Goal: Task Accomplishment & Management: Manage account settings

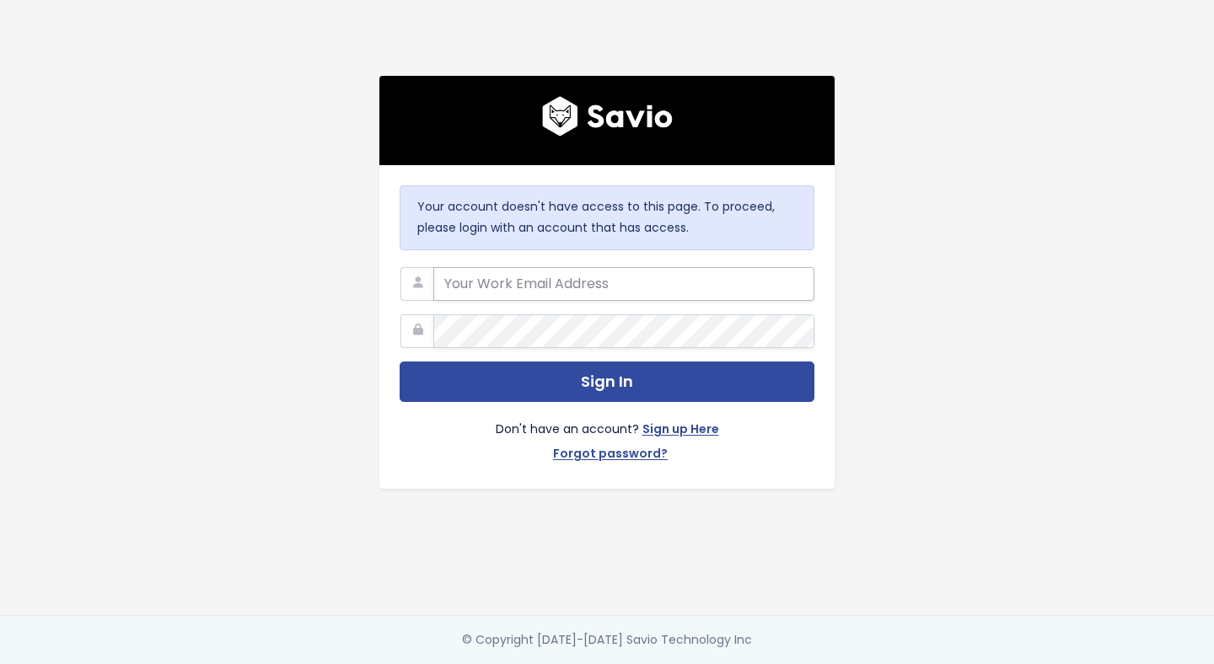
click at [543, 284] on input "email" at bounding box center [623, 284] width 381 height 34
click at [782, 663] on com-1password-button at bounding box center [607, 664] width 1214 height 0
type input "[EMAIL_ADDRESS][DOMAIN_NAME]"
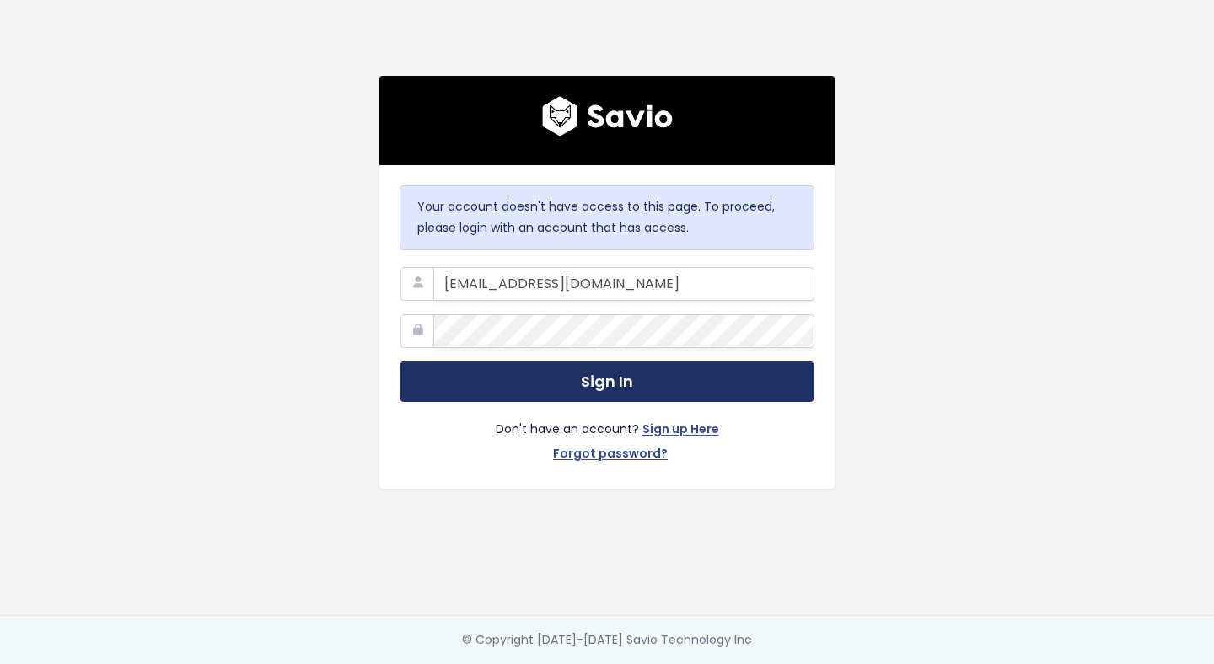
click at [537, 376] on button "Sign In" at bounding box center [607, 382] width 415 height 41
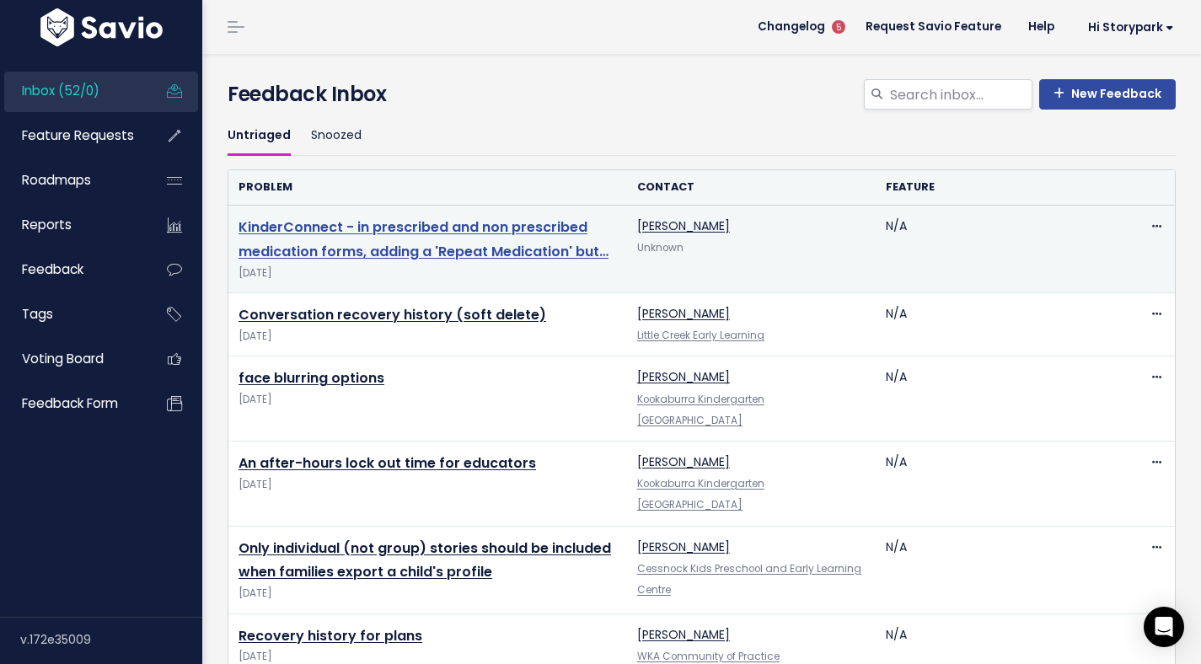
click at [405, 228] on link "KinderConnect - in prescribed and non prescribed medication forms, adding a 'Re…" at bounding box center [424, 239] width 370 height 44
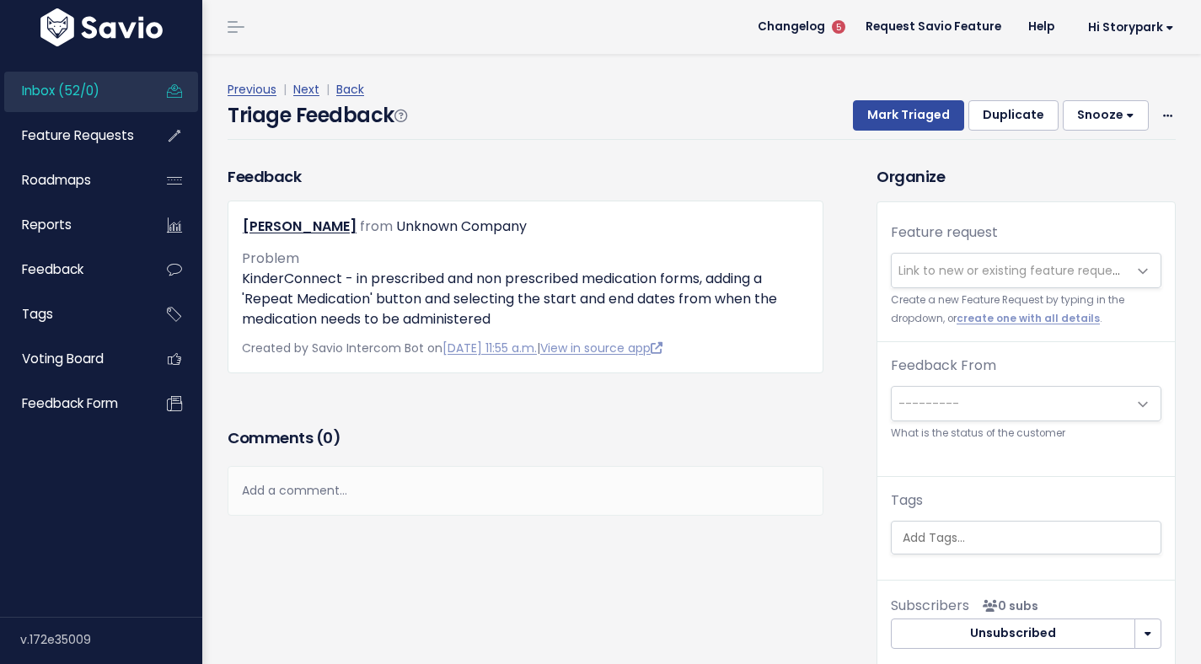
click at [995, 271] on span "Link to new or existing feature request..." at bounding box center [1014, 270] width 233 height 17
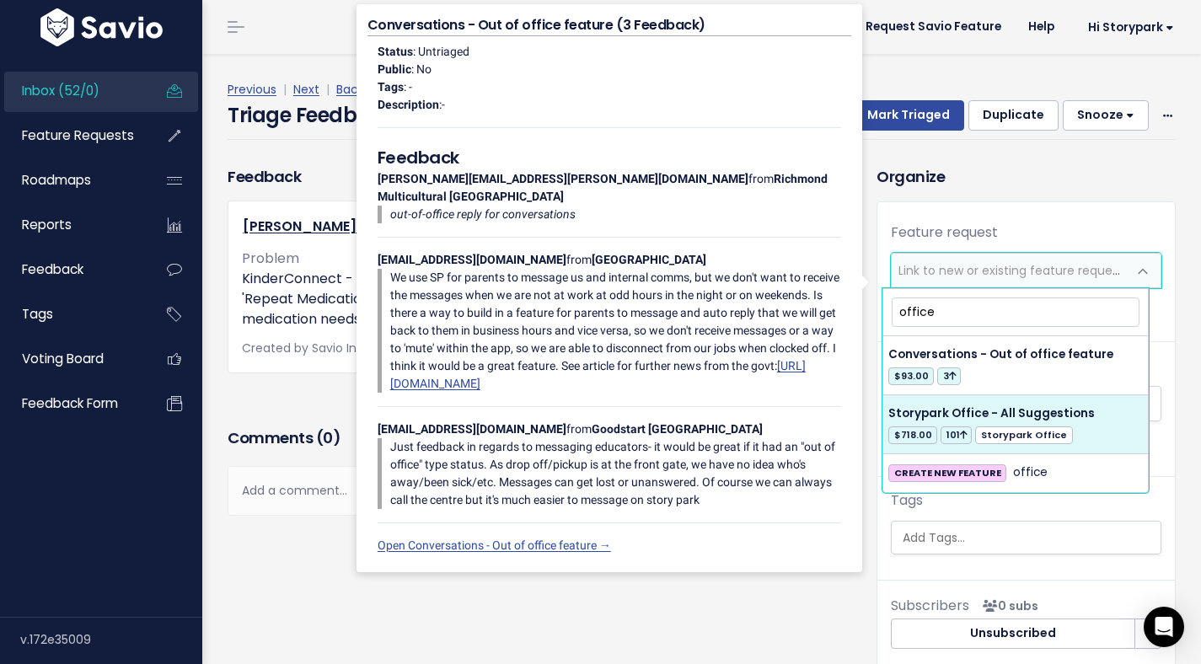
type input "office"
select select "60557"
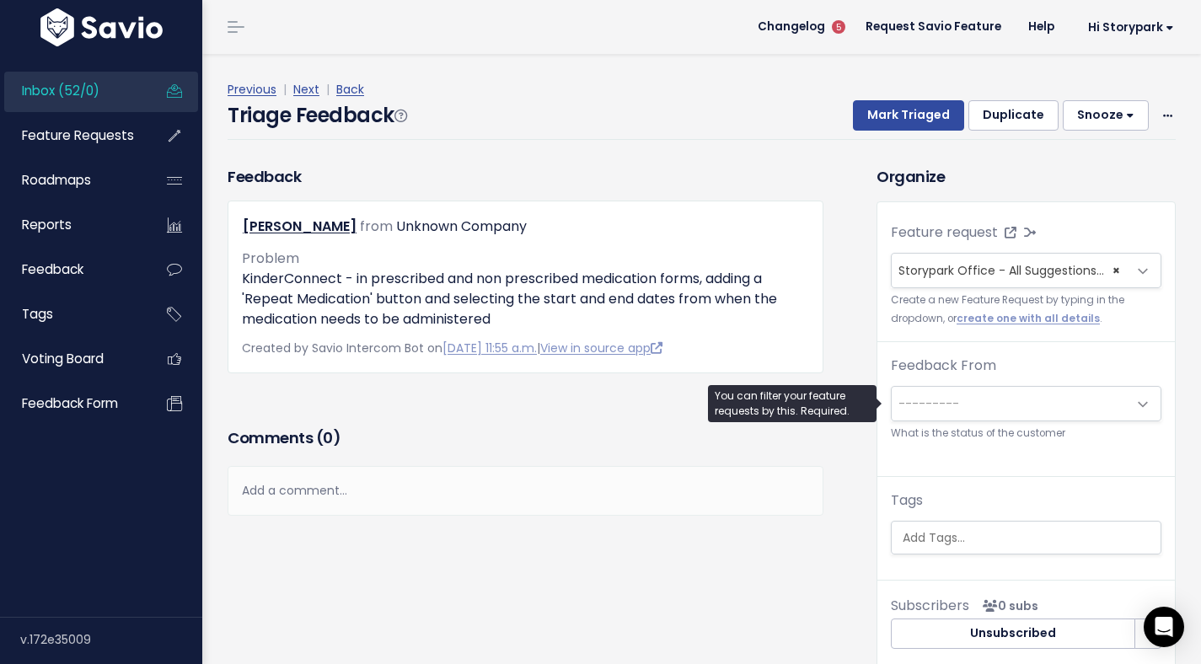
click at [945, 409] on span "---------" at bounding box center [928, 403] width 61 height 17
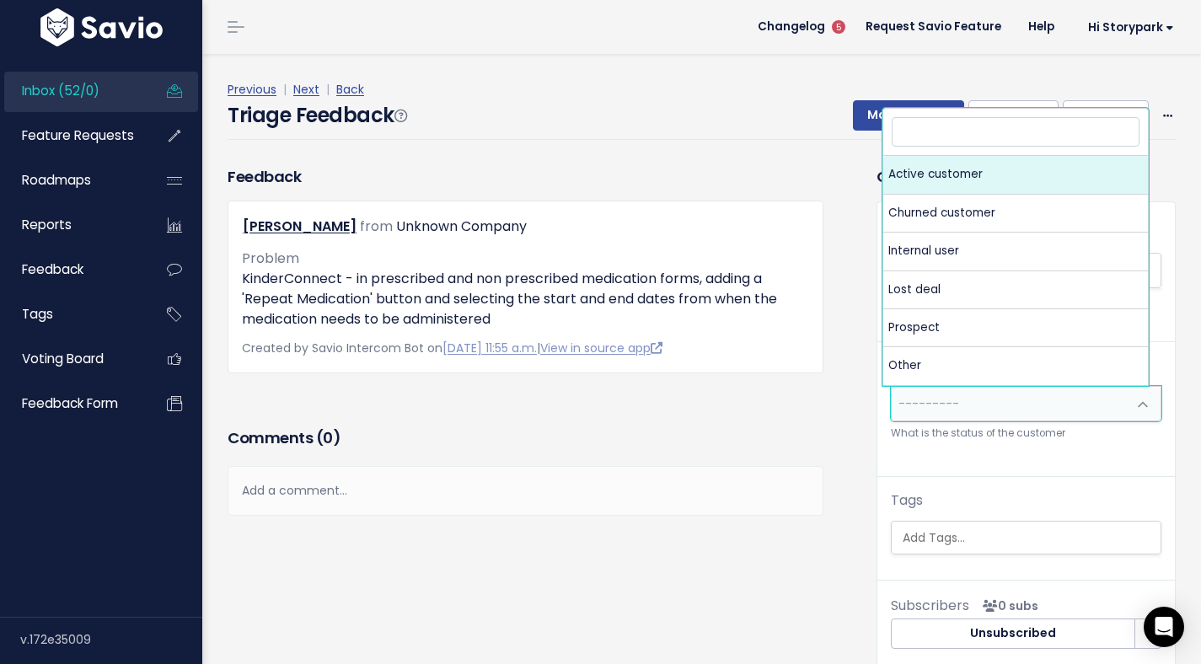
select select "ACTIVE"
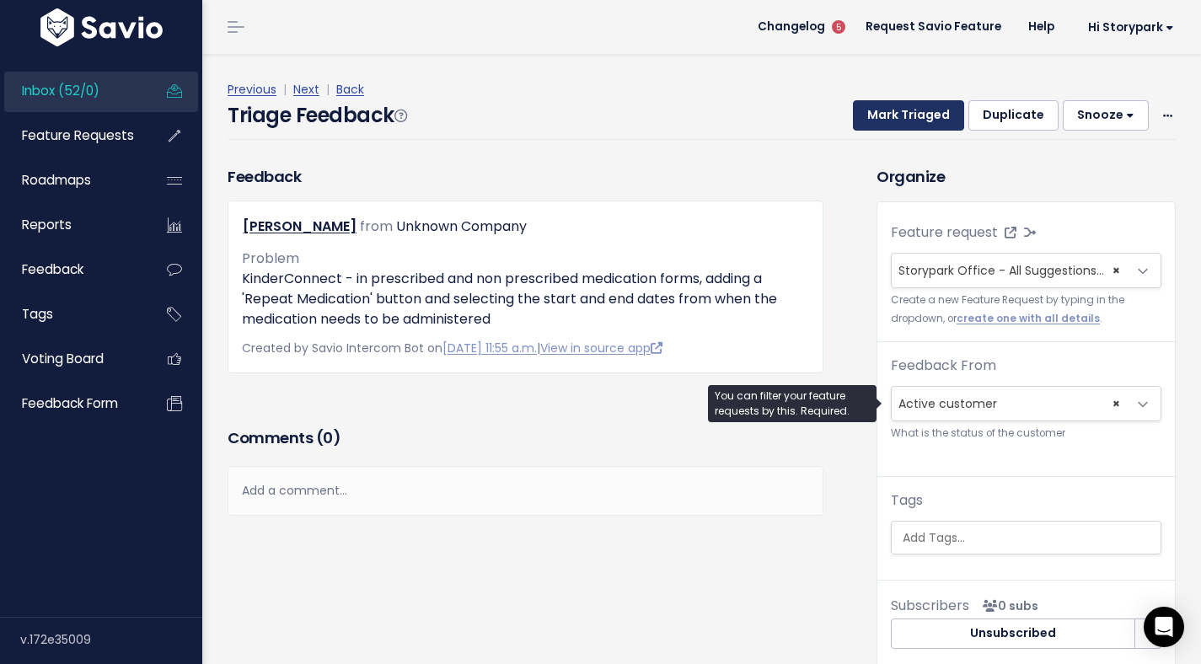
click at [888, 119] on button "Mark Triaged" at bounding box center [908, 115] width 111 height 30
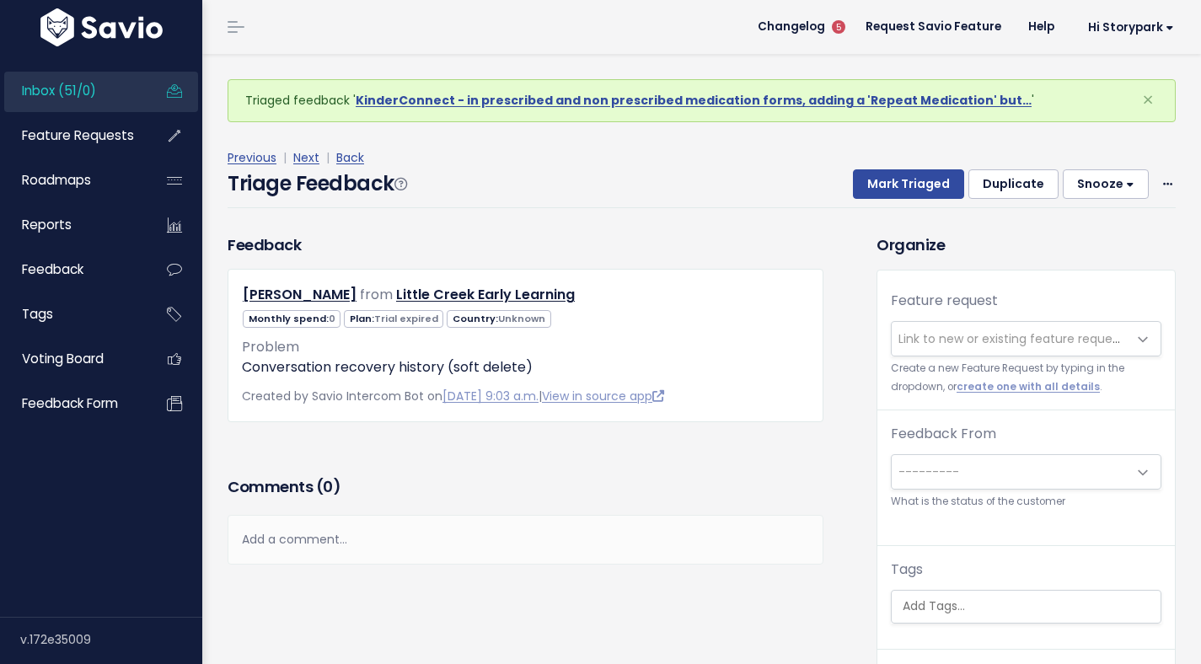
click at [932, 336] on span "Link to new or existing feature request..." at bounding box center [1014, 338] width 233 height 17
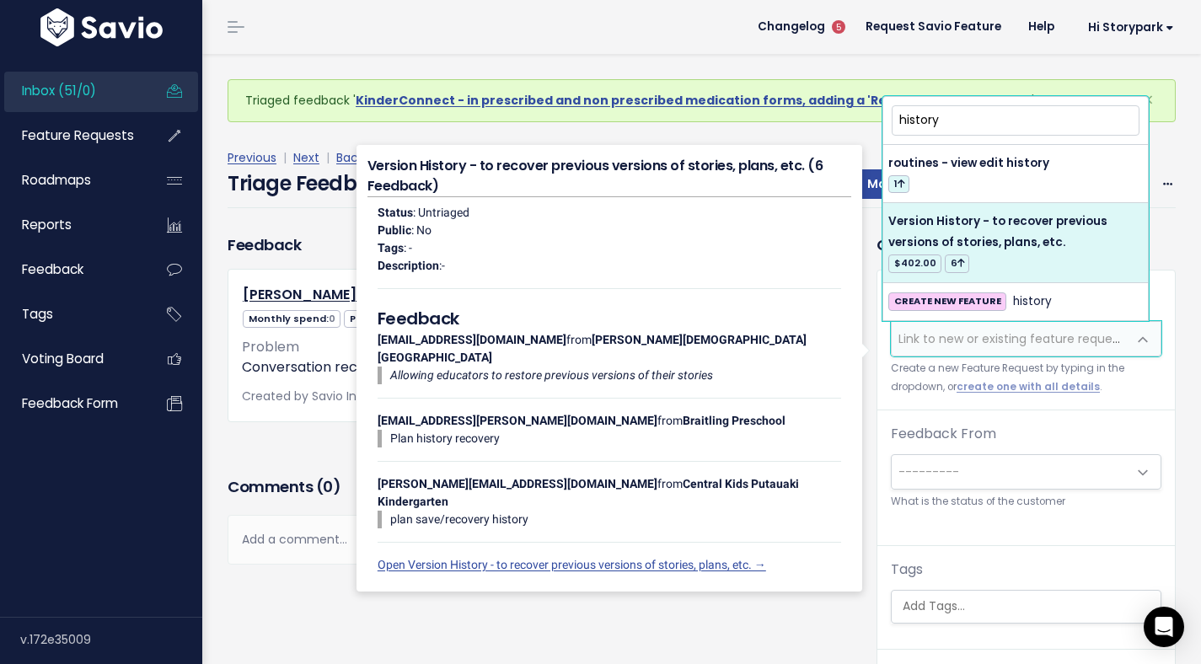
type input "history"
select select "60558"
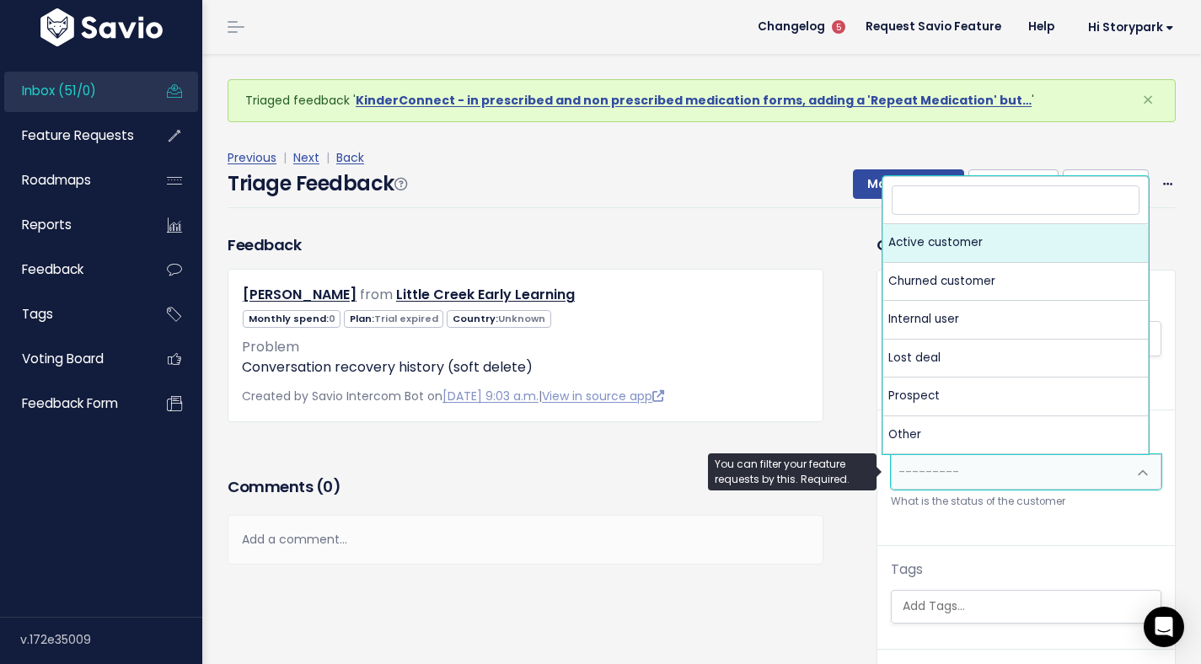
click at [900, 468] on span "---------" at bounding box center [928, 472] width 61 height 17
select select "ACTIVE"
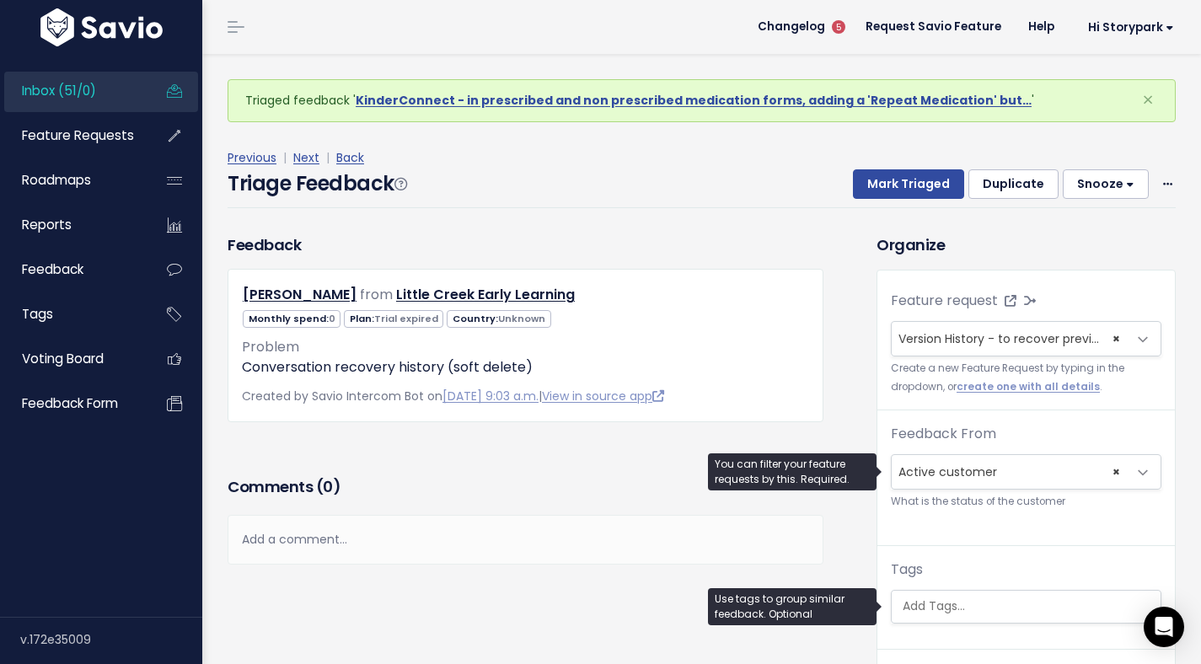
click at [952, 606] on input "search" at bounding box center [1028, 607] width 265 height 18
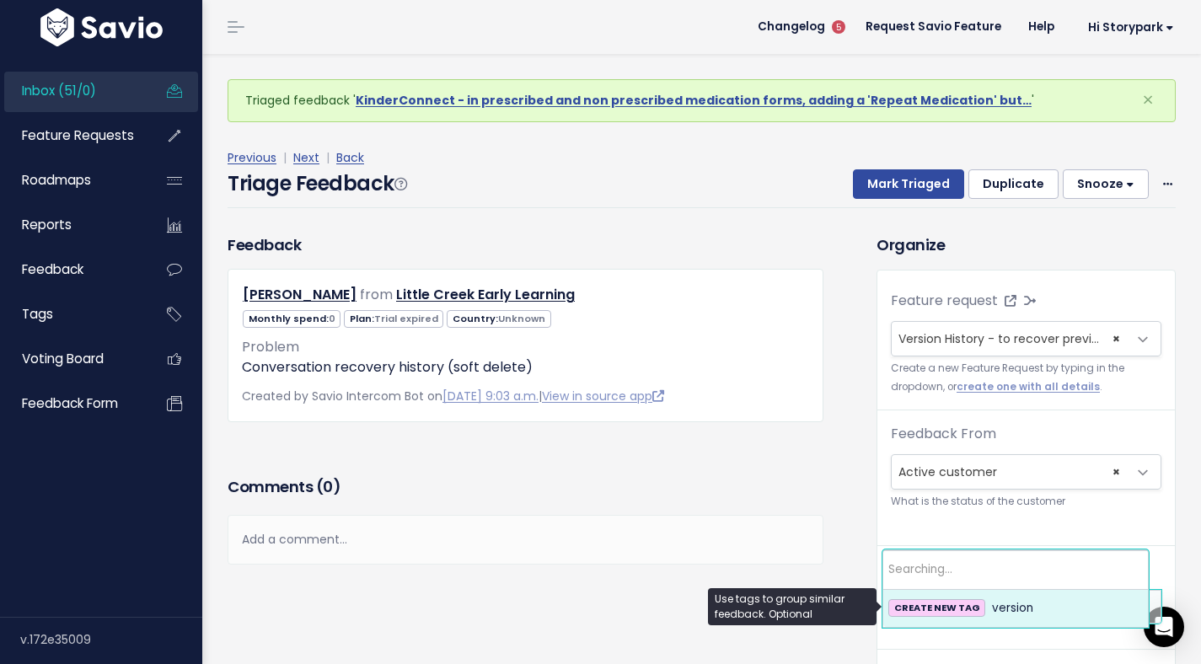
type input "v"
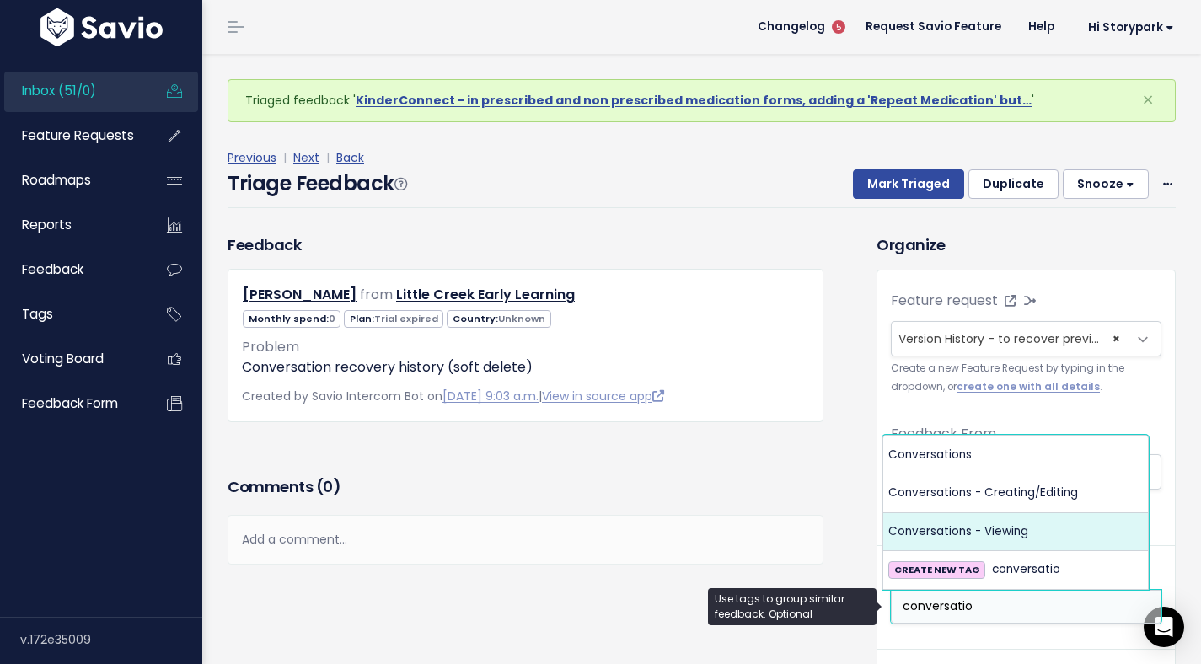
type input "conversatio"
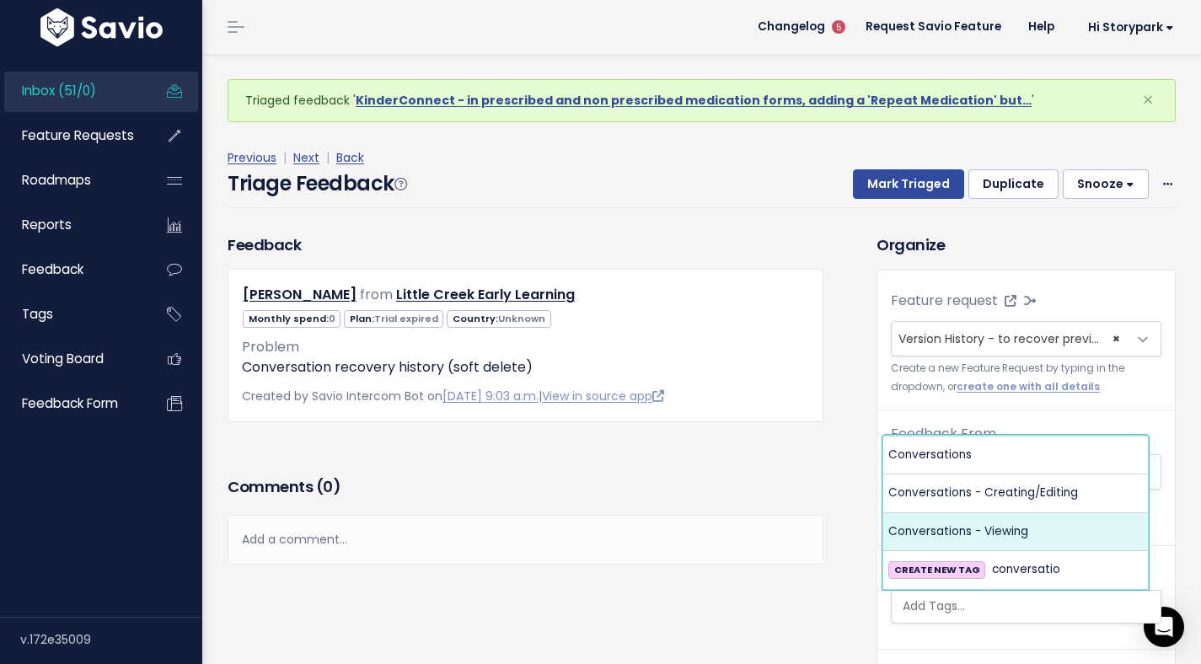
select select "1068"
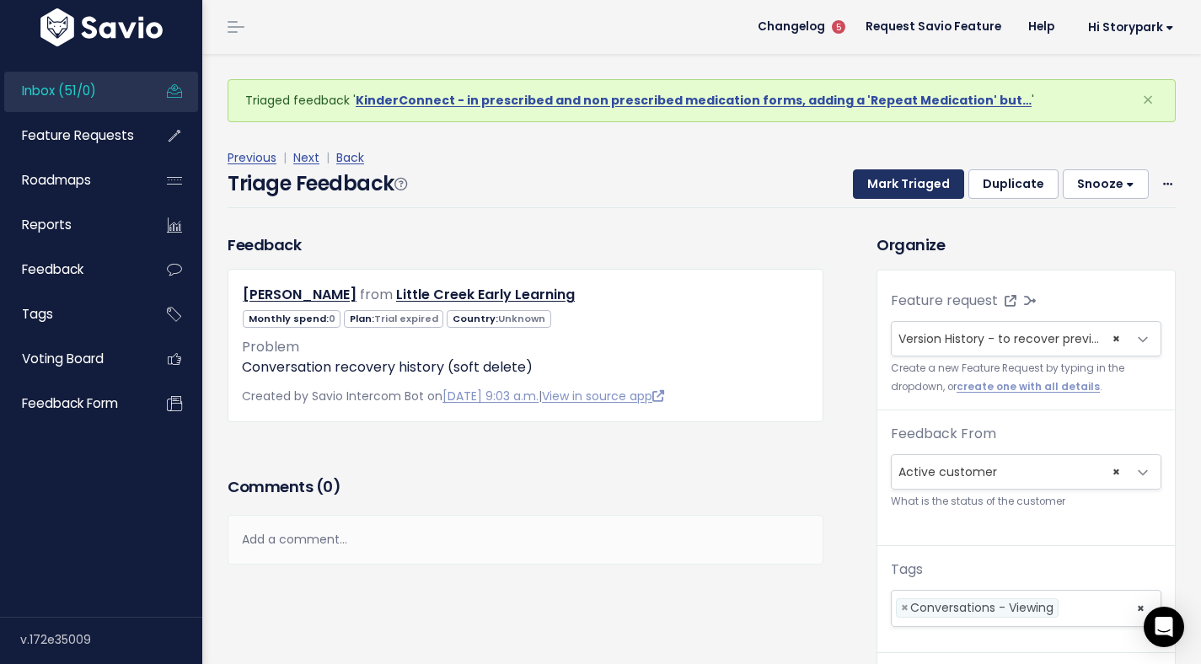
click at [880, 184] on button "Mark Triaged" at bounding box center [908, 184] width 111 height 30
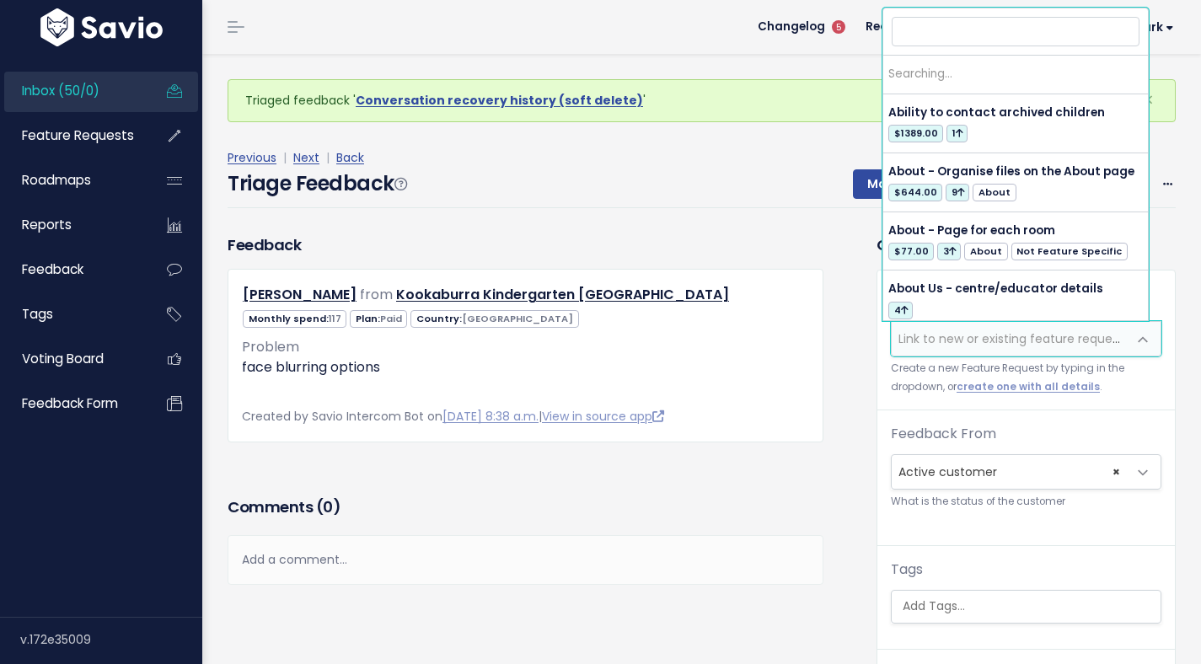
click at [918, 339] on span "Link to new or existing feature request..." at bounding box center [1014, 338] width 233 height 17
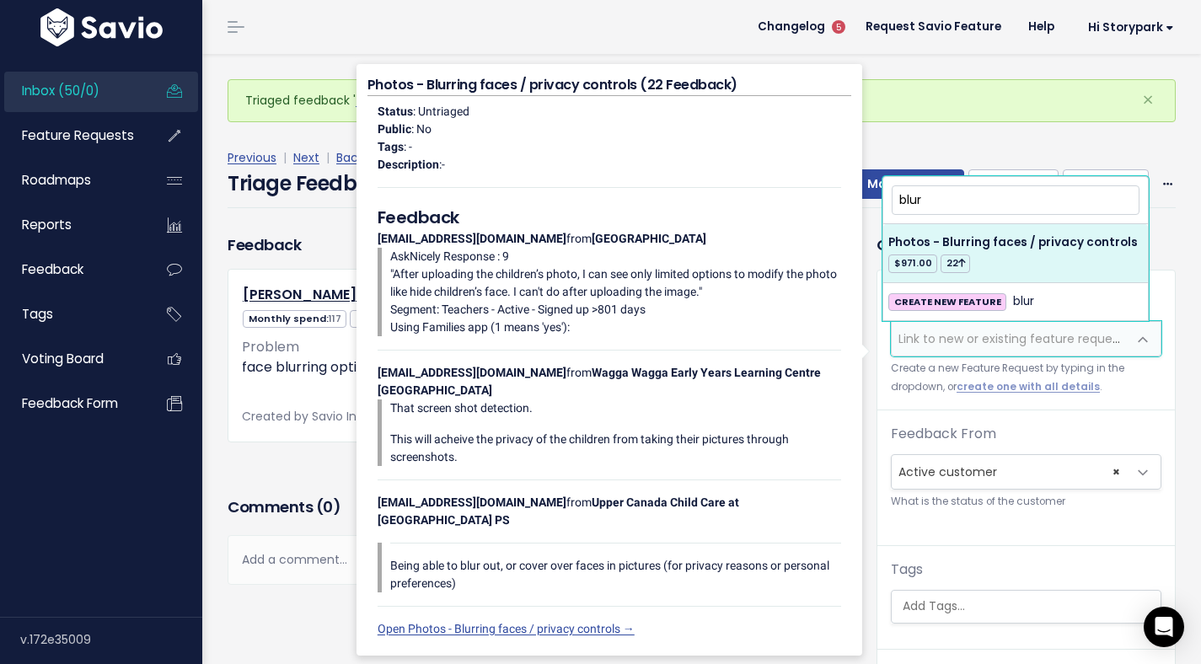
type input "blur"
select select "3977"
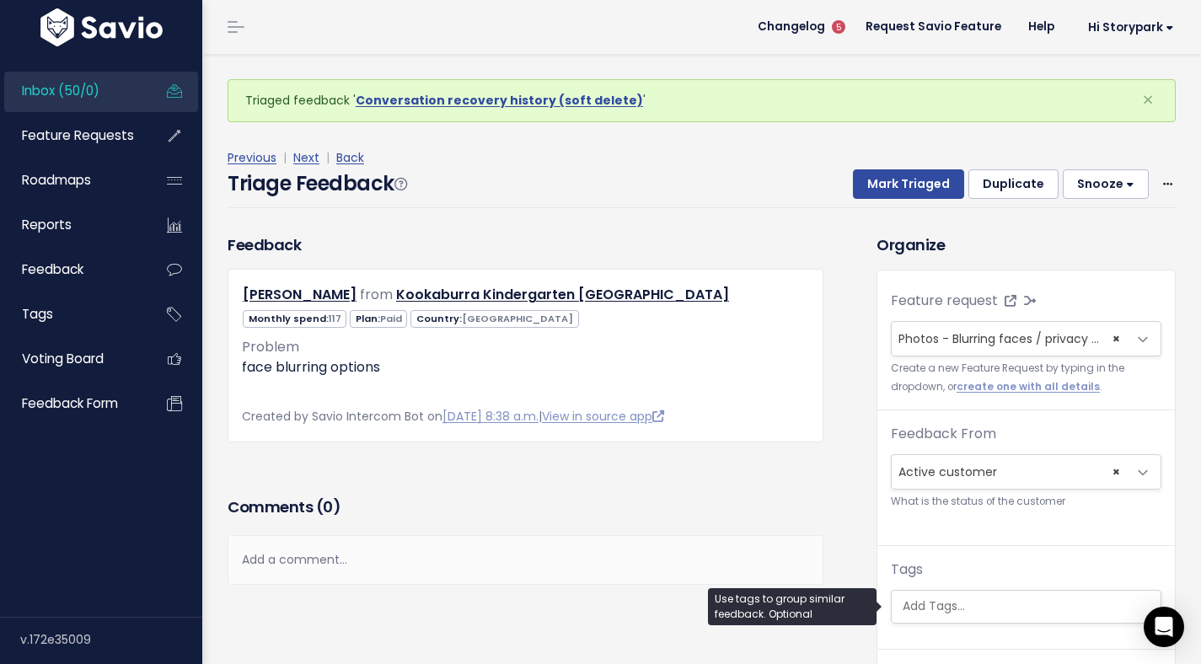
click at [942, 604] on input "search" at bounding box center [1028, 607] width 265 height 18
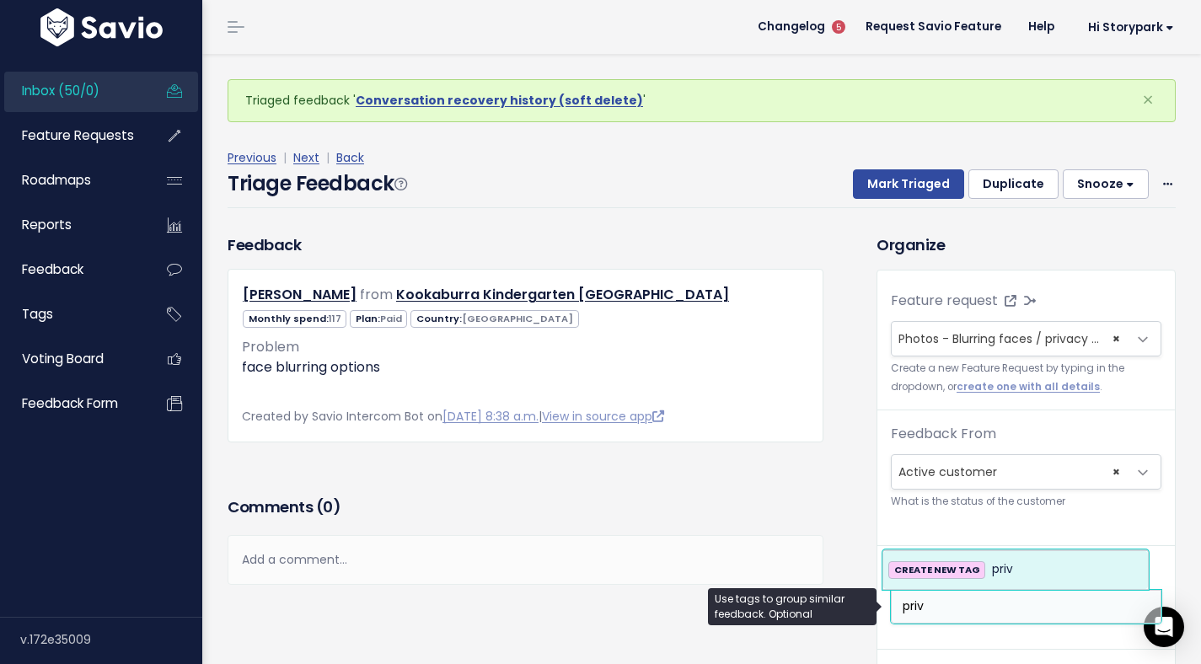
drag, startPoint x: 935, startPoint y: 609, endPoint x: 846, endPoint y: 606, distance: 88.5
click at [846, 606] on body "Inbox (50/0) Feature Requests Roadmaps ×" at bounding box center [600, 412] width 1201 height 824
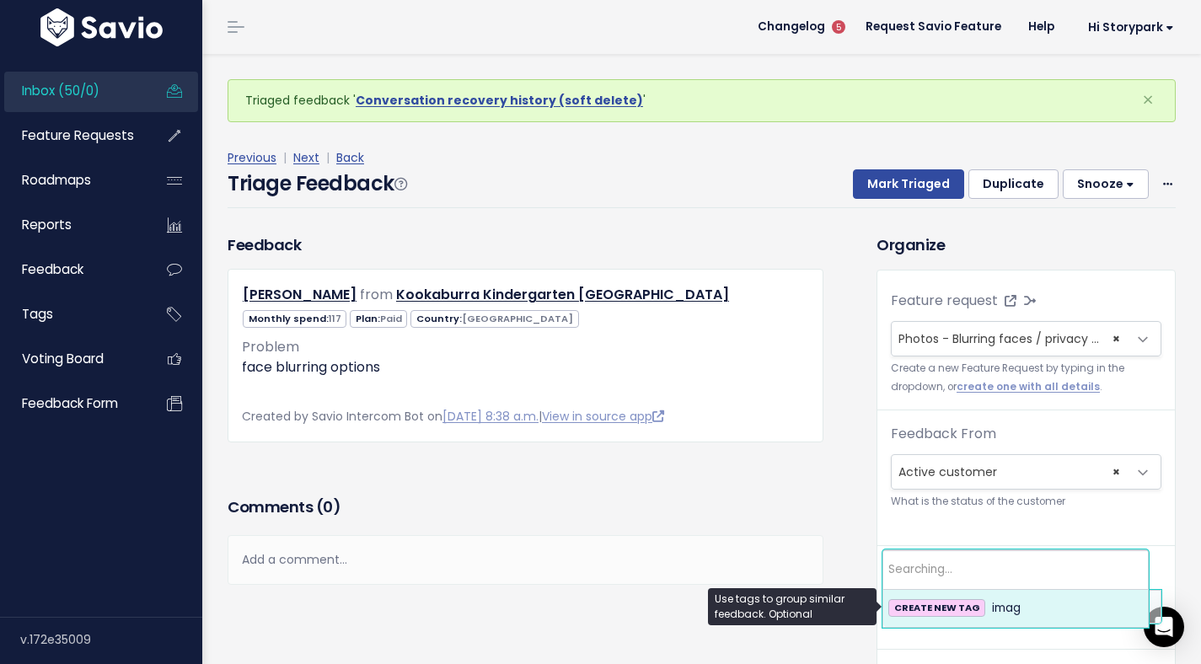
type input "i"
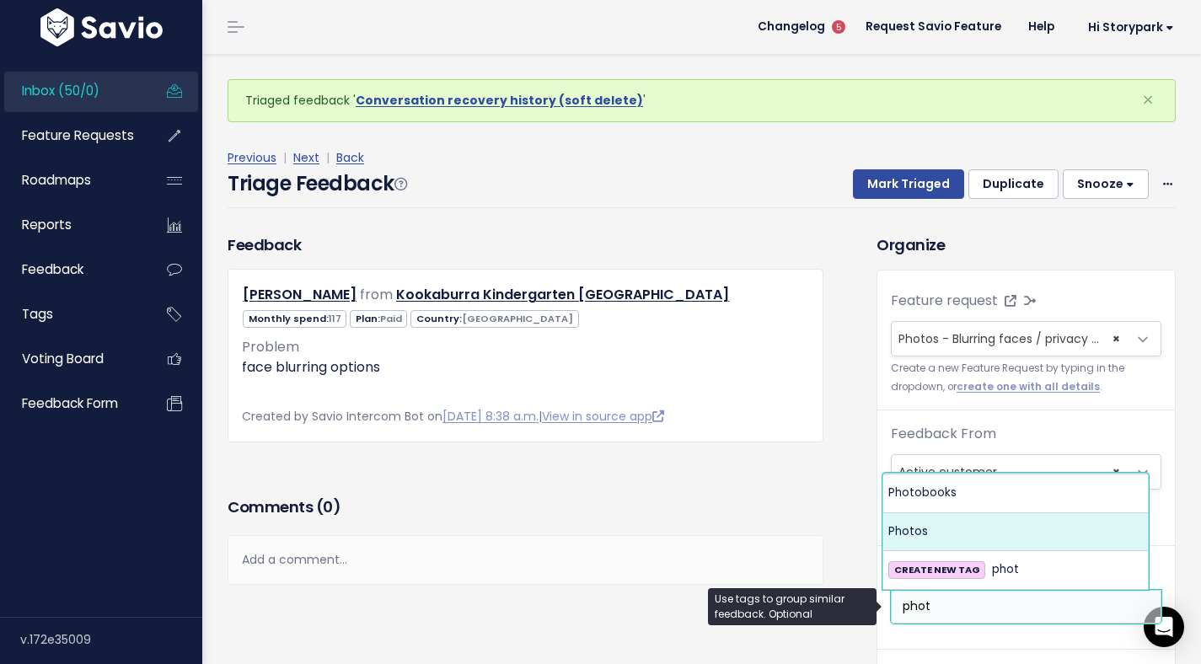
type input "phot"
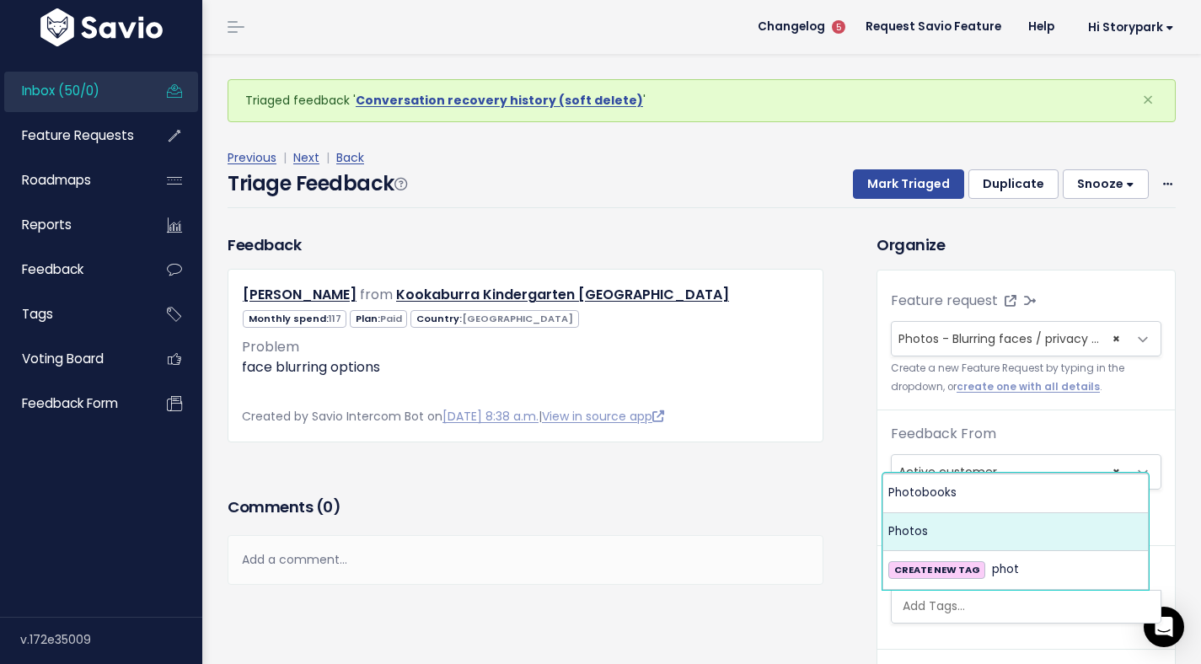
select select "650"
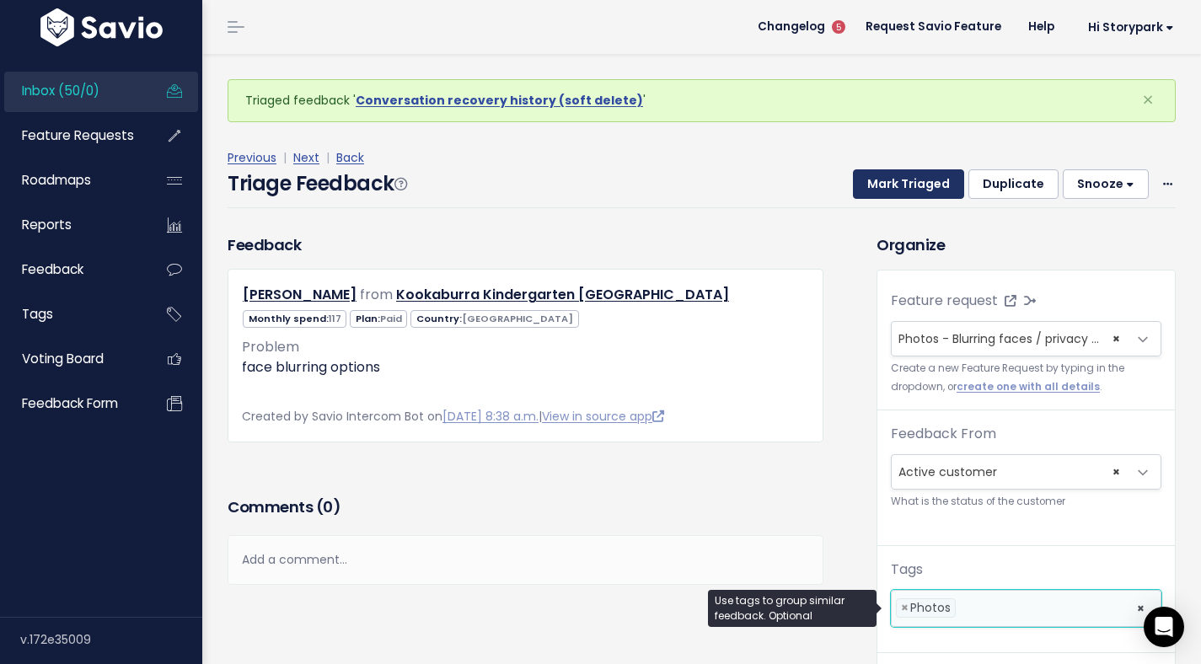
click at [906, 178] on button "Mark Triaged" at bounding box center [908, 184] width 111 height 30
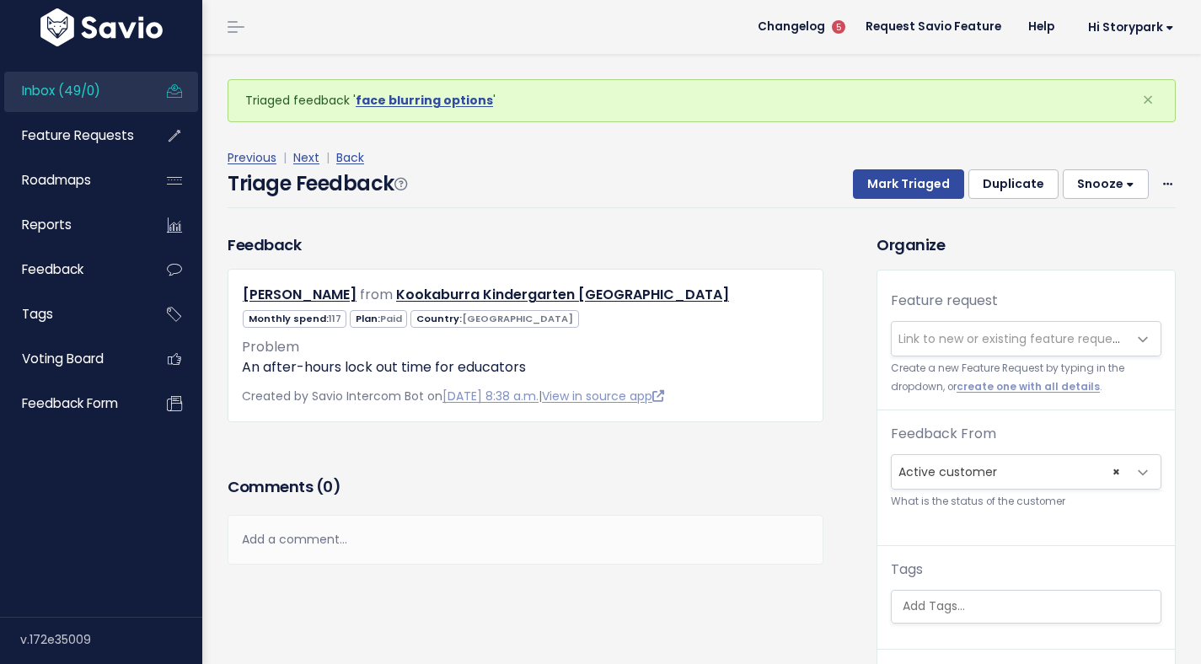
click at [939, 345] on span "Link to new or existing feature request..." at bounding box center [1014, 338] width 233 height 17
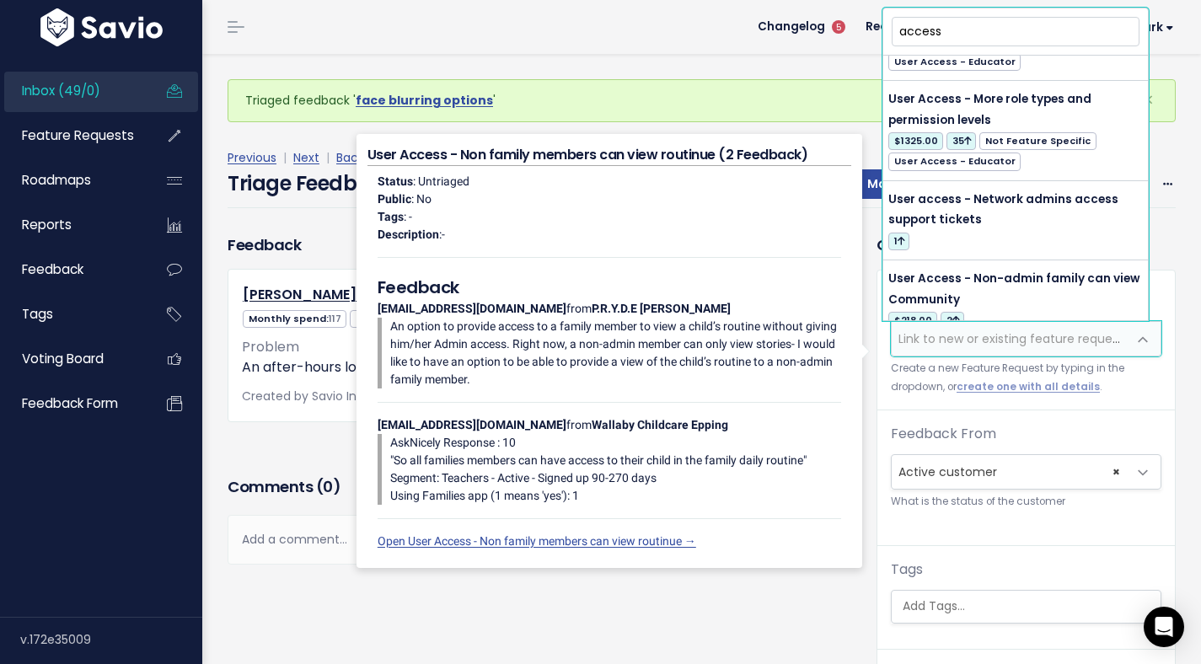
scroll to position [2990, 0]
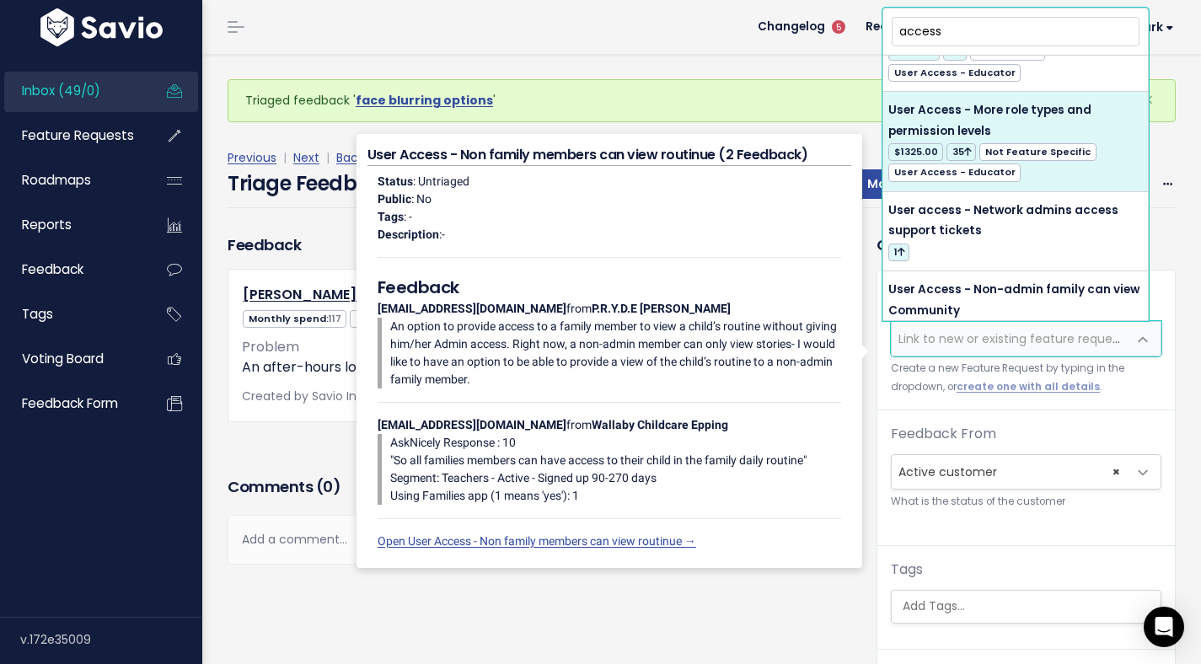
type input "access"
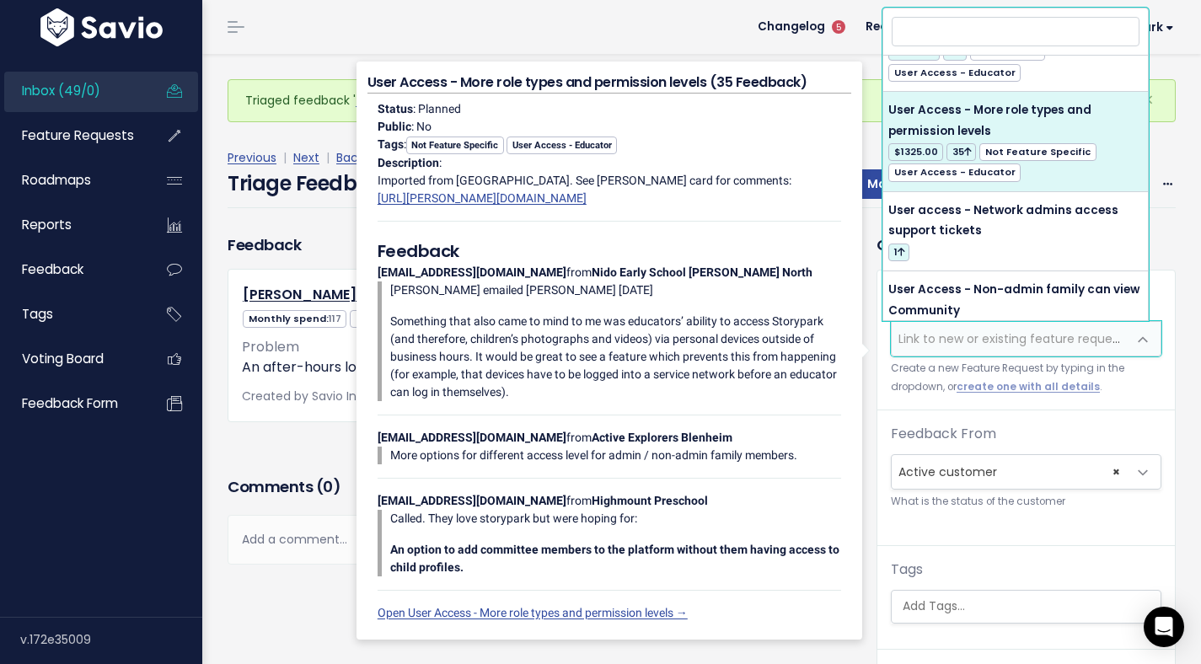
select select "3022"
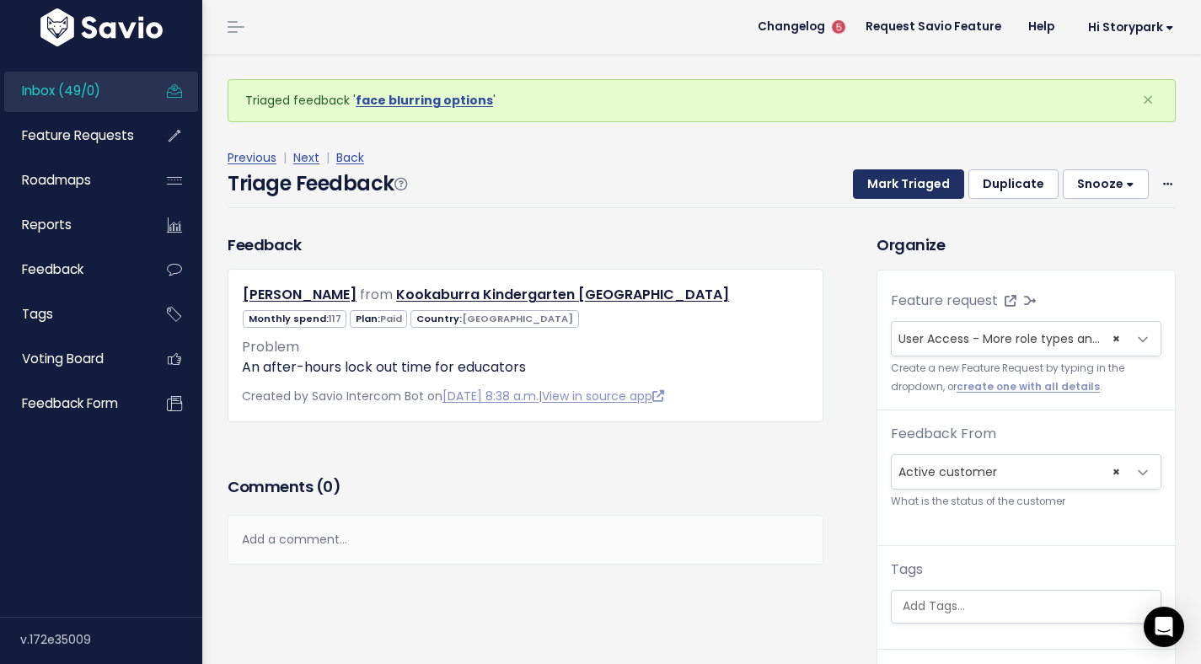
click at [900, 191] on button "Mark Triaged" at bounding box center [908, 184] width 111 height 30
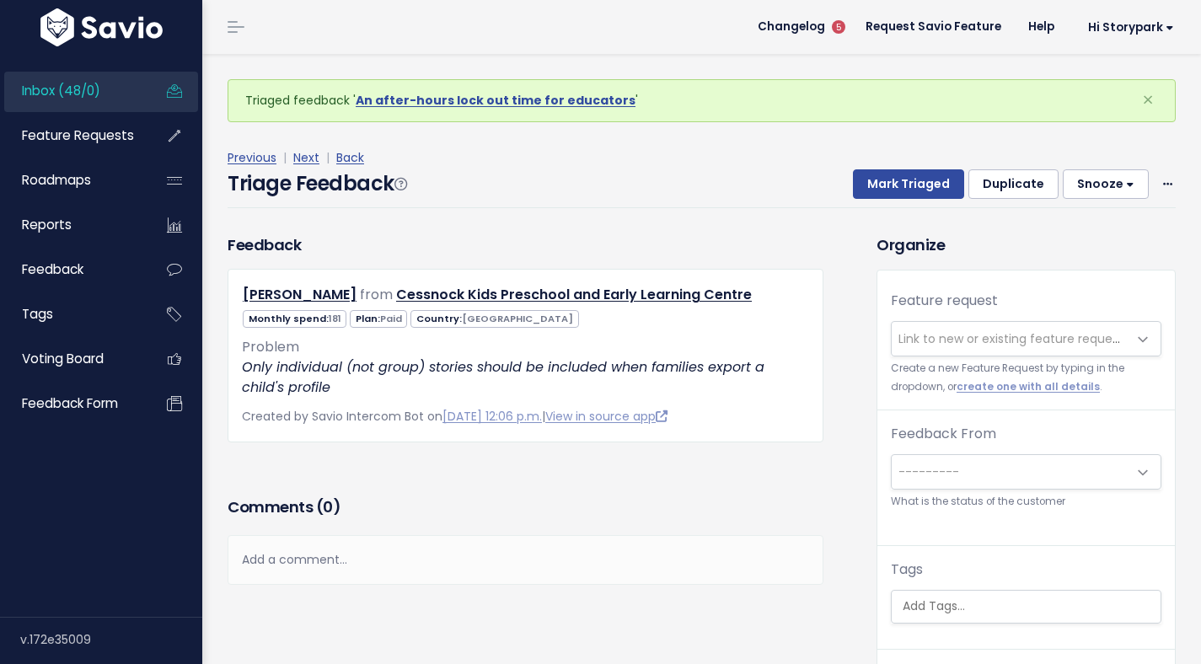
click at [925, 346] on span "Link to new or existing feature request..." at bounding box center [1014, 338] width 233 height 17
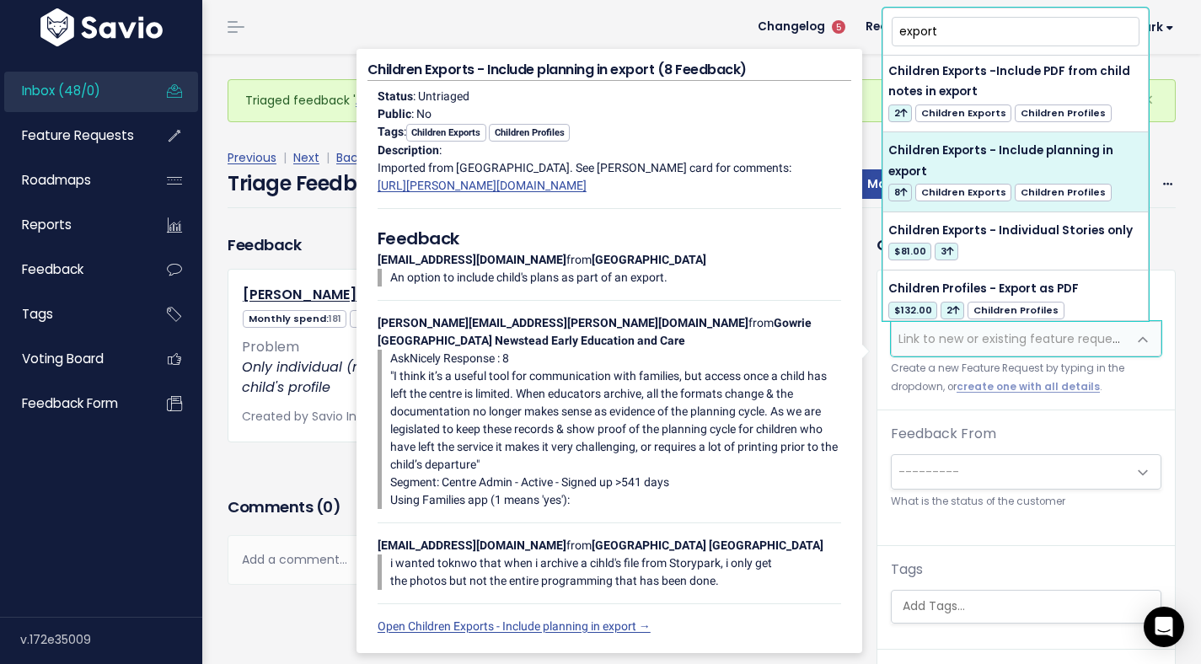
scroll to position [402, 0]
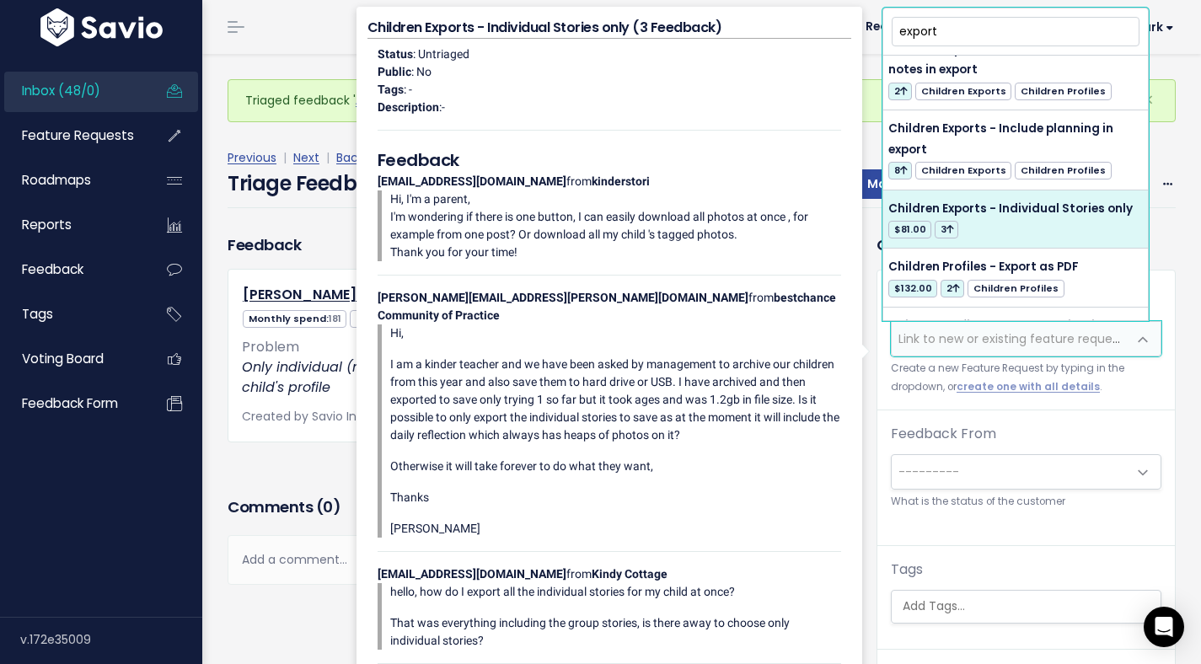
type input "export"
select select "9046"
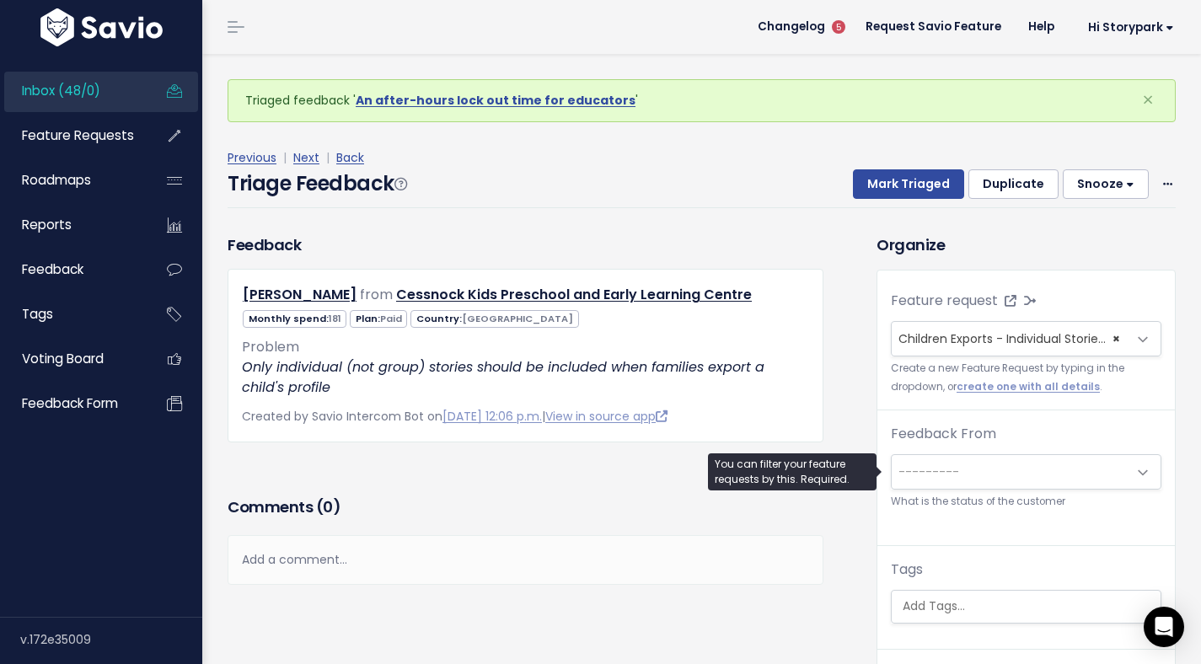
click at [957, 469] on span "---------" at bounding box center [1009, 472] width 235 height 34
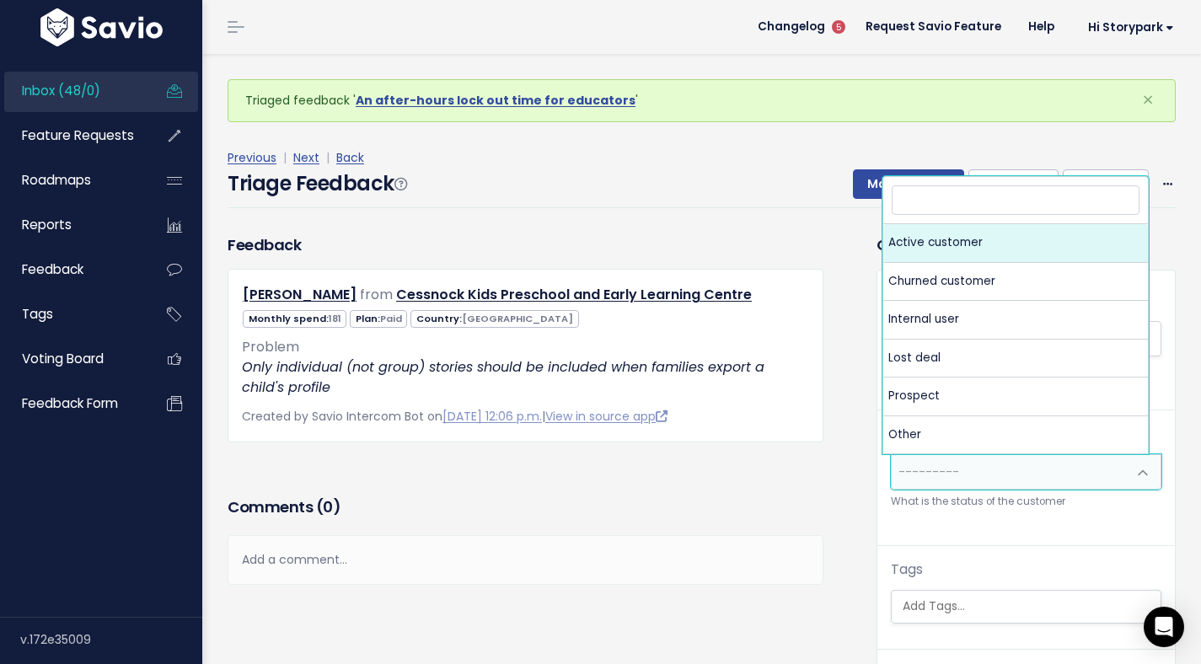
select select "ACTIVE"
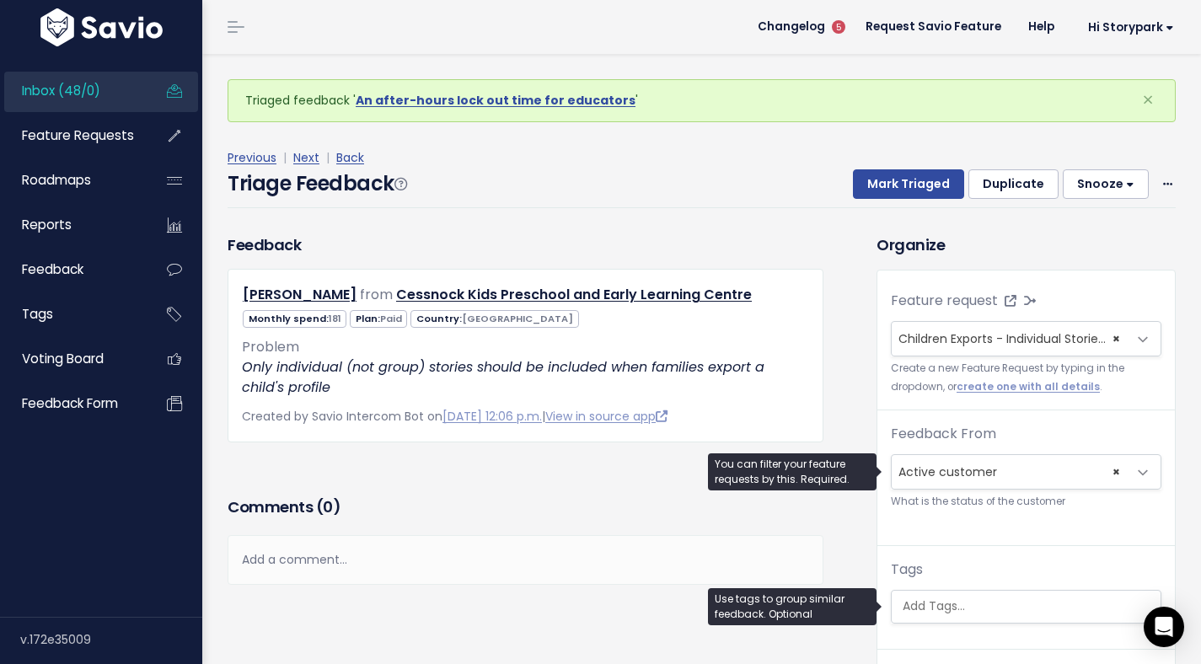
click at [920, 600] on input "search" at bounding box center [1028, 607] width 265 height 18
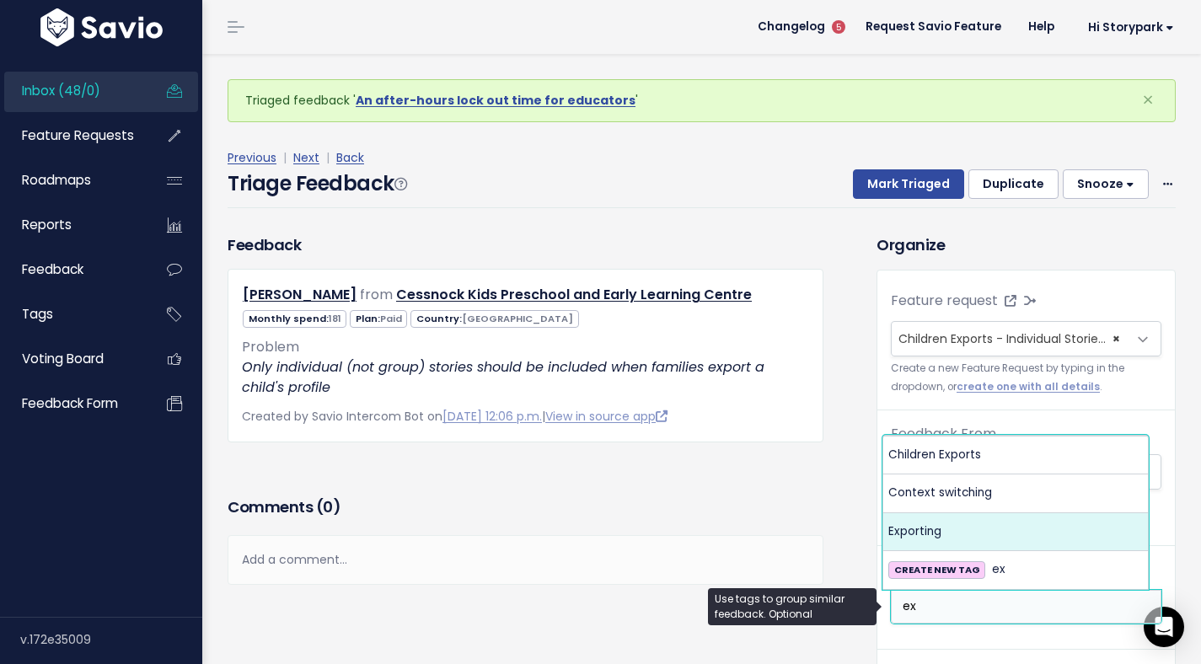
type input "ex"
select select "6380"
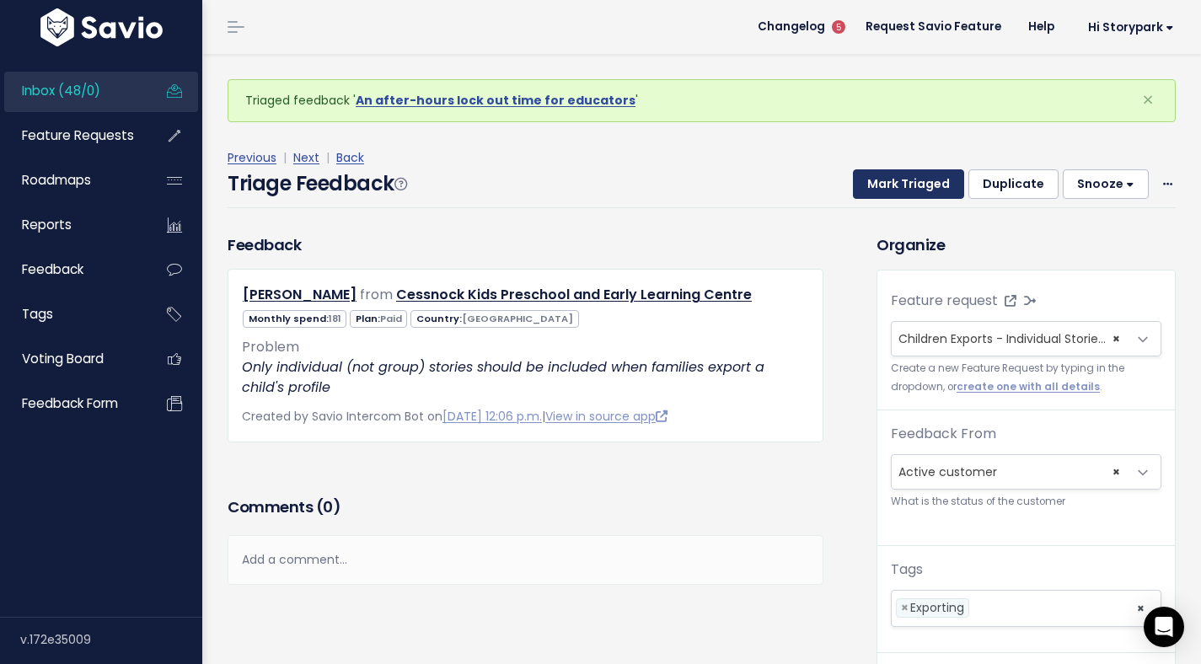
click at [892, 187] on button "Mark Triaged" at bounding box center [908, 184] width 111 height 30
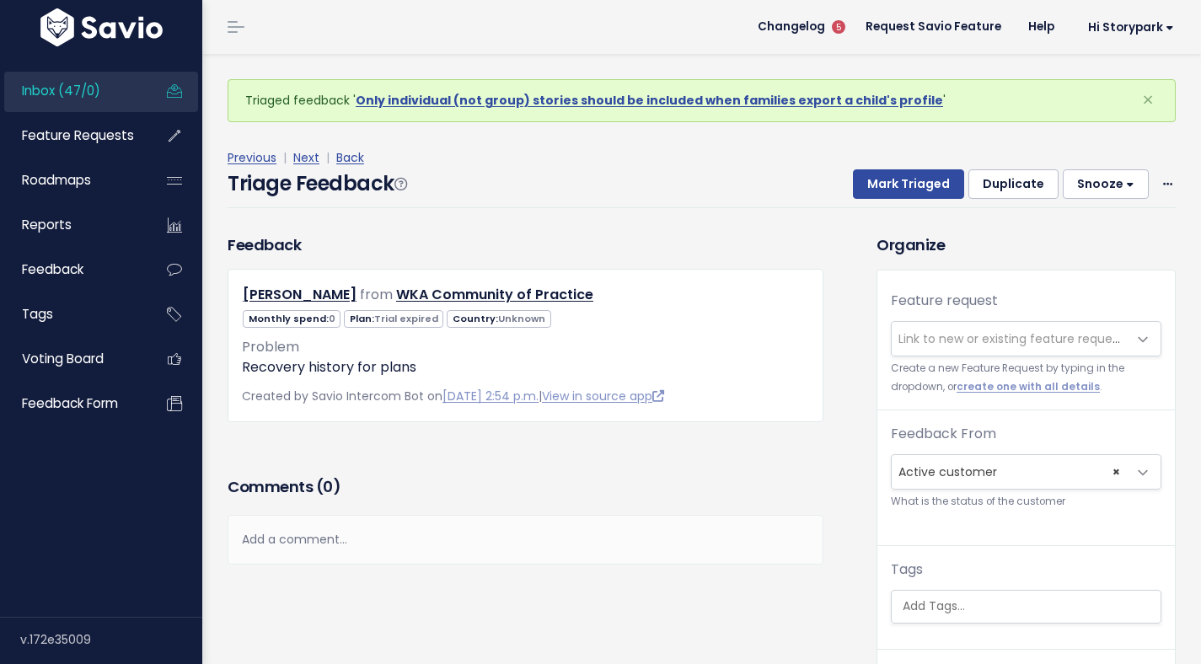
click at [920, 338] on span "Link to new or existing feature request..." at bounding box center [1014, 338] width 233 height 17
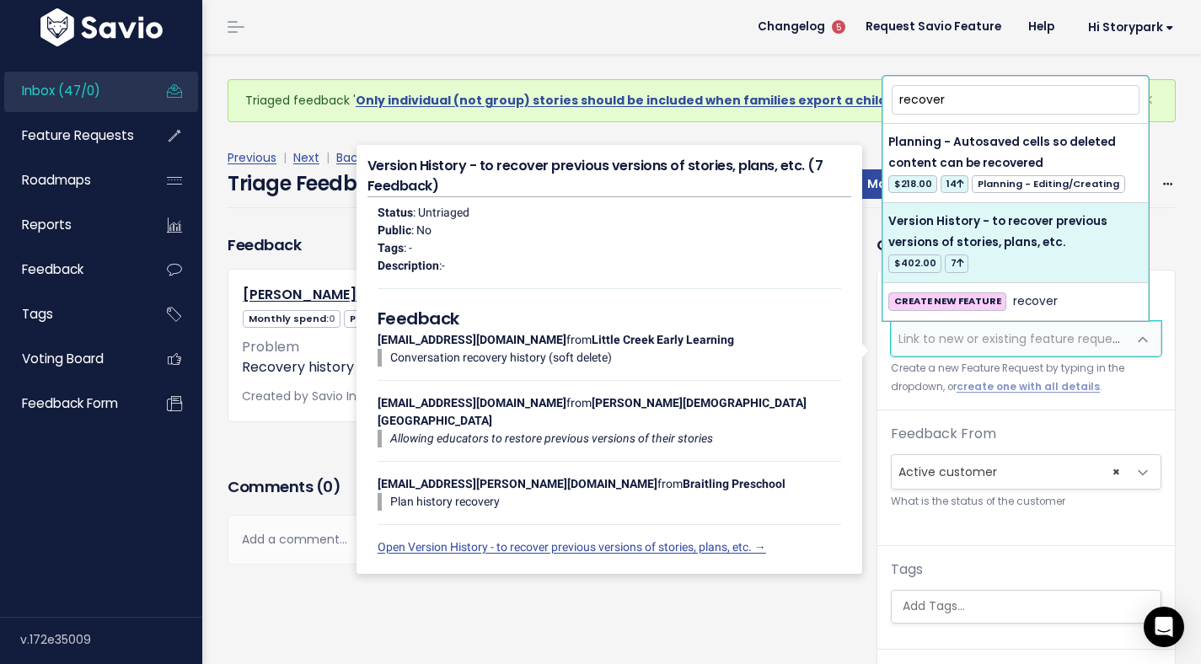
type input "recover"
select select "60558"
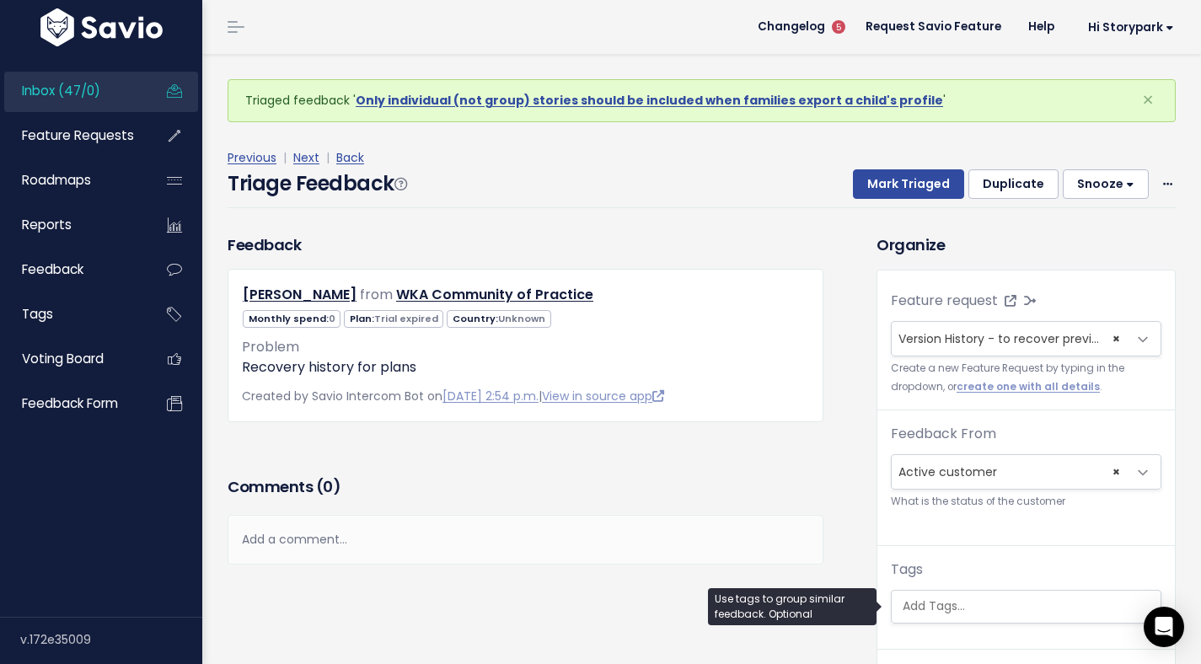
click at [939, 603] on input "search" at bounding box center [1028, 607] width 265 height 18
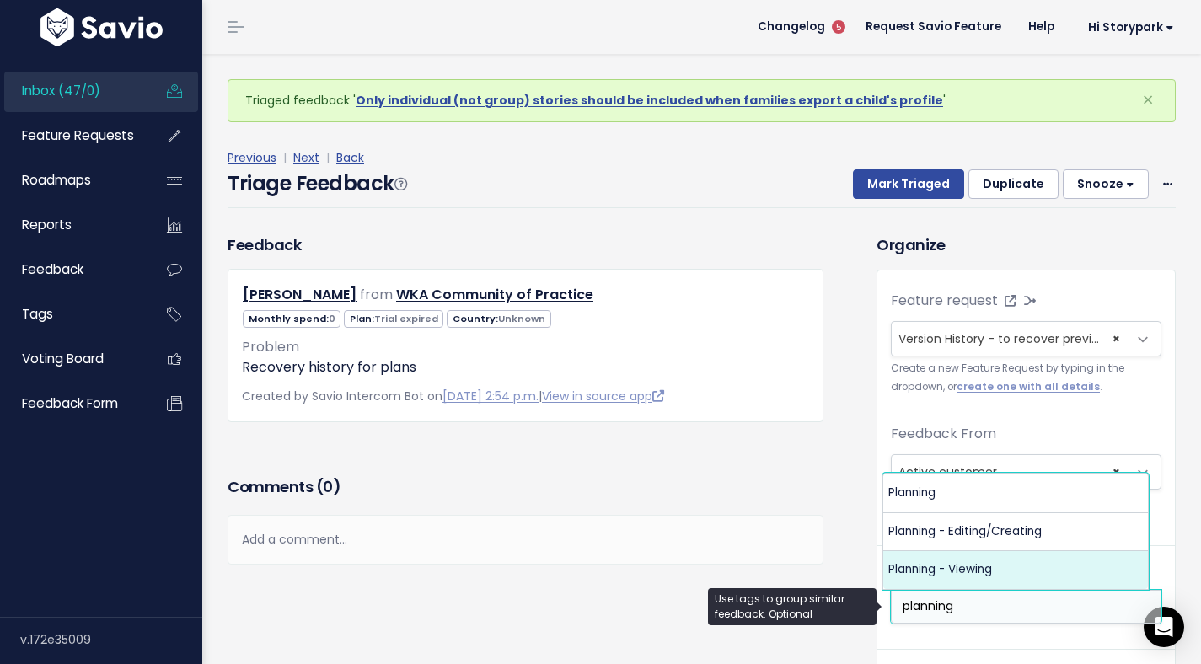
type input "planning"
select select "625"
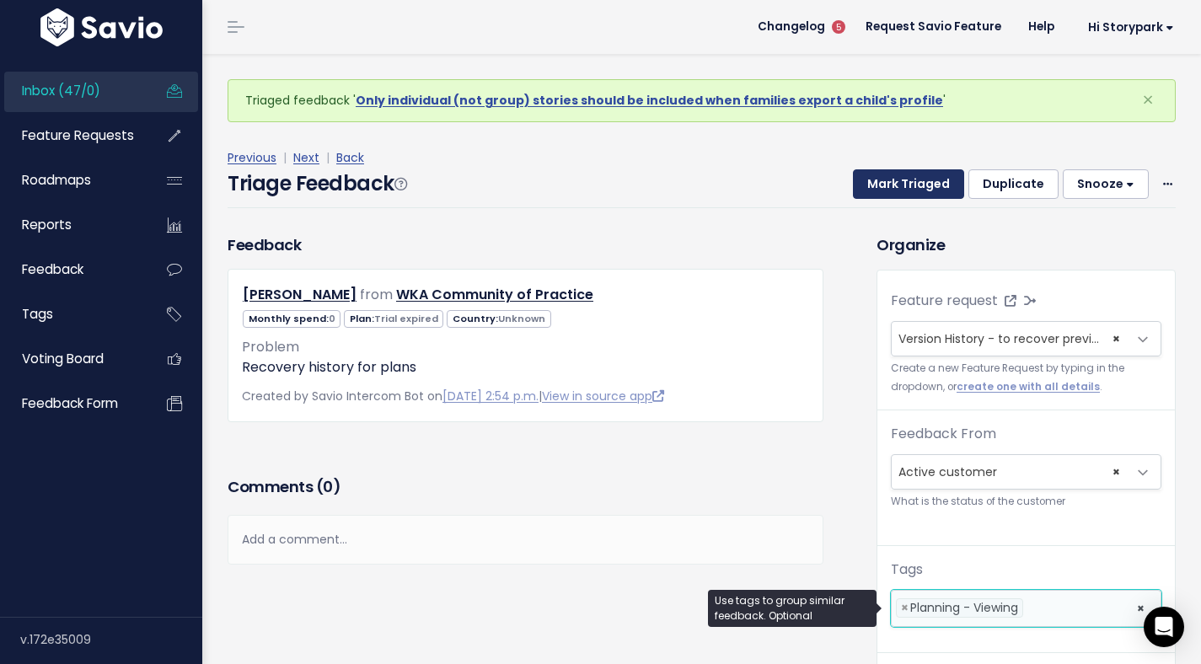
click at [894, 198] on button "Mark Triaged" at bounding box center [908, 184] width 111 height 30
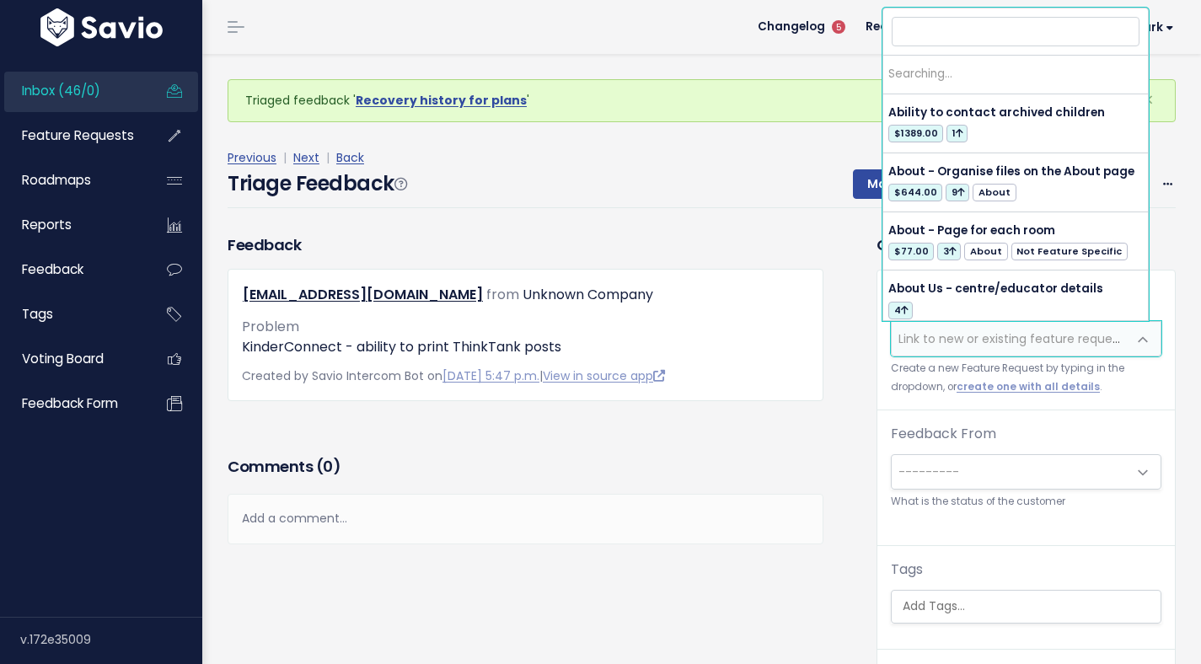
click at [940, 334] on span "Link to new or existing feature request..." at bounding box center [1014, 338] width 233 height 17
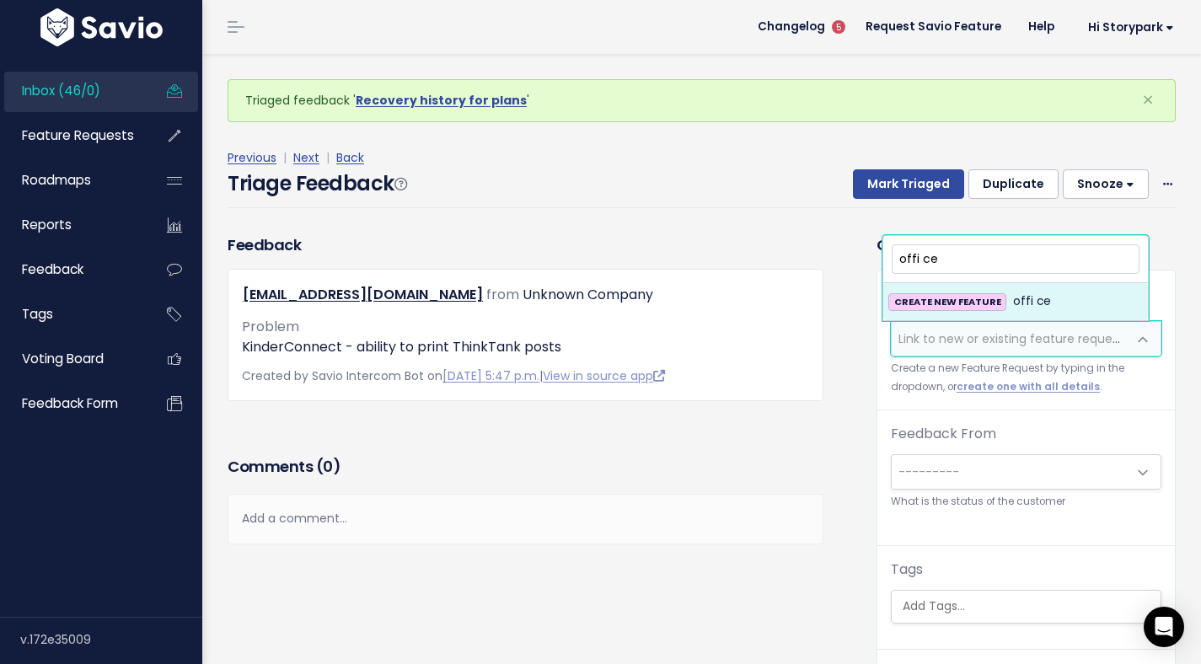
drag, startPoint x: 947, startPoint y: 260, endPoint x: 845, endPoint y: 258, distance: 102.0
click at [845, 258] on body "Inbox (46/0) Feature Requests Roadmaps ×" at bounding box center [600, 412] width 1201 height 824
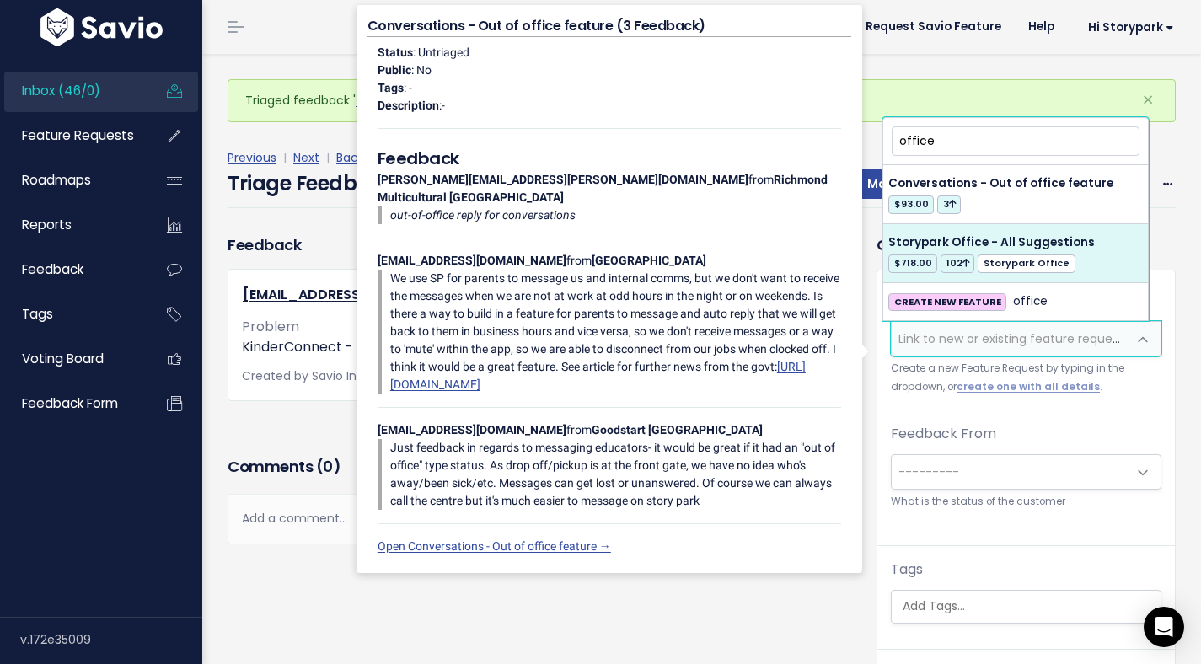
type input "office"
select select "60557"
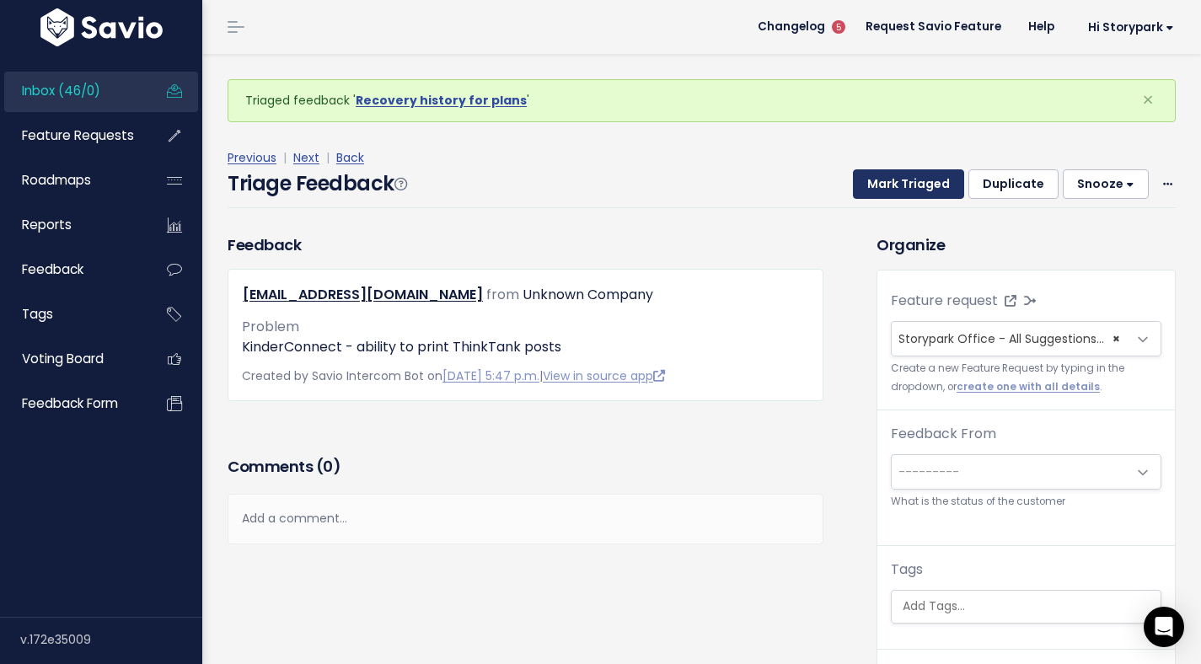
click at [897, 195] on button "Mark Triaged" at bounding box center [908, 184] width 111 height 30
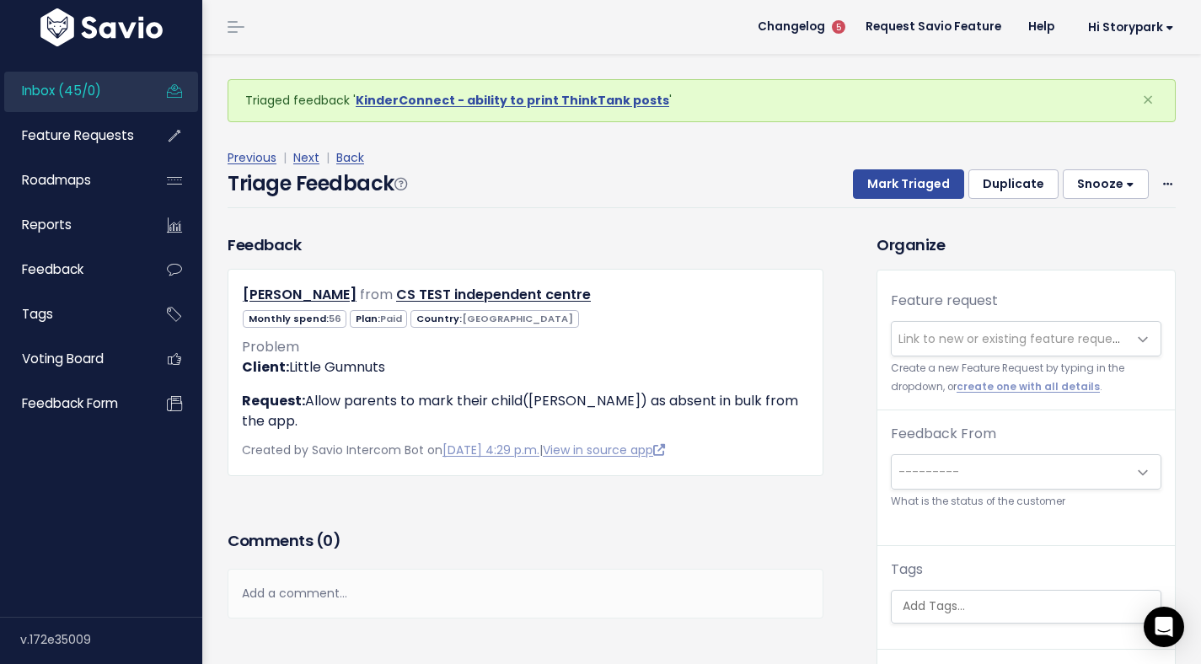
click at [924, 335] on span "Link to new or existing feature request..." at bounding box center [1014, 338] width 233 height 17
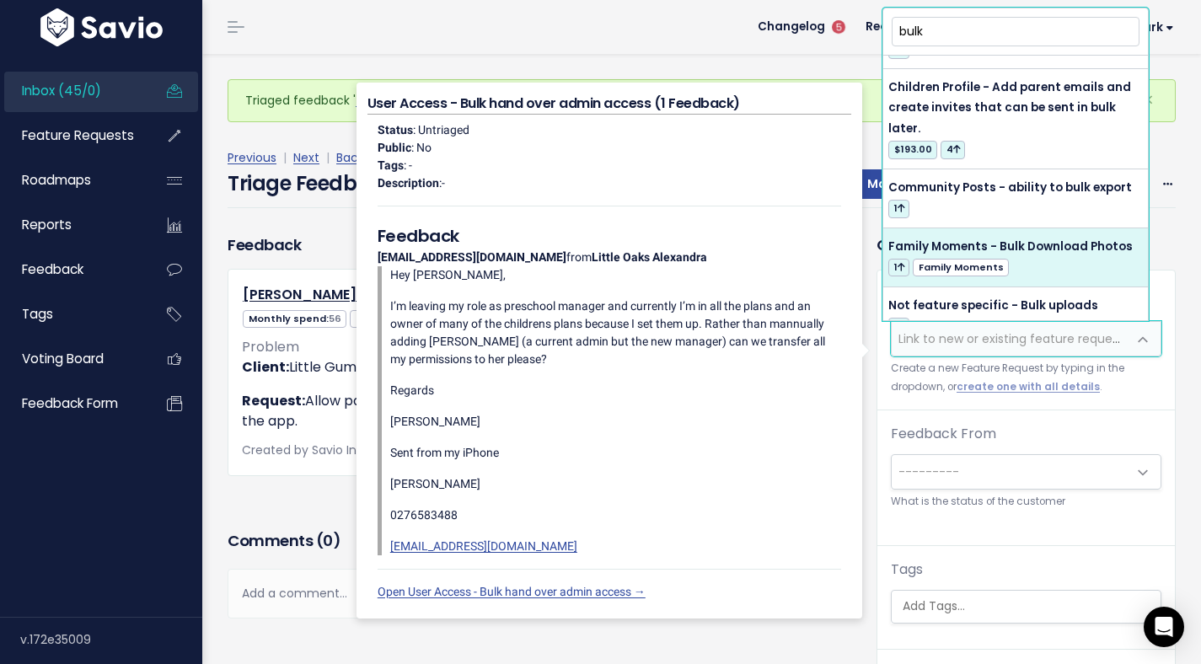
scroll to position [153, 0]
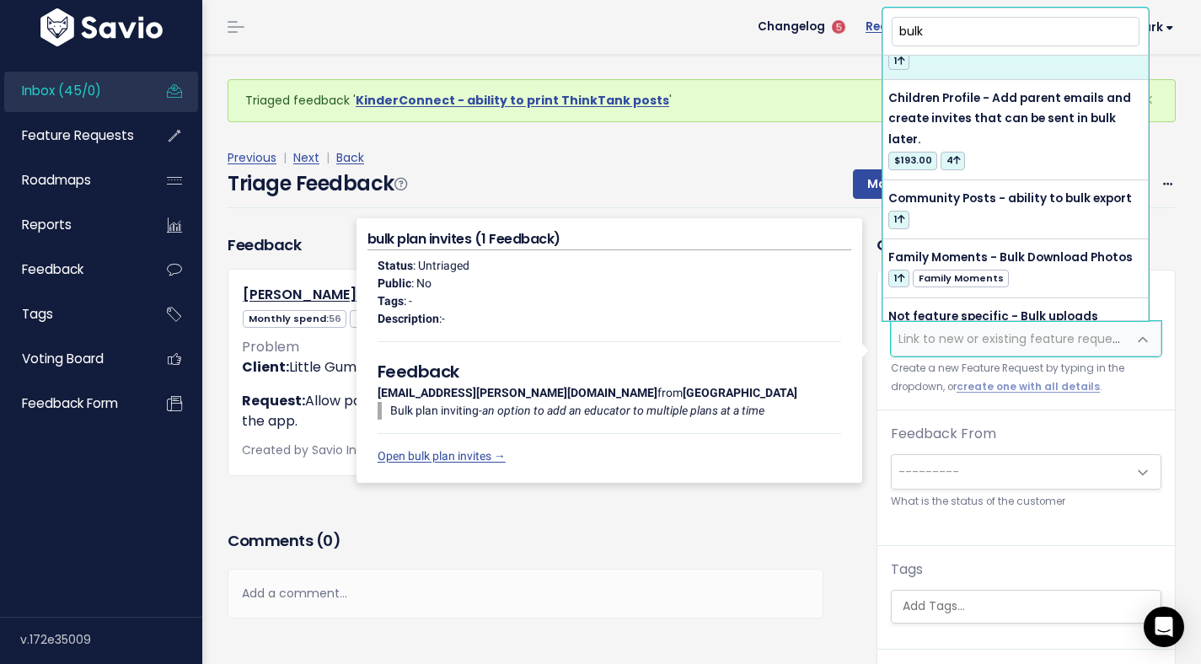
drag, startPoint x: 944, startPoint y: 31, endPoint x: 866, endPoint y: 35, distance: 77.6
click at [866, 35] on body "Inbox (45/0) Feature Requests Roadmaps ×" at bounding box center [600, 412] width 1201 height 824
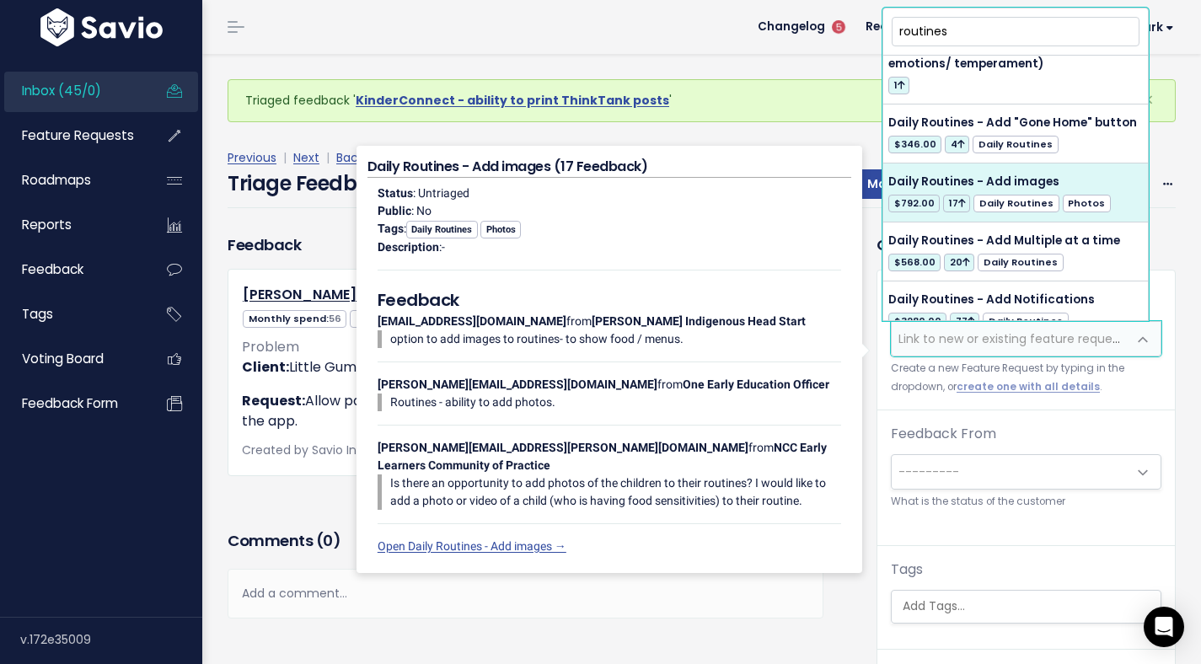
scroll to position [260, 0]
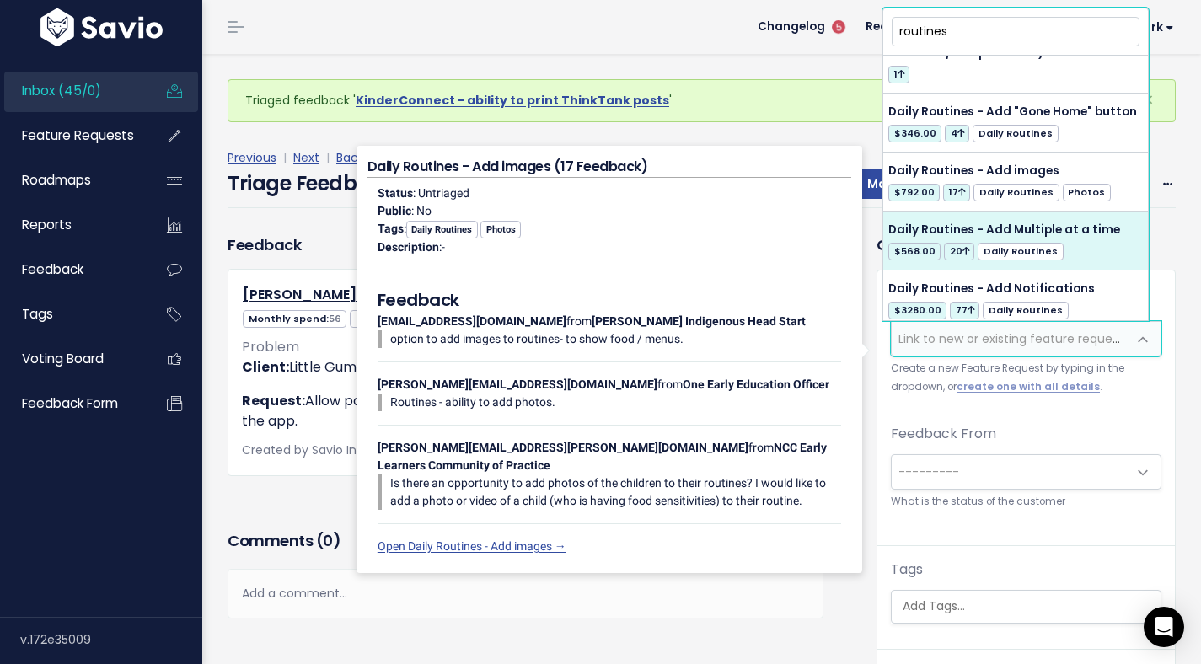
type input "routines"
select select "7924"
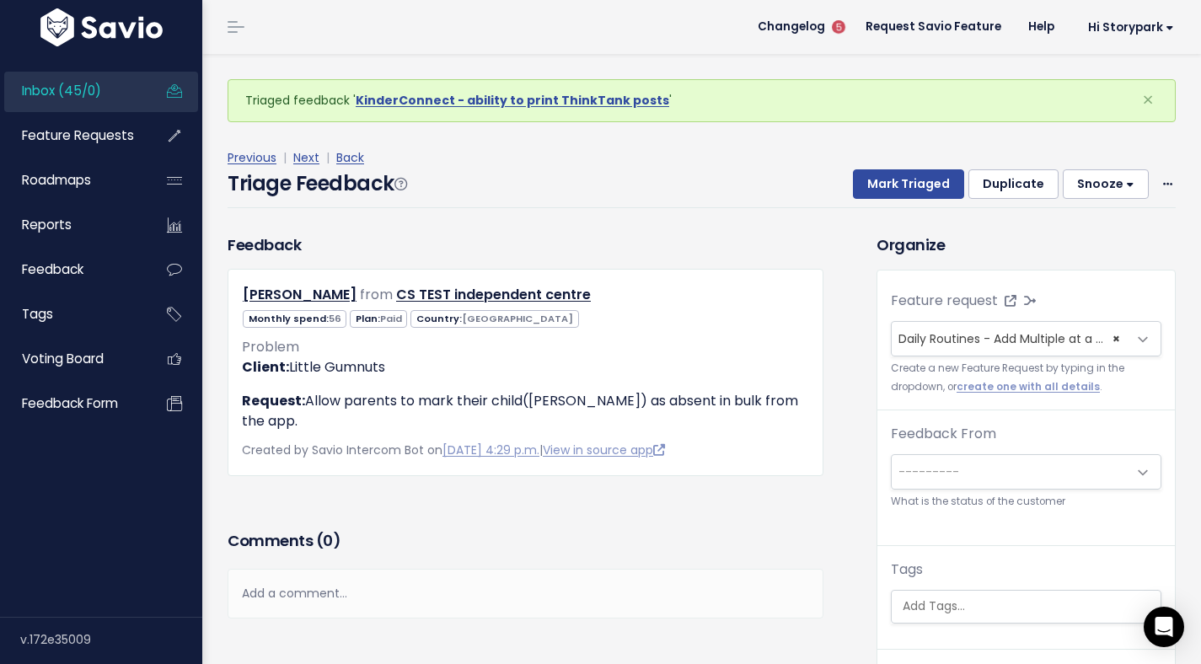
click at [944, 459] on span "---------" at bounding box center [1009, 472] width 235 height 34
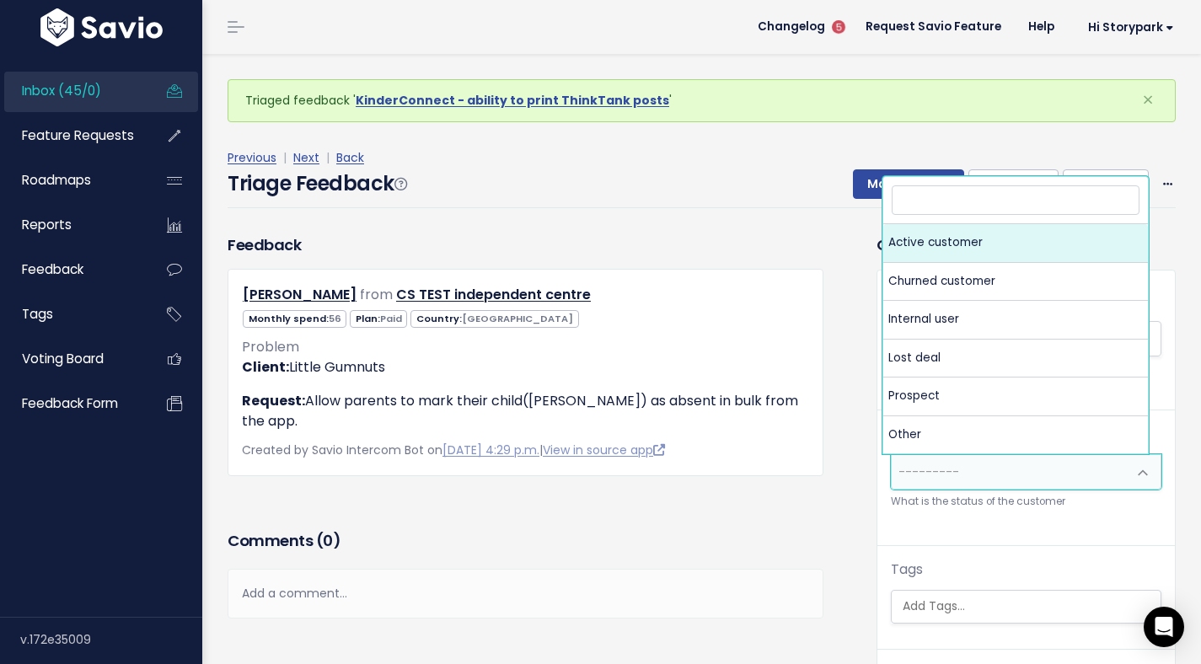
select select "ACTIVE"
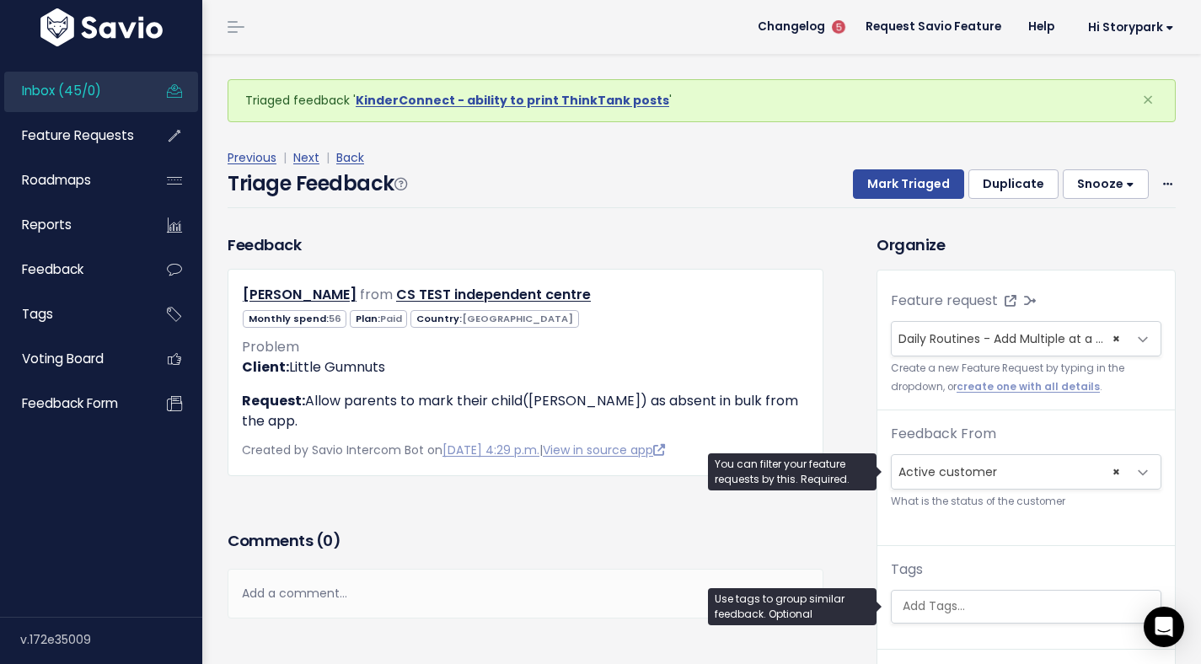
click at [936, 620] on ul at bounding box center [1026, 607] width 269 height 32
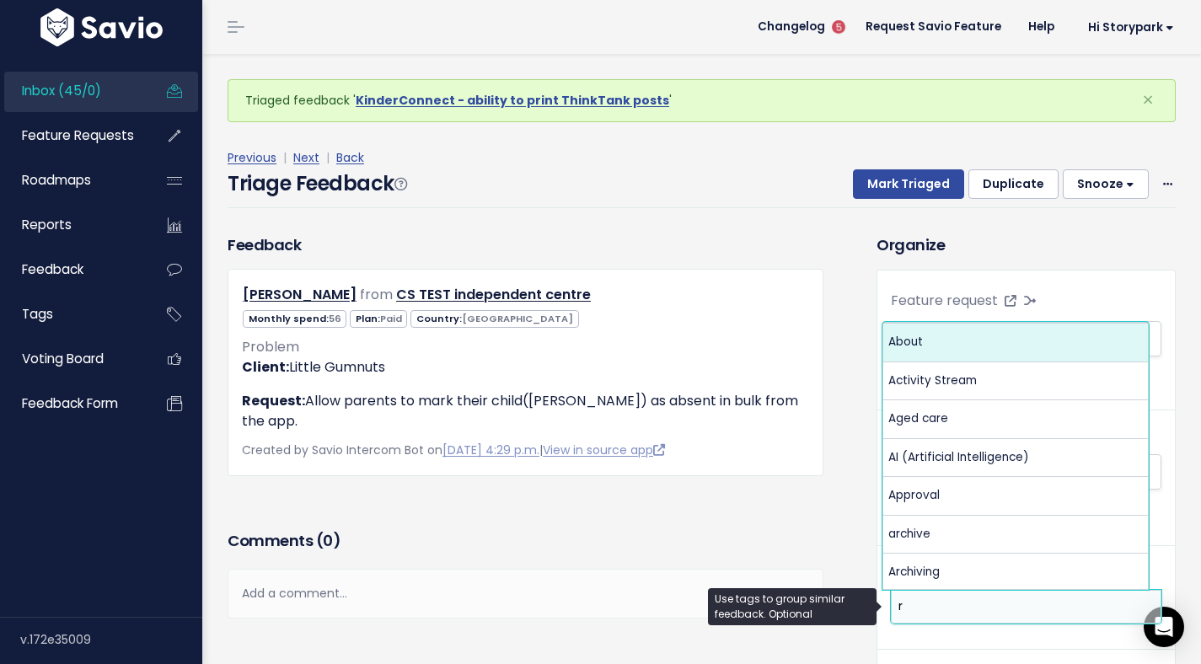
scroll to position [0, 0]
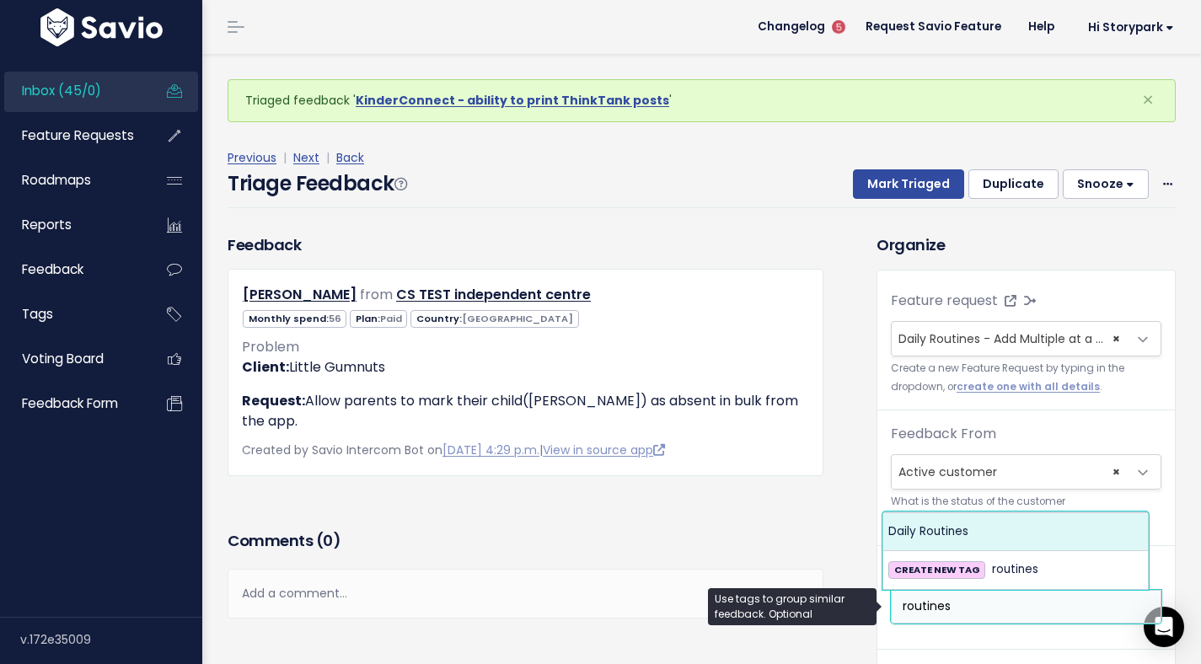
type input "routines"
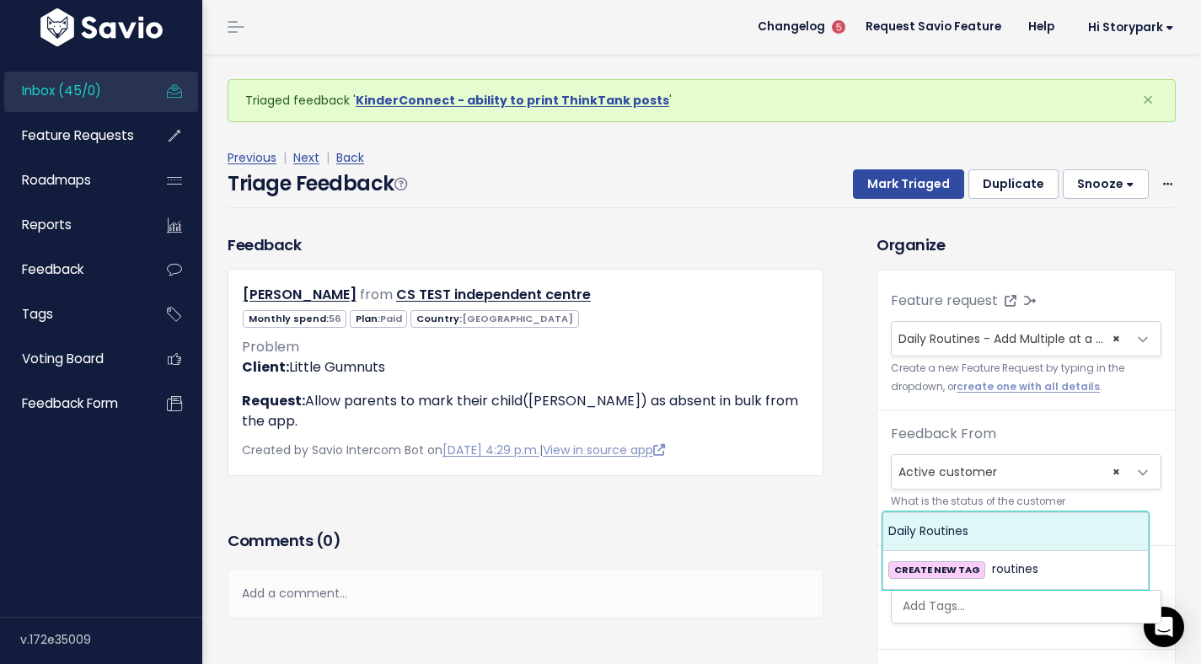
select select "1786"
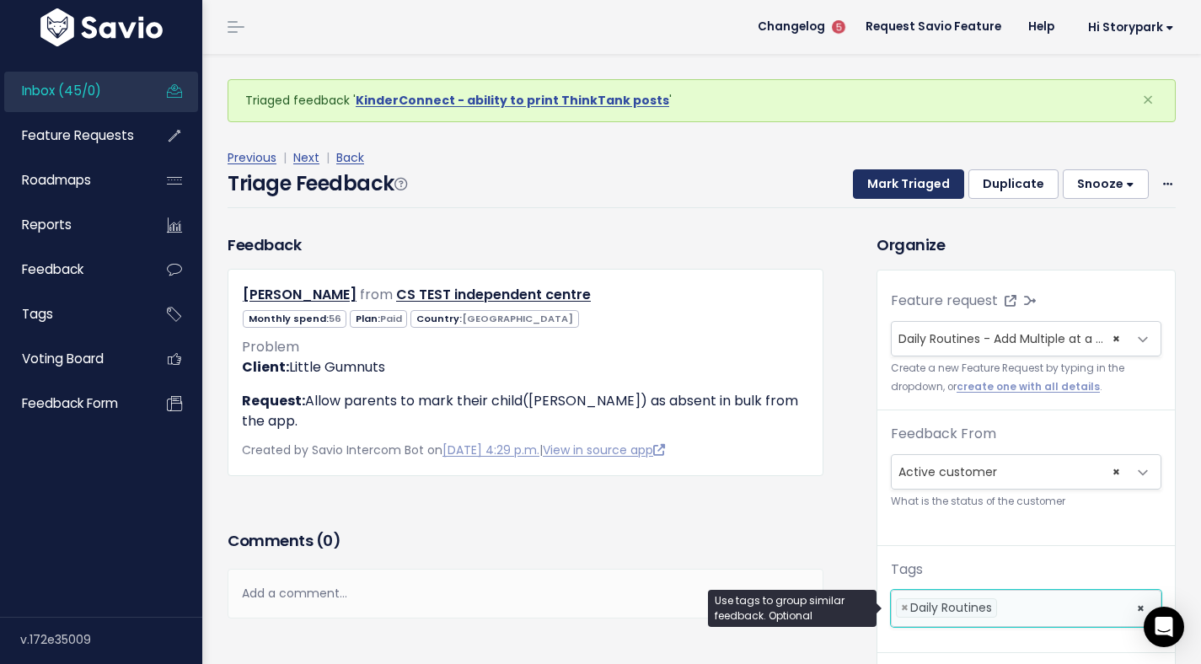
click at [909, 189] on button "Mark Triaged" at bounding box center [908, 184] width 111 height 30
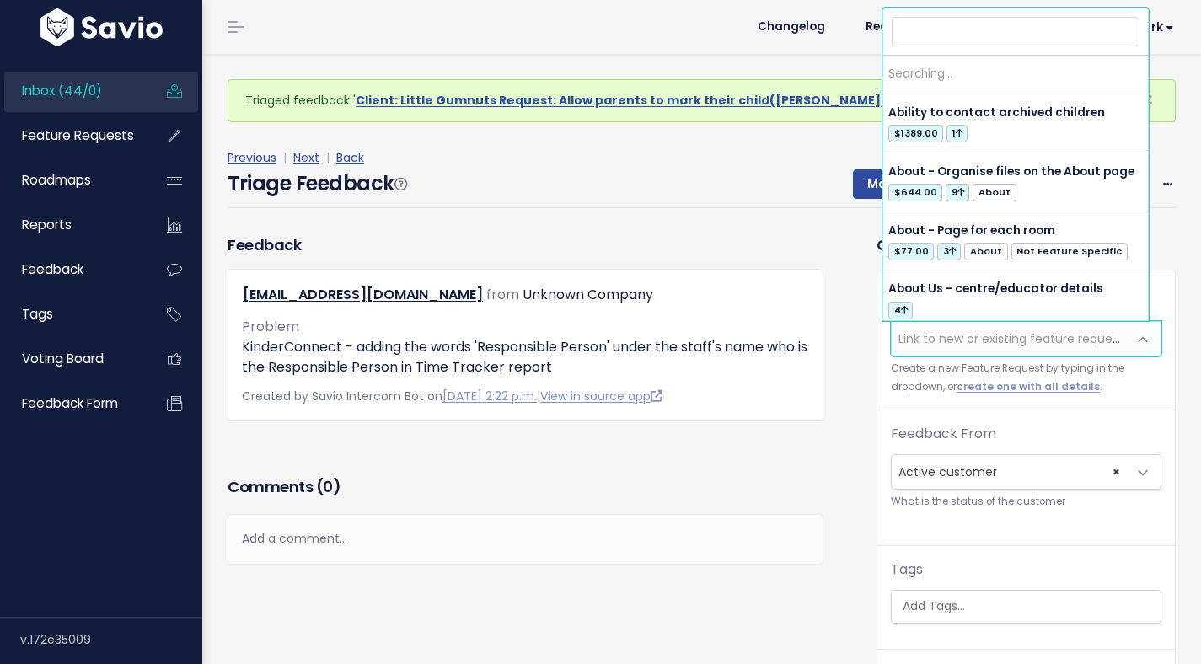
click at [926, 338] on span "Link to new or existing feature request..." at bounding box center [1014, 338] width 233 height 17
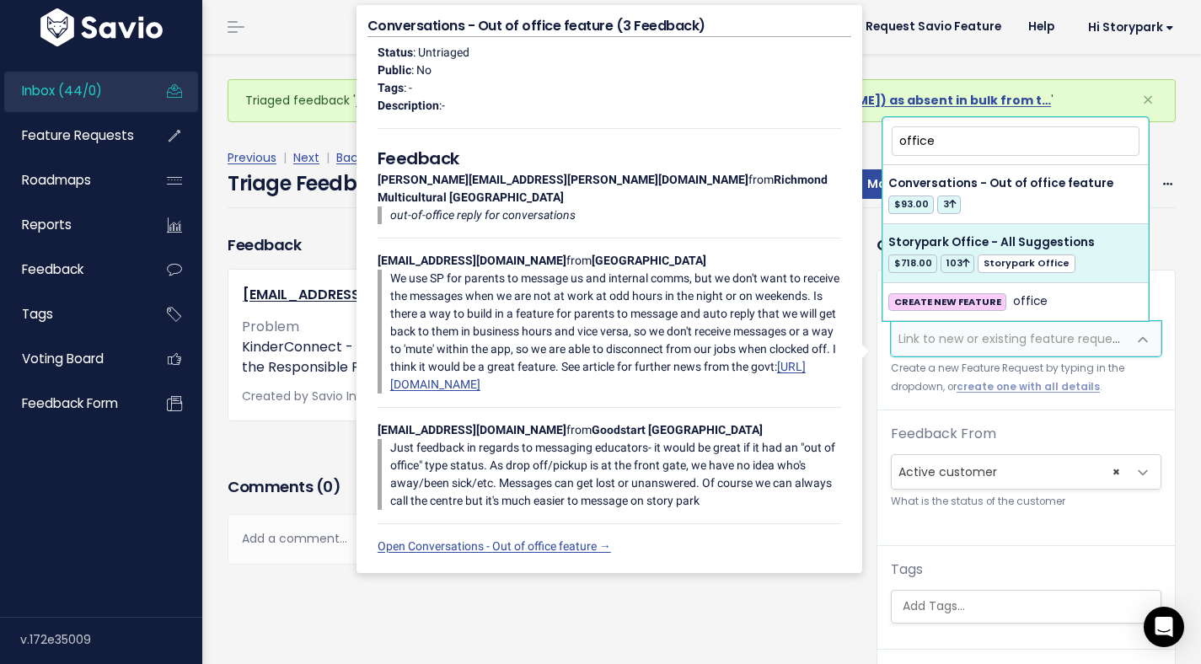
type input "office"
select select "60557"
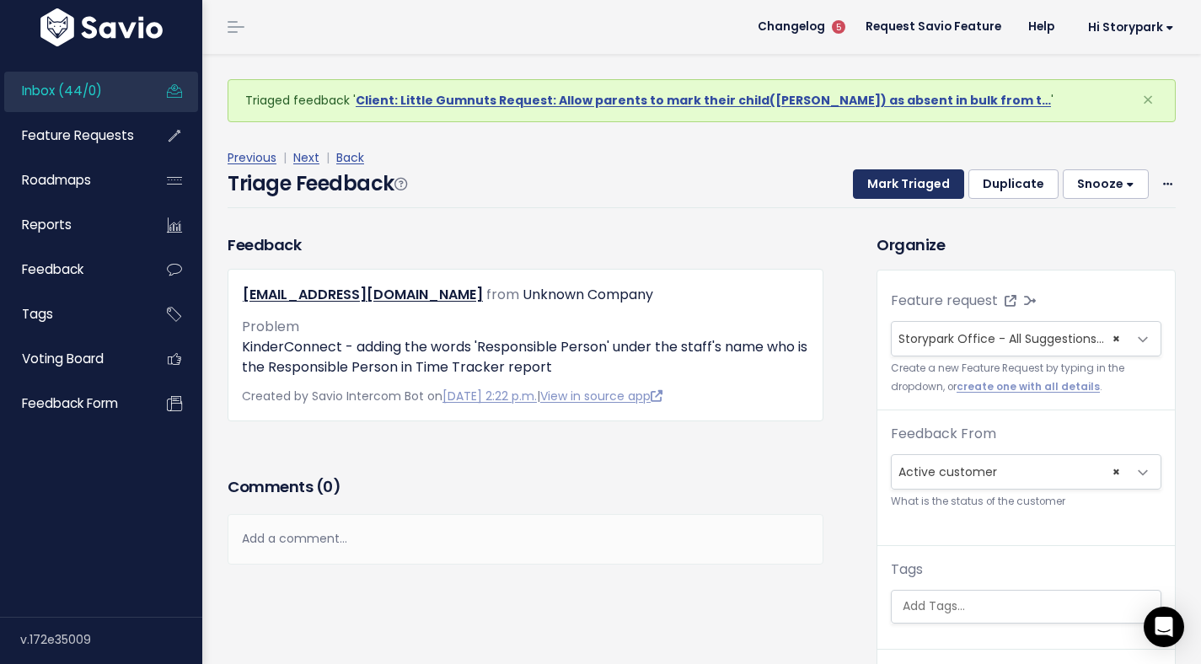
click at [901, 186] on button "Mark Triaged" at bounding box center [908, 184] width 111 height 30
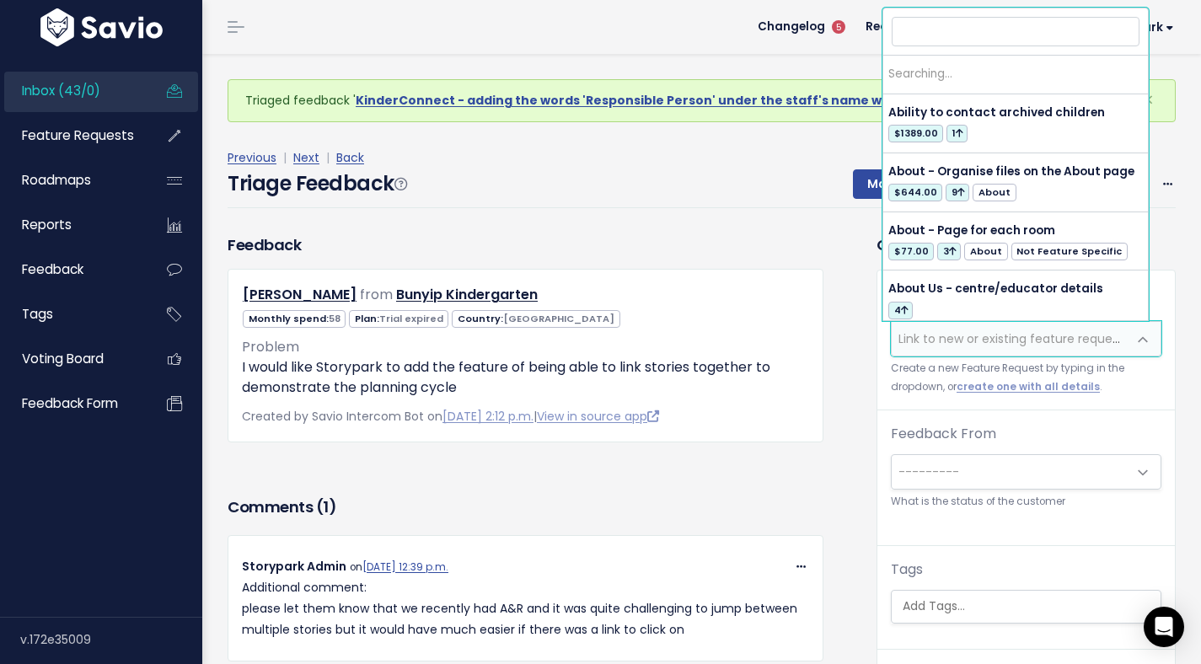
click at [919, 337] on span "Link to new or existing feature request..." at bounding box center [1014, 338] width 233 height 17
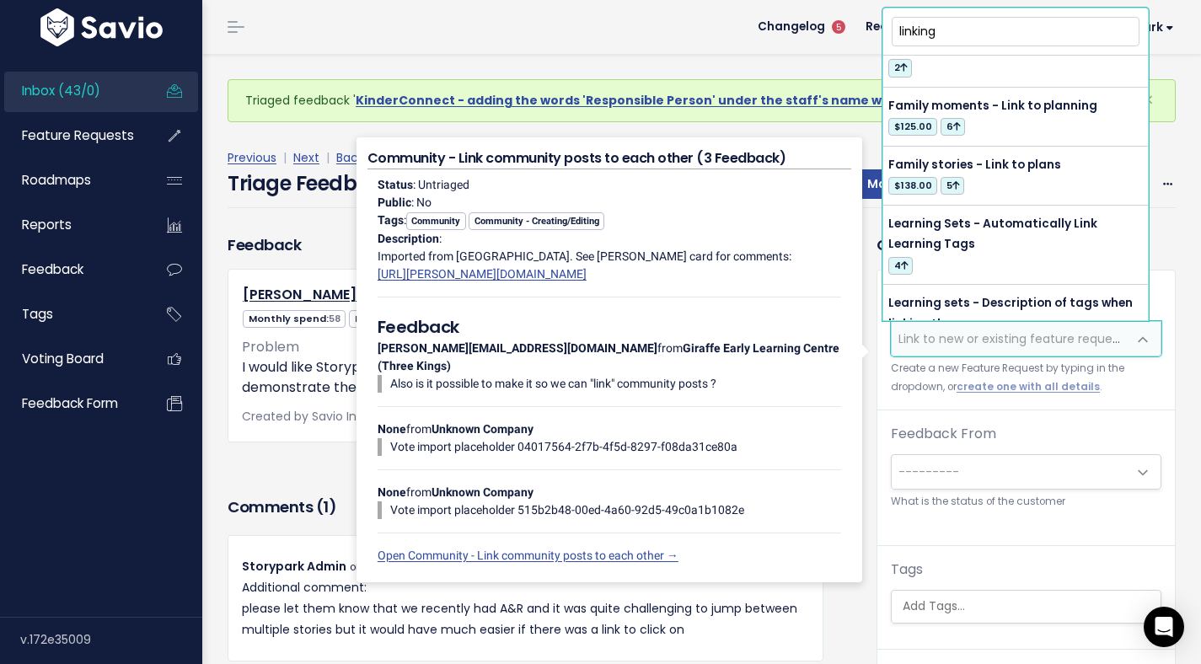
scroll to position [772, 0]
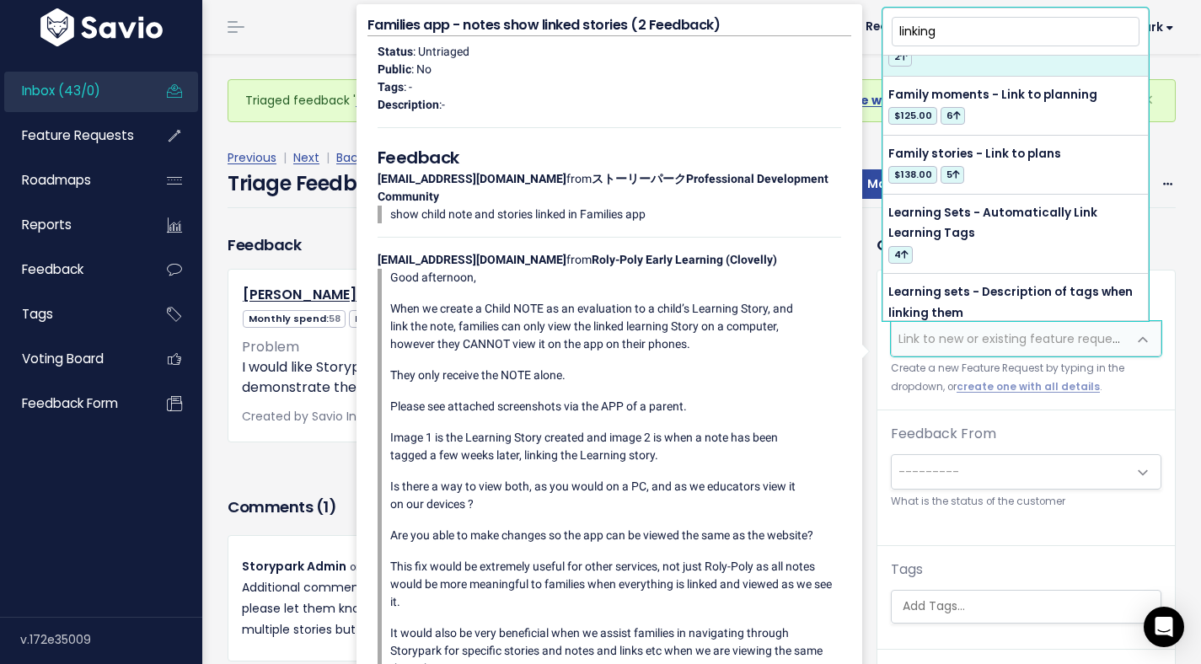
drag, startPoint x: 944, startPoint y: 33, endPoint x: 842, endPoint y: 35, distance: 102.0
click at [842, 35] on body "Inbox (43/0) Feature Requests Roadmaps ×" at bounding box center [600, 418] width 1201 height 836
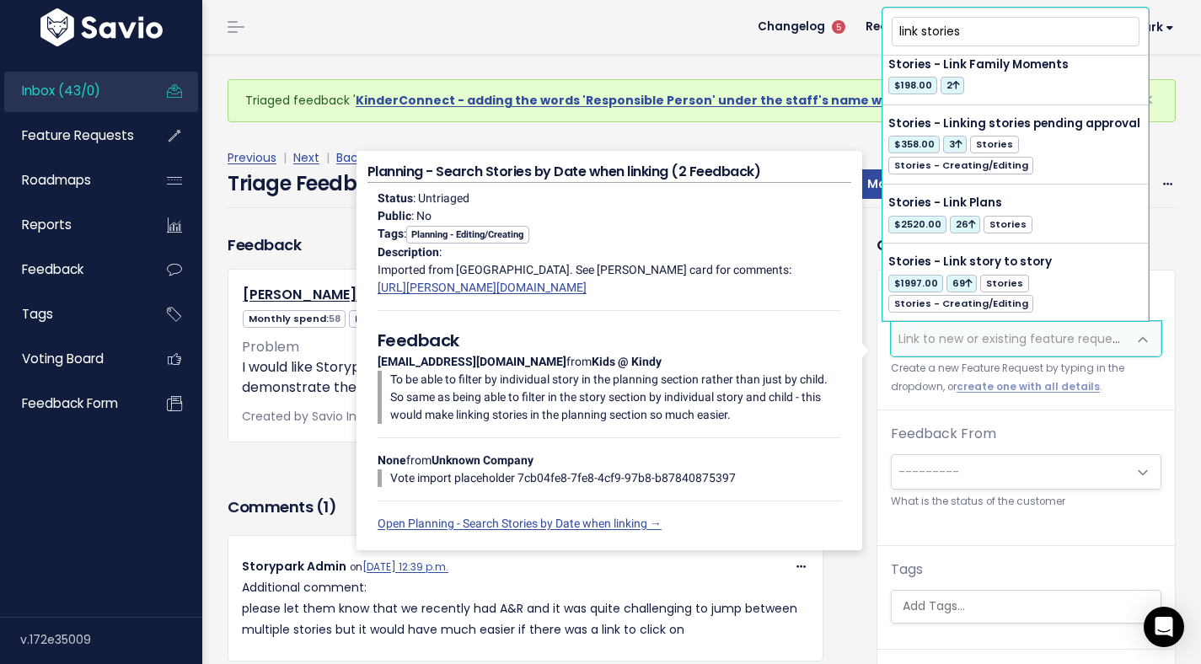
scroll to position [850, 0]
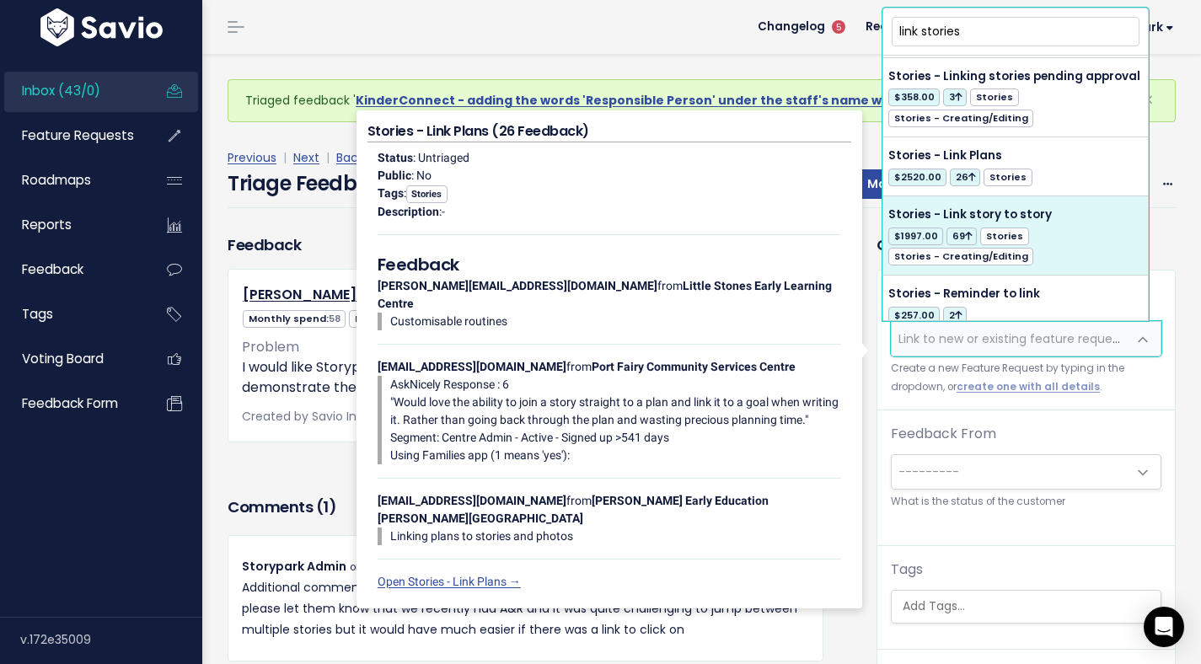
type input "link stories"
select select "3640"
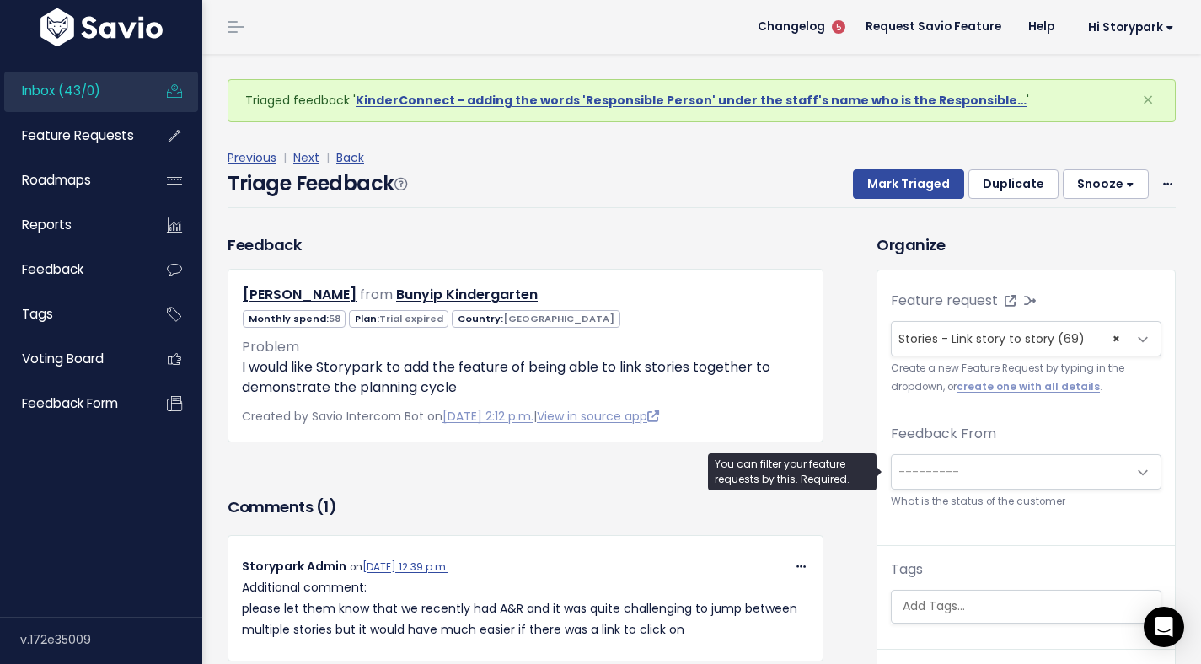
click at [958, 474] on span "---------" at bounding box center [1009, 472] width 235 height 34
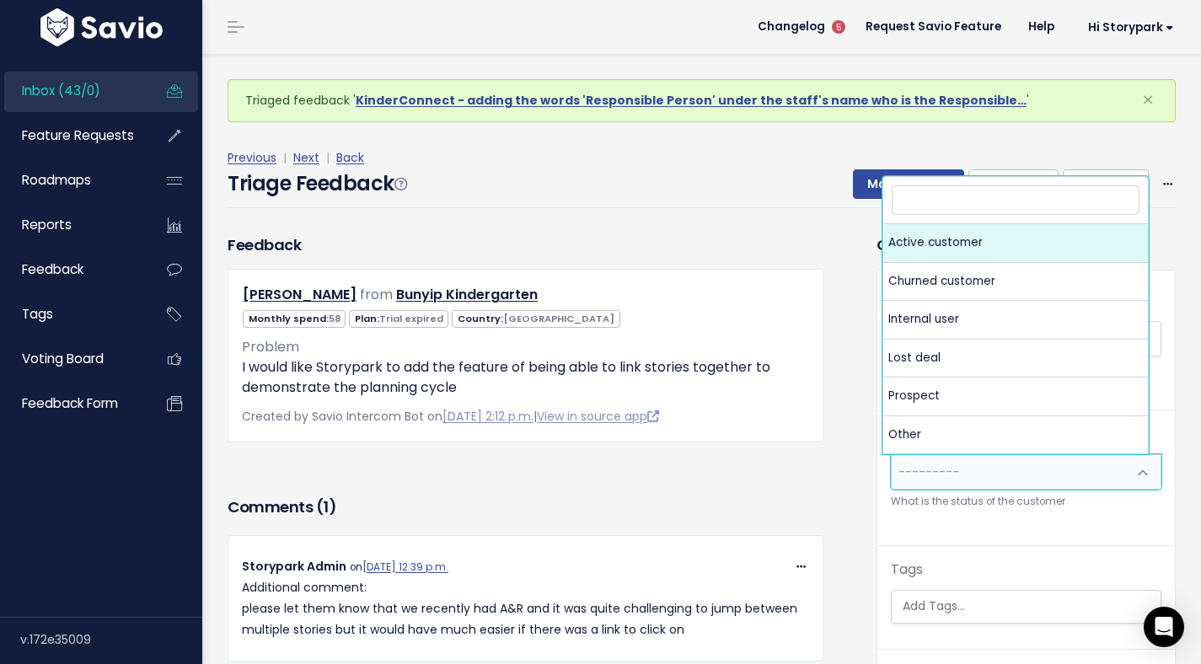
select select "ACTIVE"
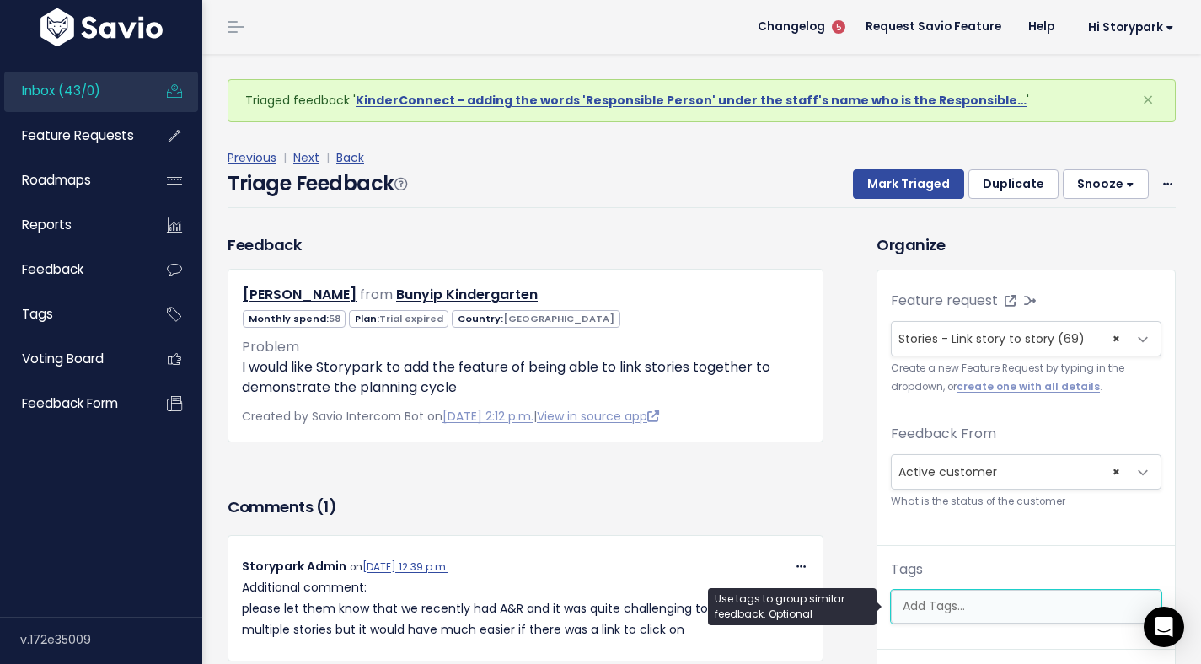
click at [925, 618] on ul at bounding box center [1026, 607] width 269 height 32
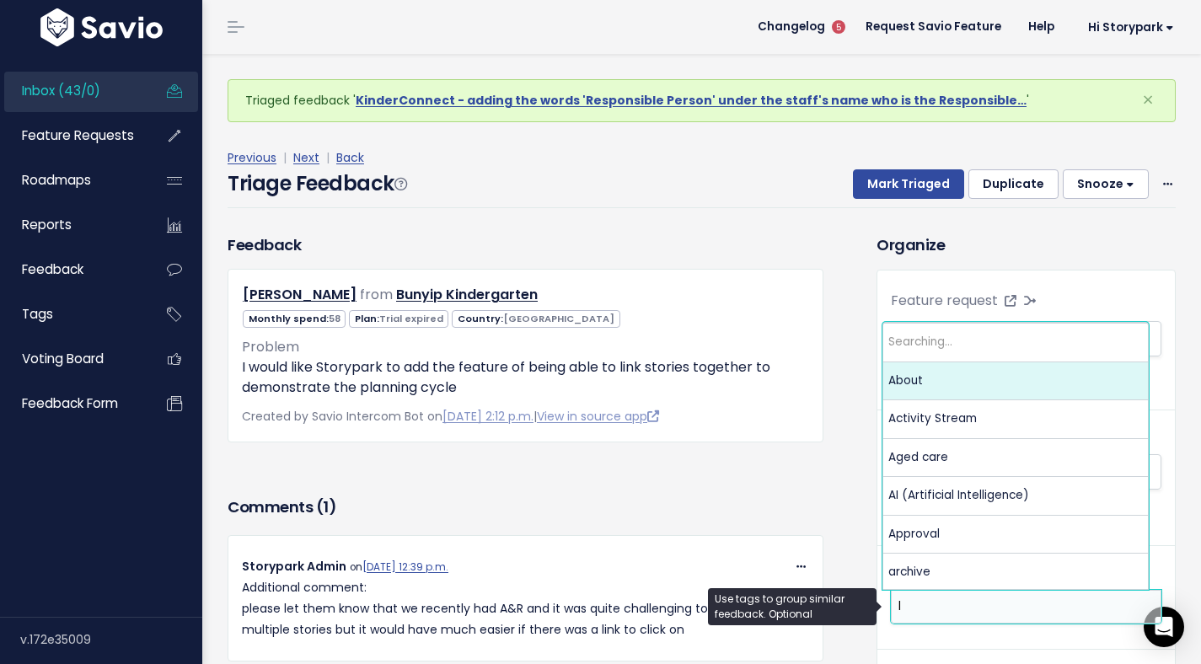
scroll to position [0, 0]
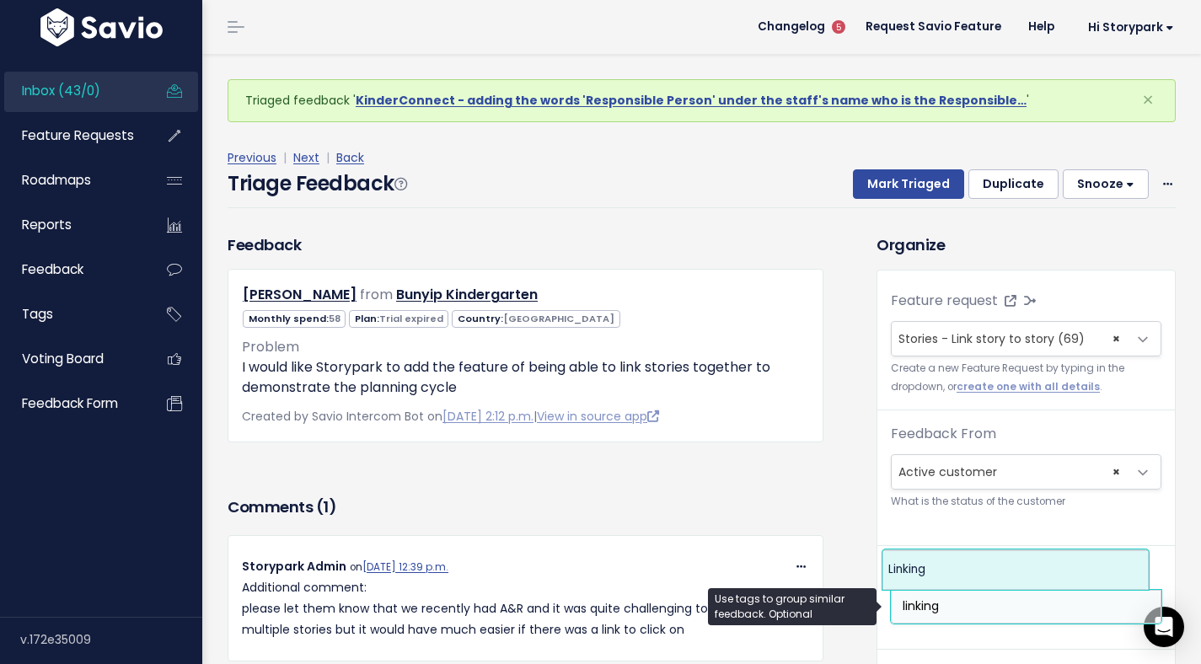
type input "linking"
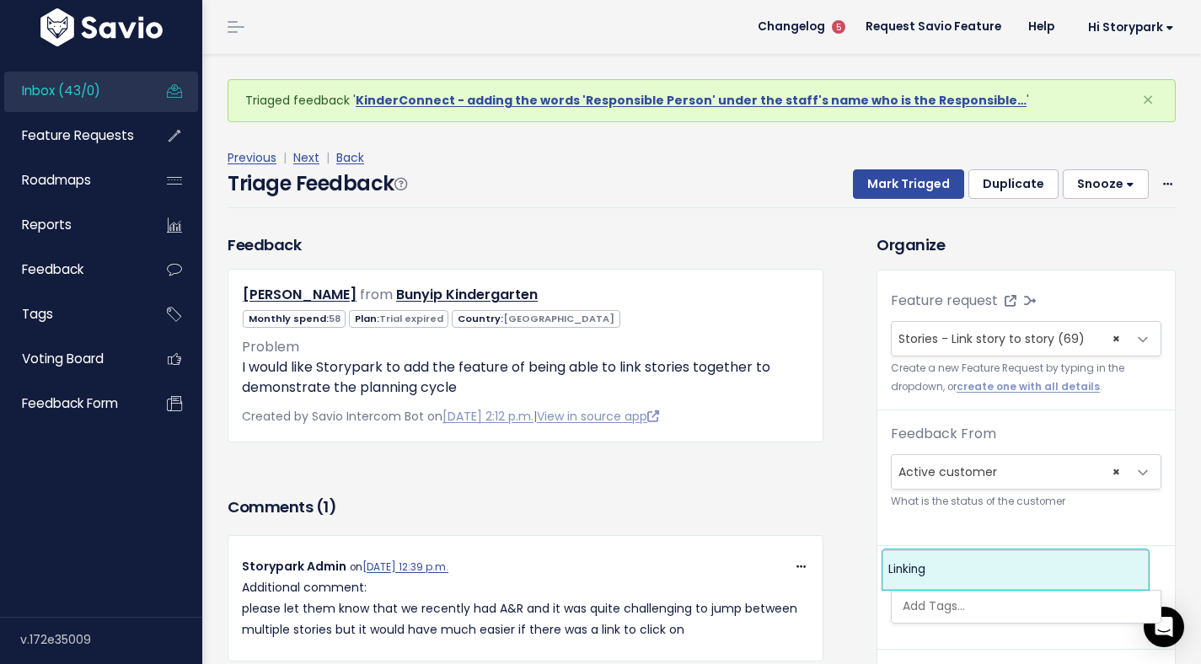
select select "3055"
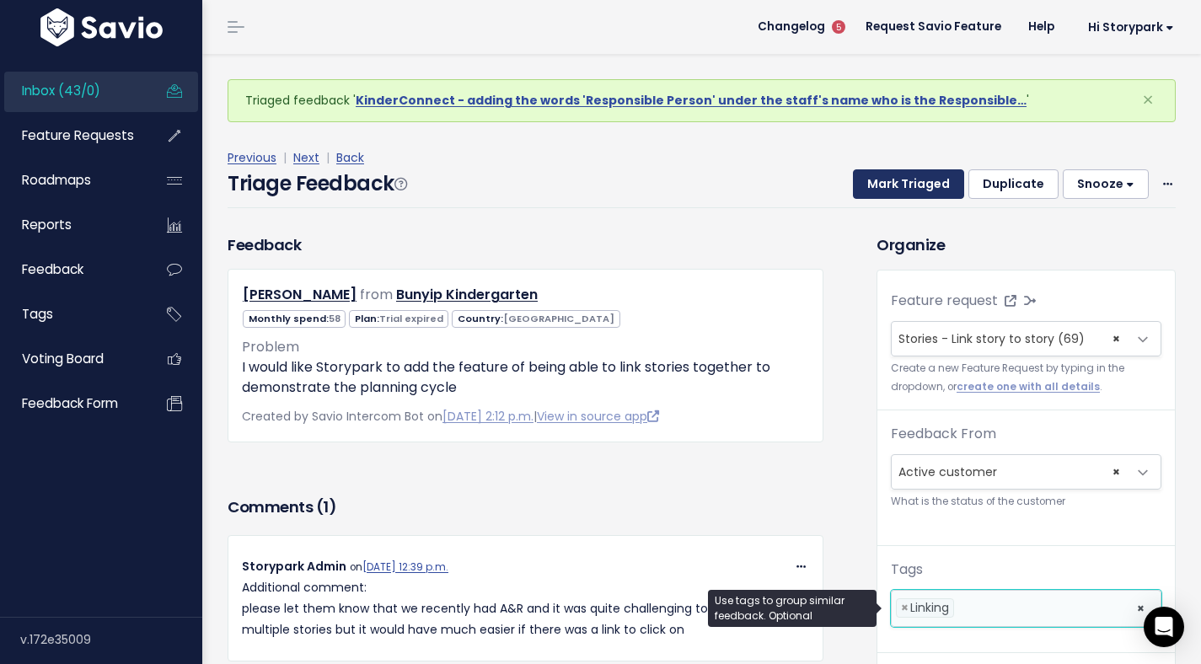
click at [914, 186] on button "Mark Triaged" at bounding box center [908, 184] width 111 height 30
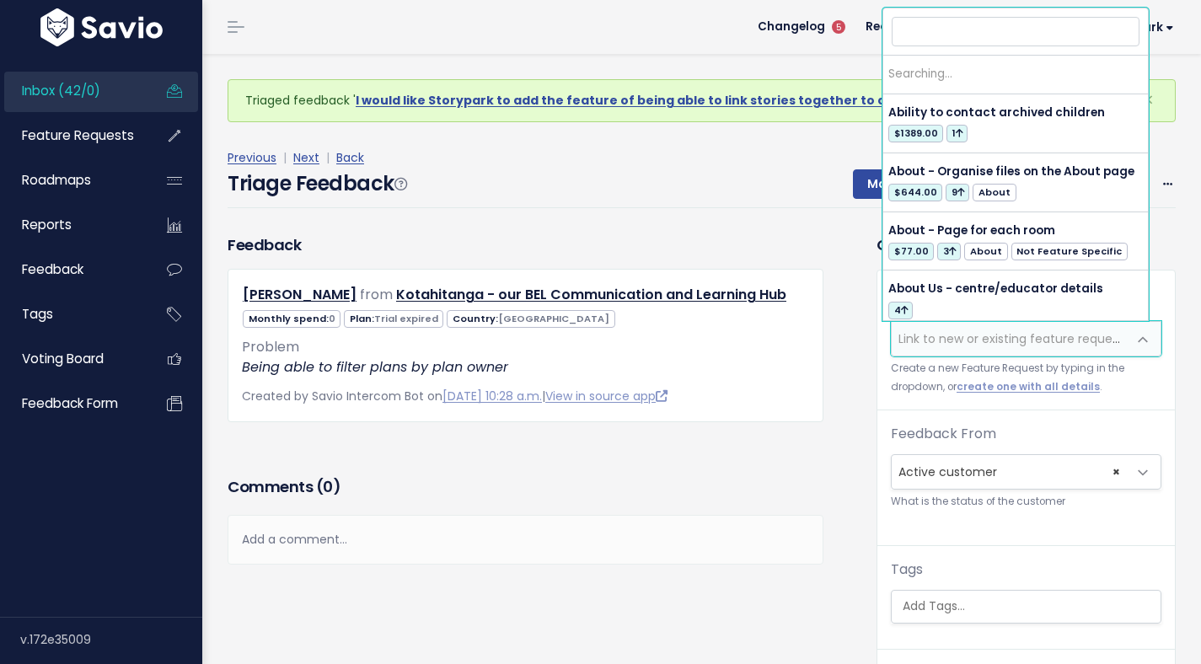
click at [932, 335] on span "Link to new or existing feature request..." at bounding box center [1014, 338] width 233 height 17
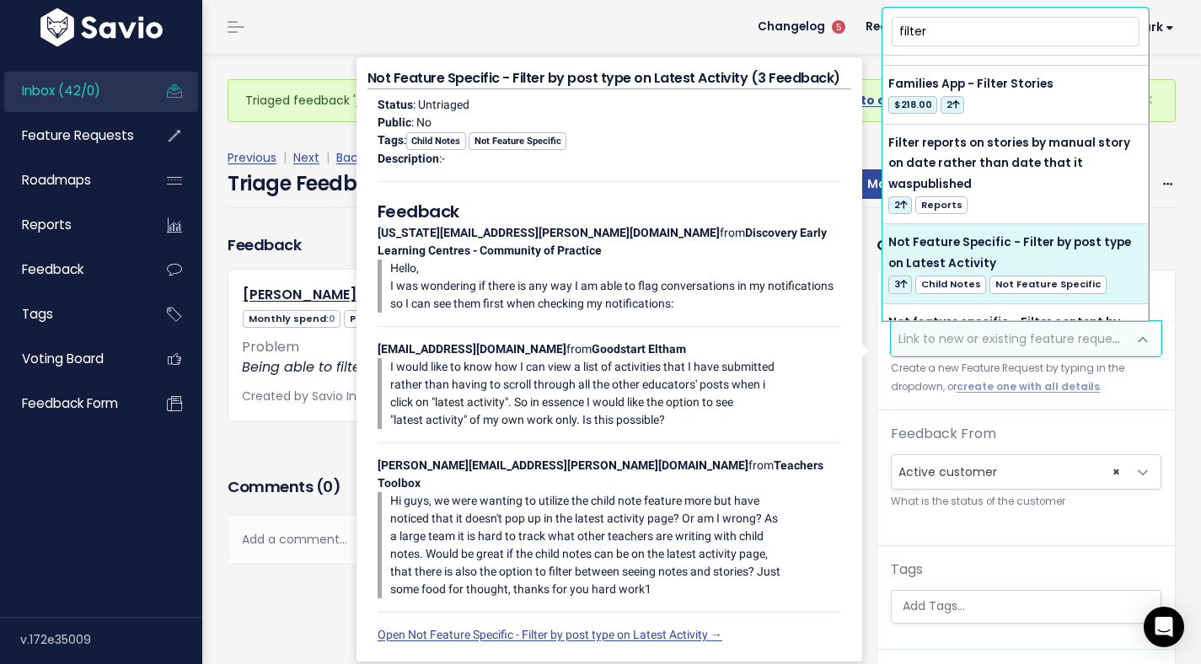
scroll to position [888, 0]
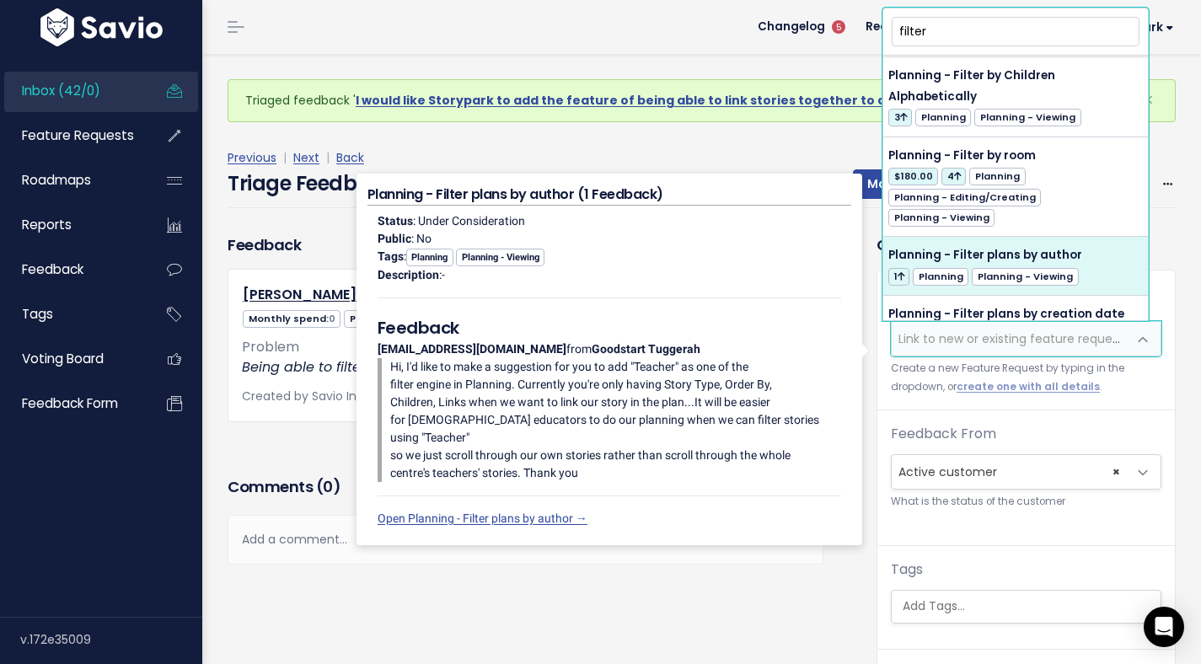
type input "filter"
select select "4017"
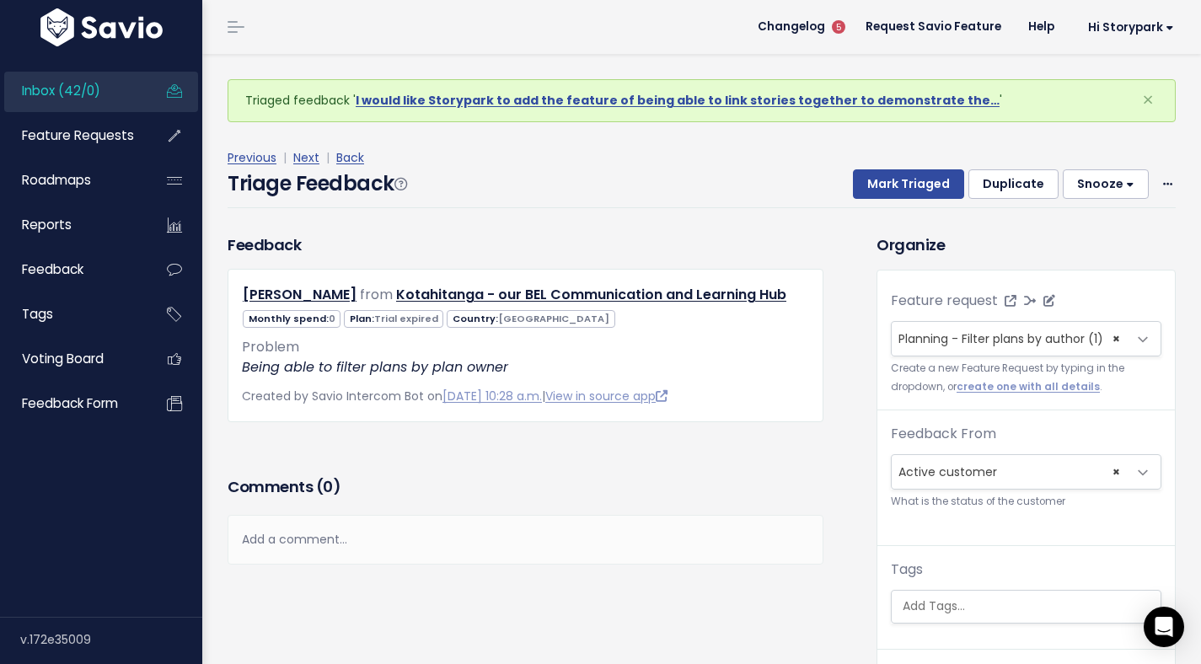
click at [1134, 337] on span at bounding box center [1143, 340] width 34 height 34
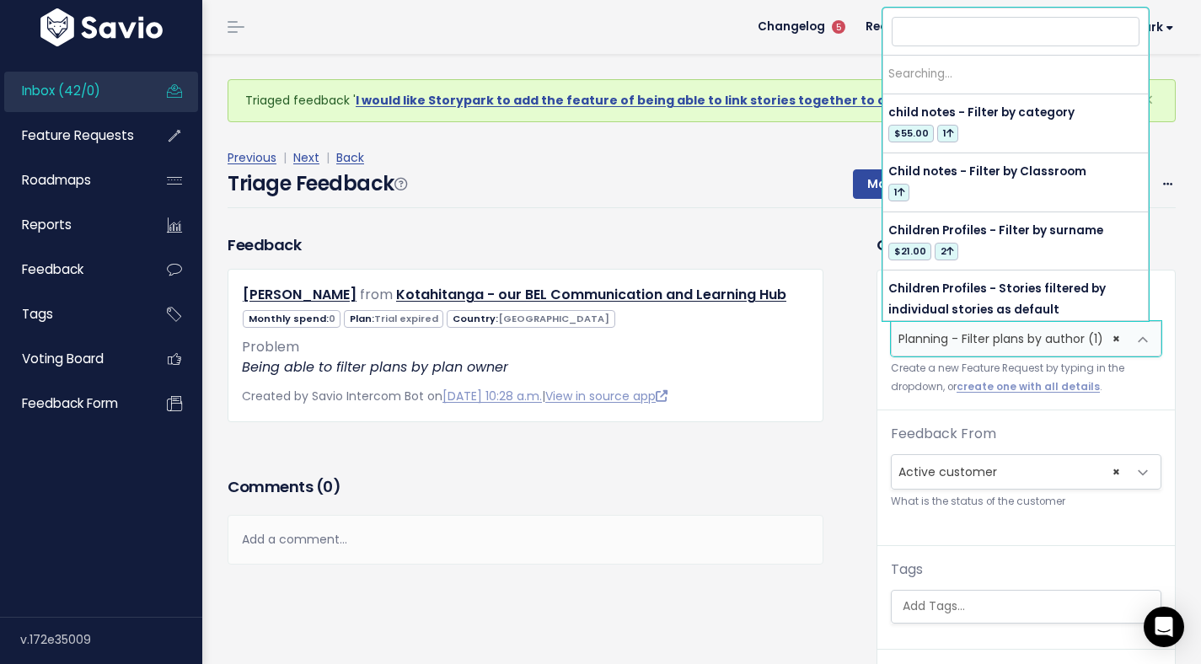
scroll to position [0, 0]
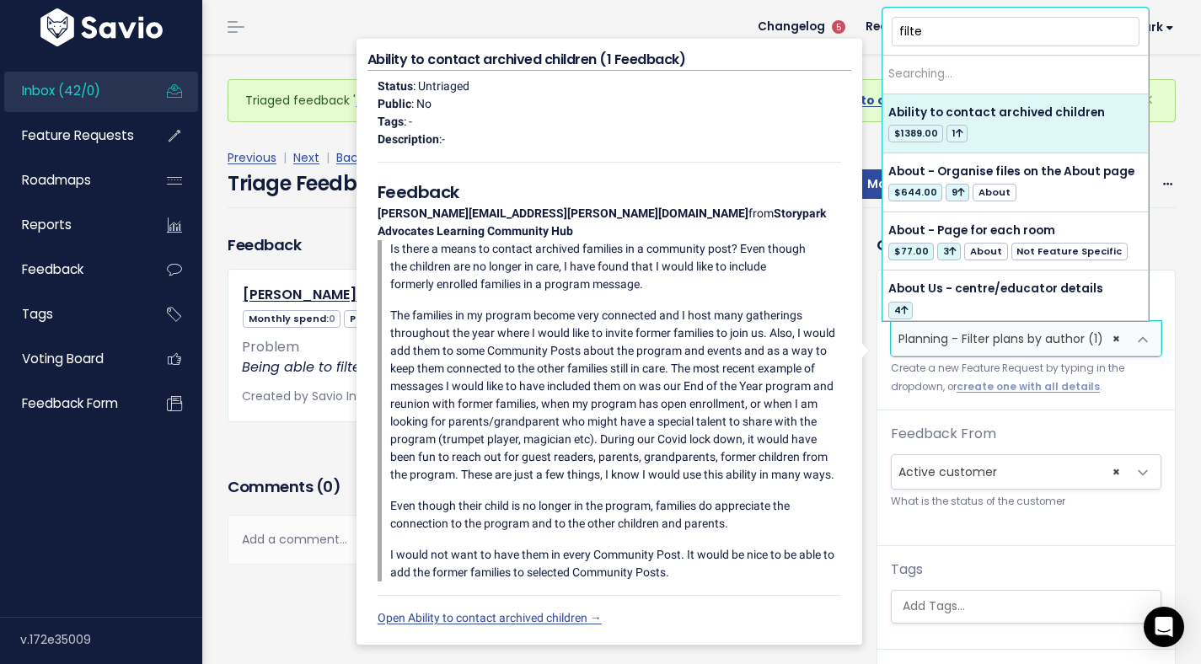
type input "filter"
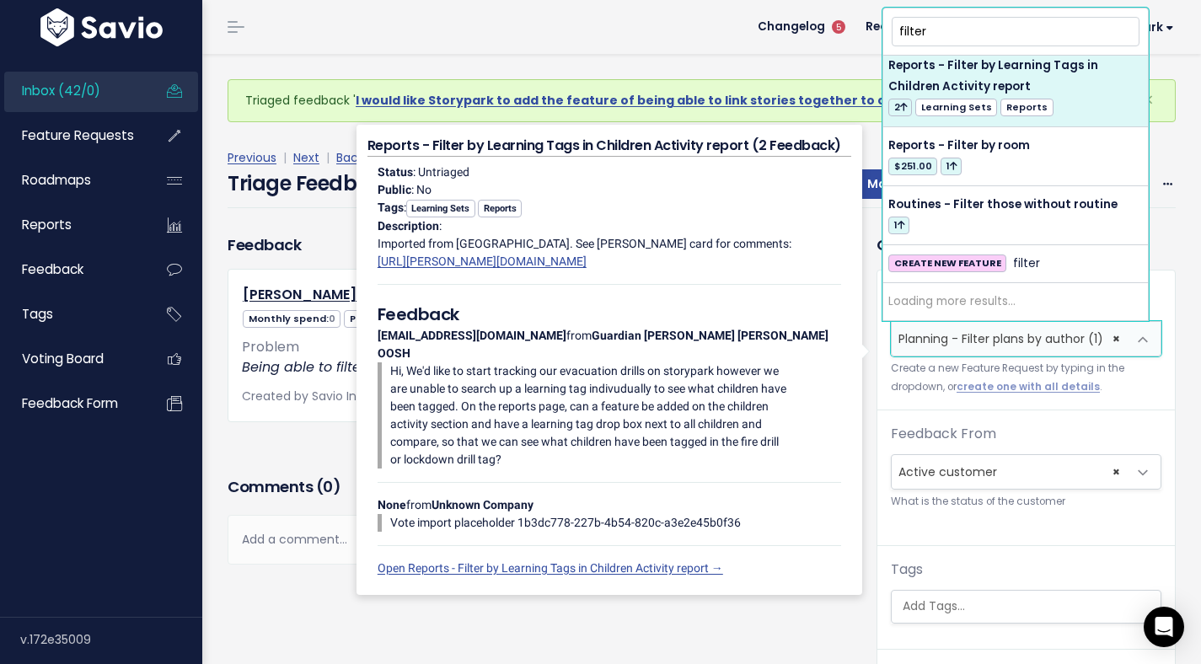
scroll to position [1196, 0]
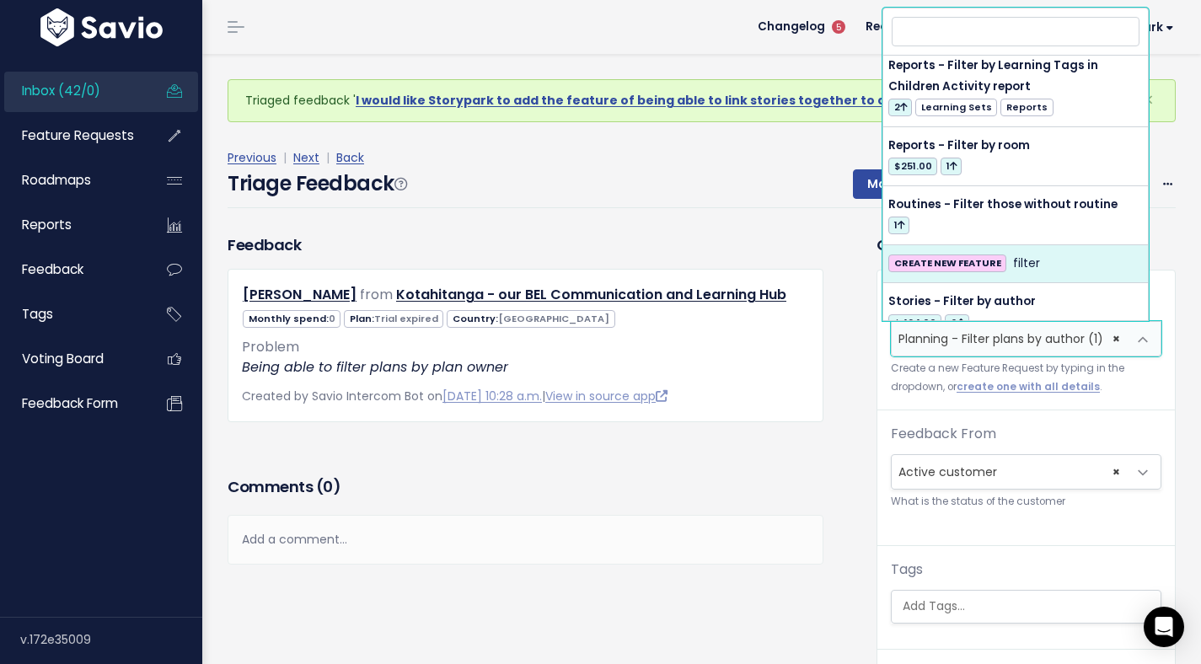
click at [1140, 394] on small "Create a new Feature Request by typing in the dropdown, or create one with all …" at bounding box center [1026, 378] width 271 height 36
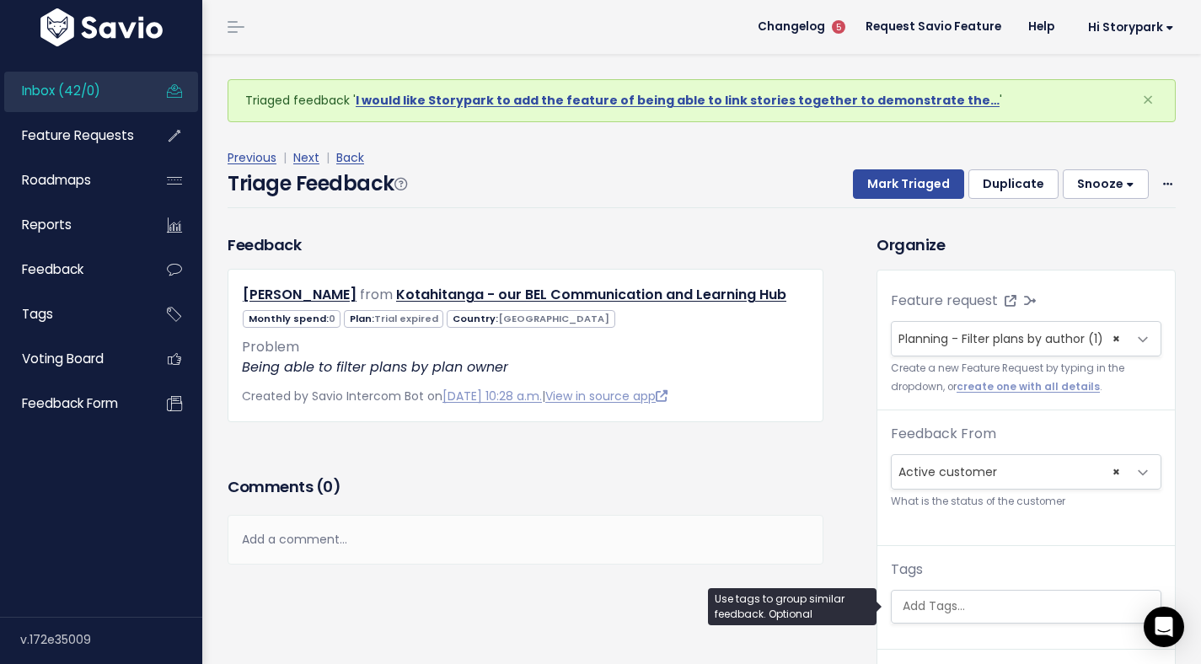
click at [987, 599] on input "search" at bounding box center [1028, 607] width 265 height 18
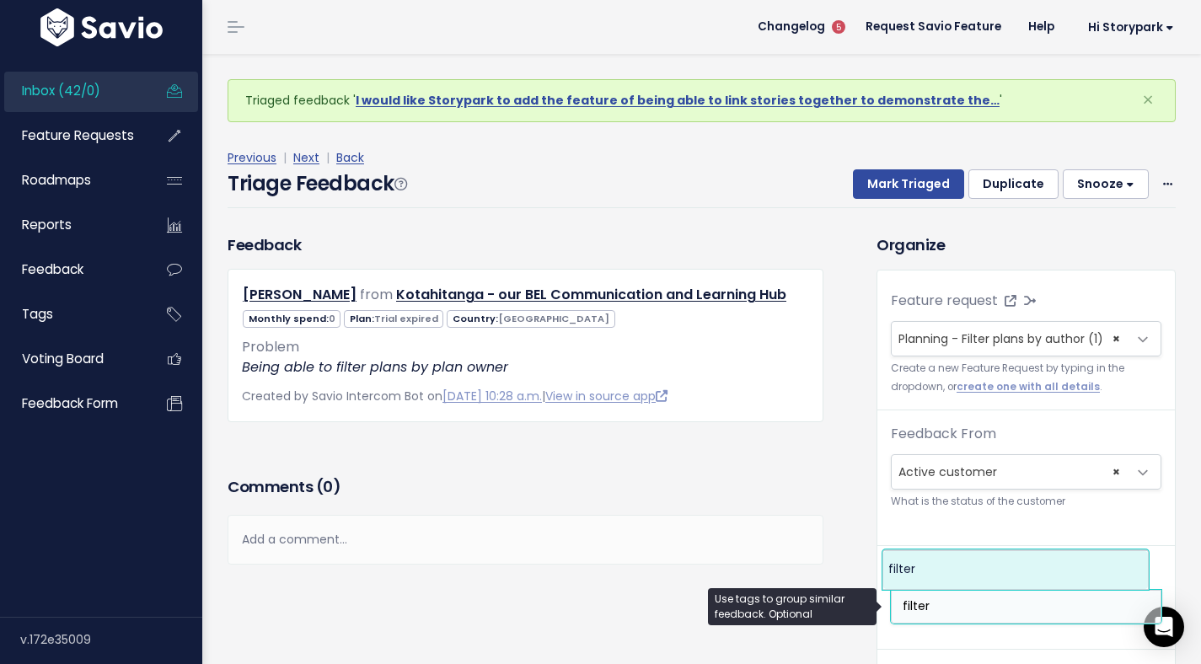
type input "filter"
select select "12623"
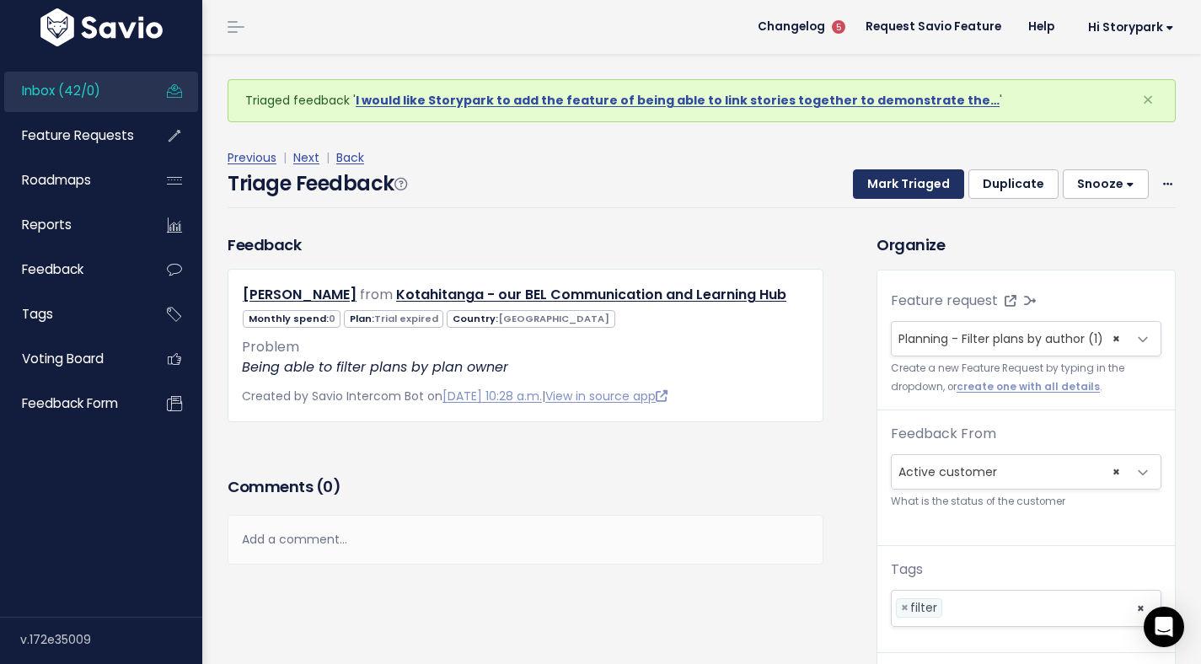
click at [901, 196] on button "Mark Triaged" at bounding box center [908, 184] width 111 height 30
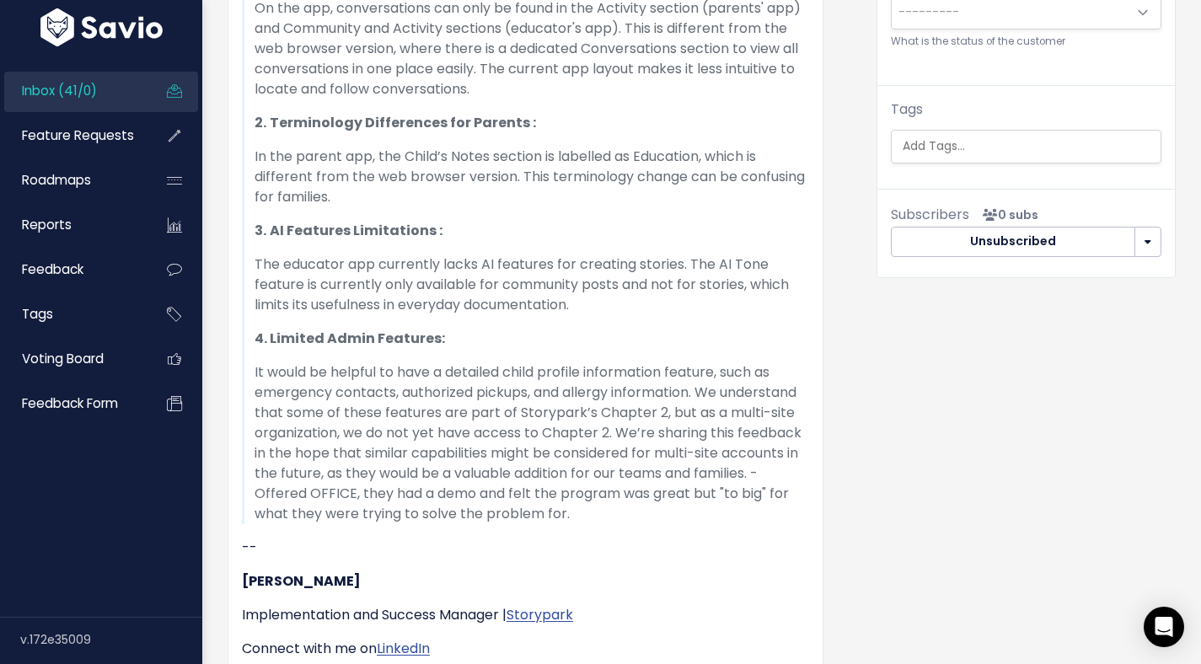
scroll to position [392, 0]
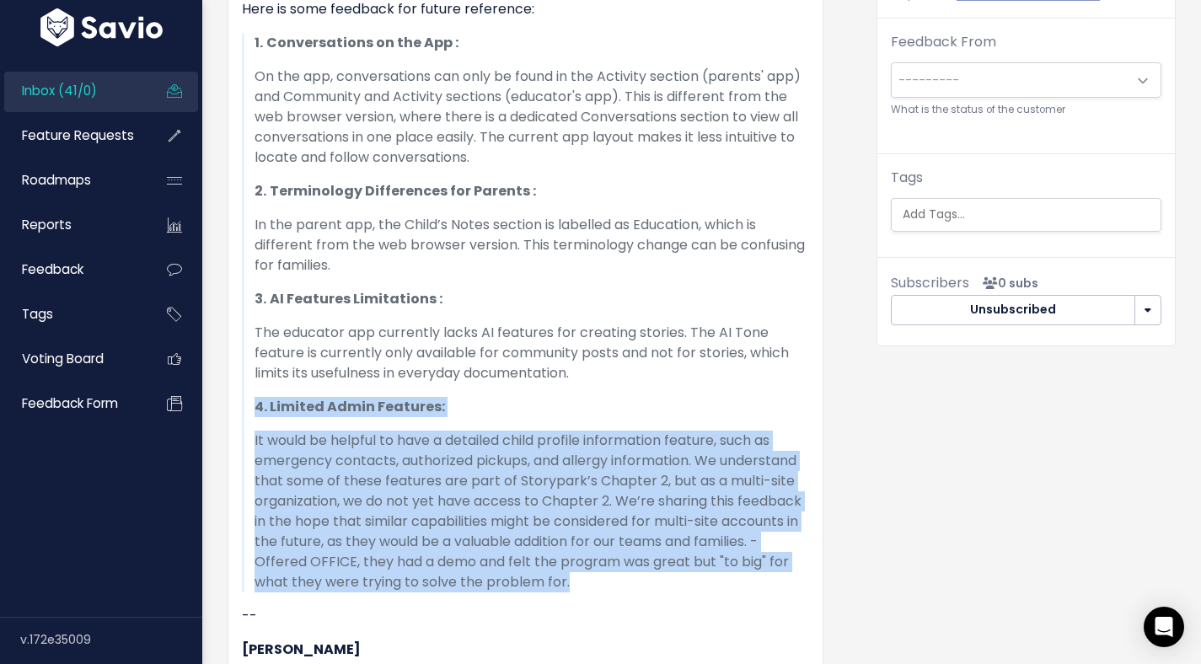
drag, startPoint x: 673, startPoint y: 582, endPoint x: 243, endPoint y: 399, distance: 467.2
click at [243, 399] on blockquote "1. Conversations on the App : On the app, conversations can only be found in th…" at bounding box center [525, 313] width 567 height 560
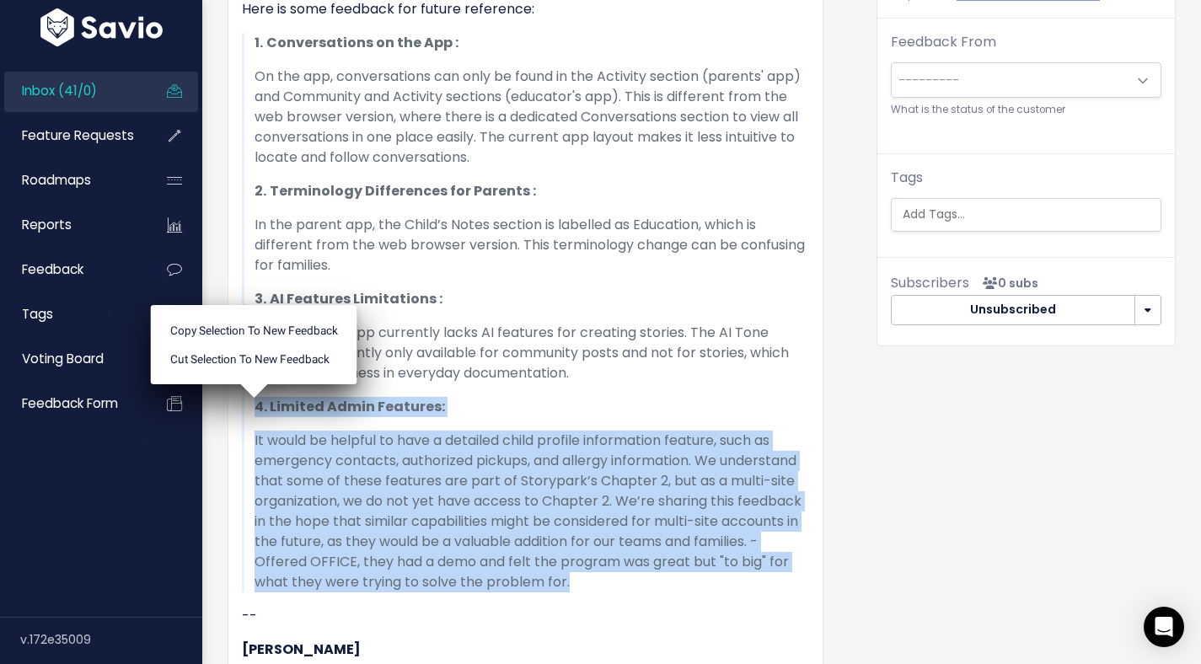
scroll to position [24, 0]
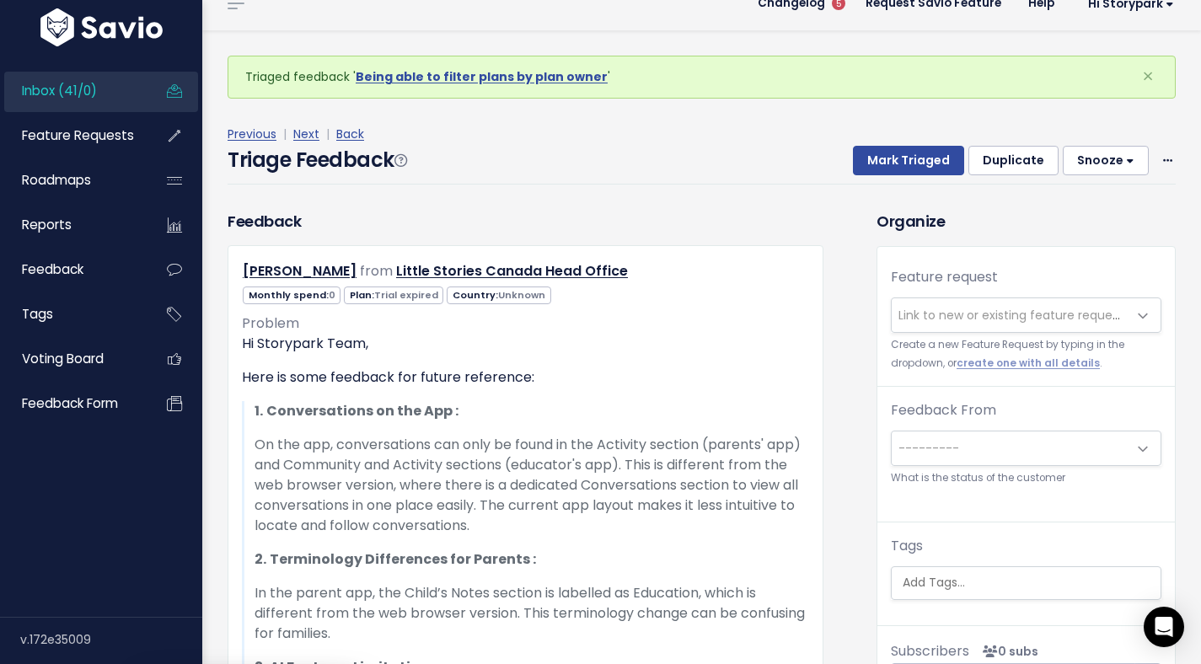
click at [1002, 159] on button "Duplicate" at bounding box center [1013, 161] width 90 height 30
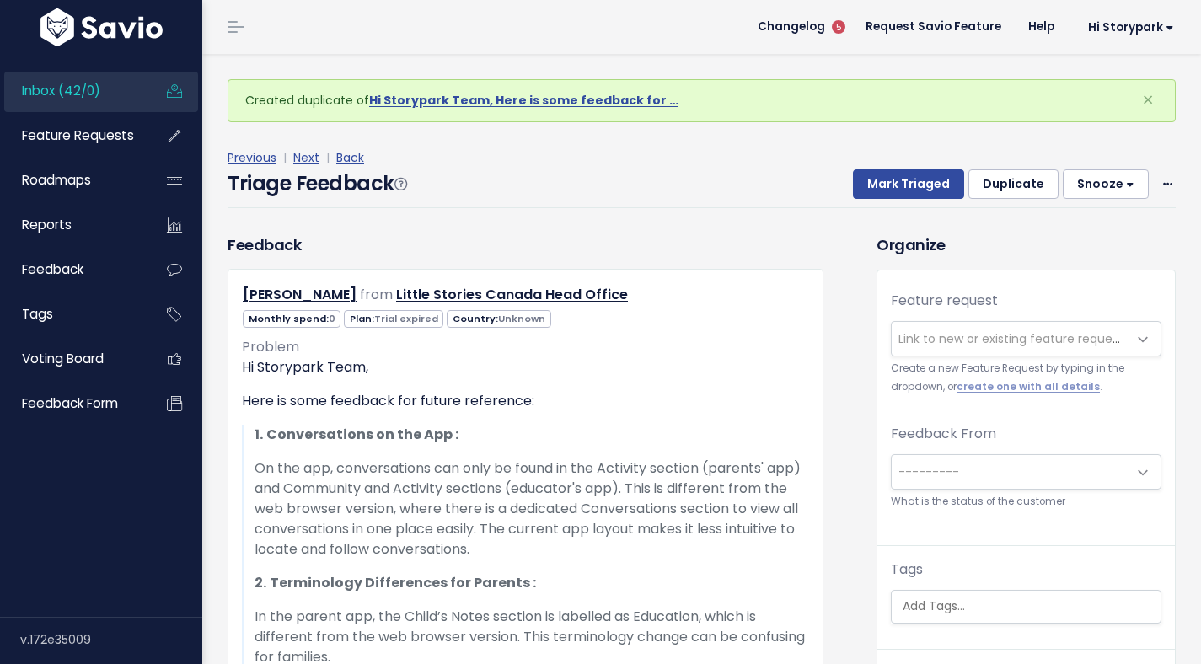
click at [1002, 183] on button "Duplicate" at bounding box center [1013, 184] width 90 height 30
click at [1005, 184] on button "Duplicate" at bounding box center [1013, 184] width 90 height 30
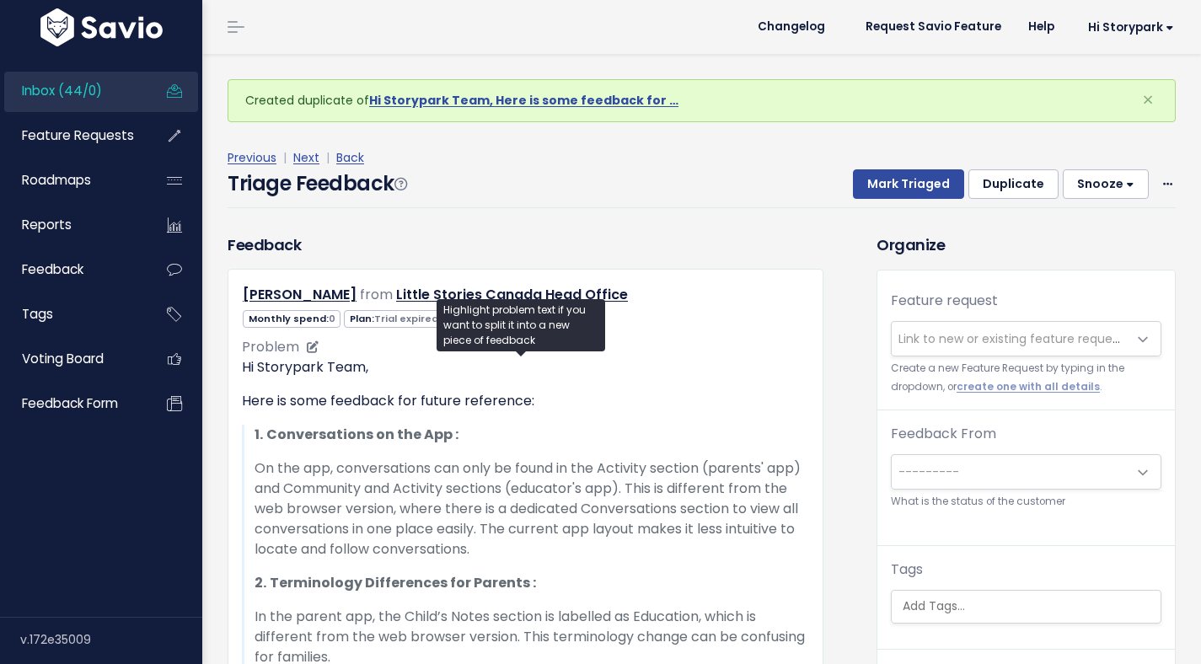
click at [700, 371] on p "Hi Storypark Team," at bounding box center [525, 367] width 567 height 20
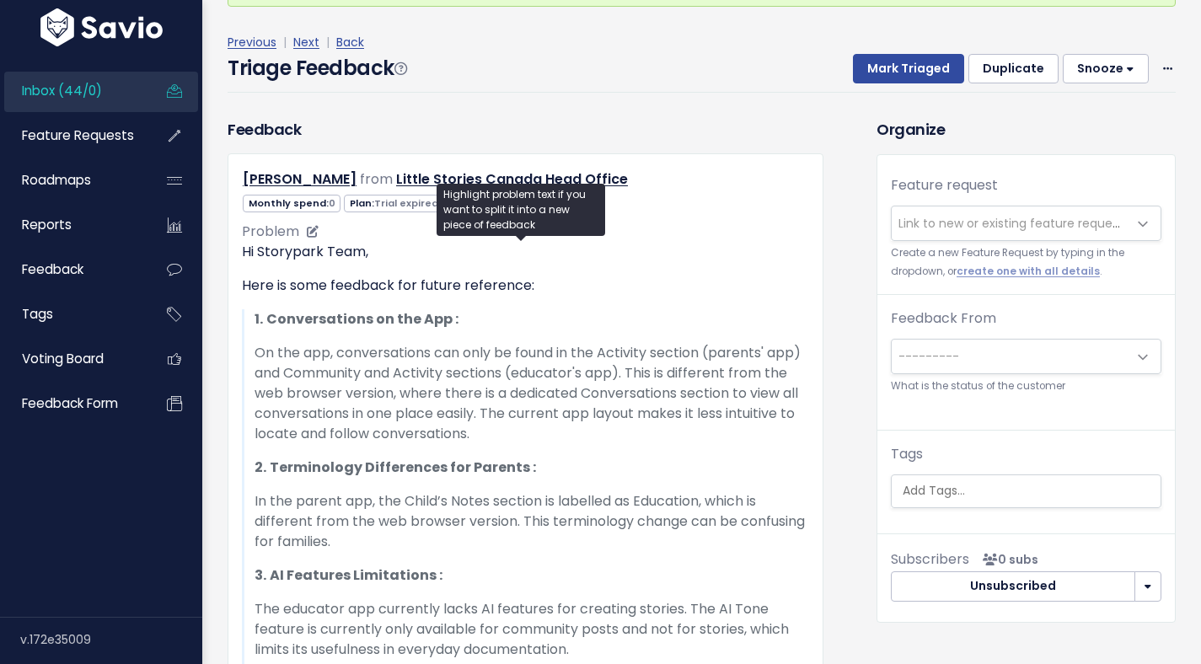
scroll to position [212, 0]
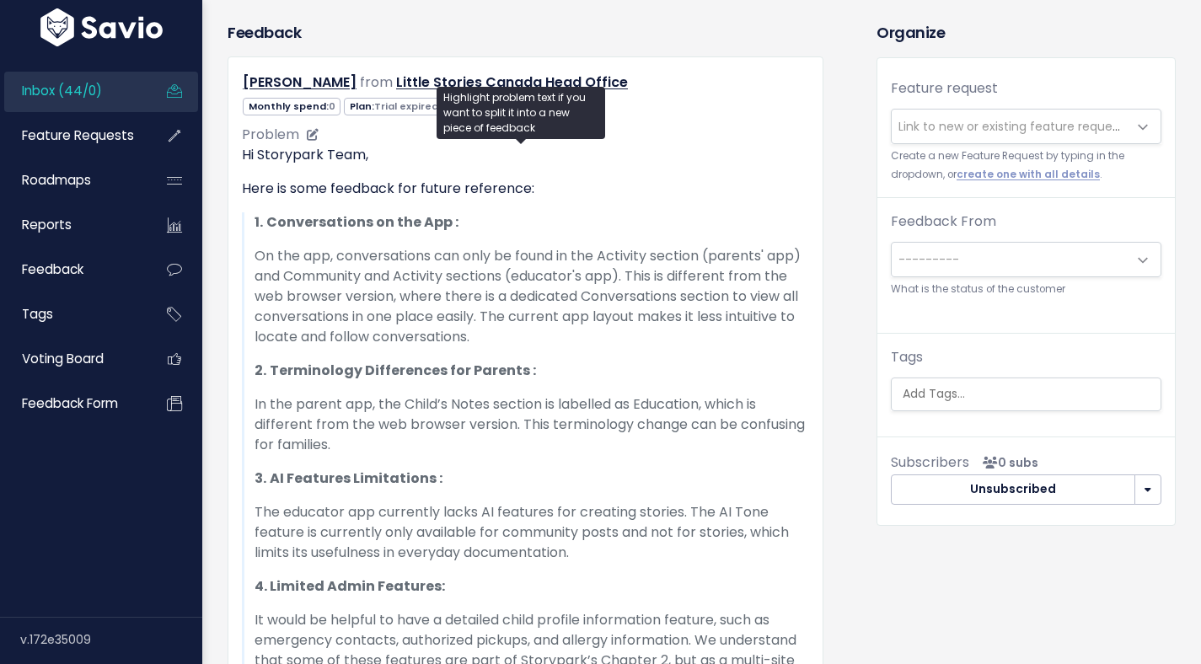
click at [697, 273] on p "On the app, conversations can only be found in the Activity section (parents' a…" at bounding box center [532, 296] width 555 height 101
drag, startPoint x: 687, startPoint y: 300, endPoint x: 475, endPoint y: 288, distance: 211.9
click at [475, 289] on p "On the app, conversations can only be found in the Activity section (parents' a…" at bounding box center [532, 296] width 555 height 101
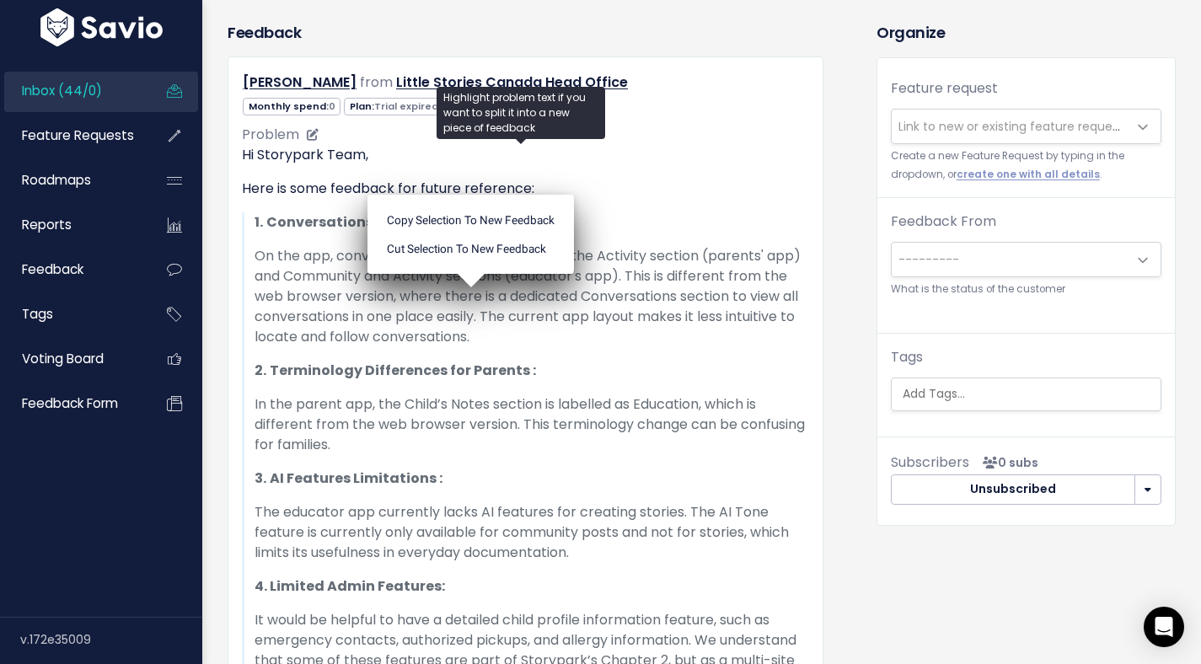
click at [660, 268] on p "On the app, conversations can only be found in the Activity section (parents' a…" at bounding box center [532, 296] width 555 height 101
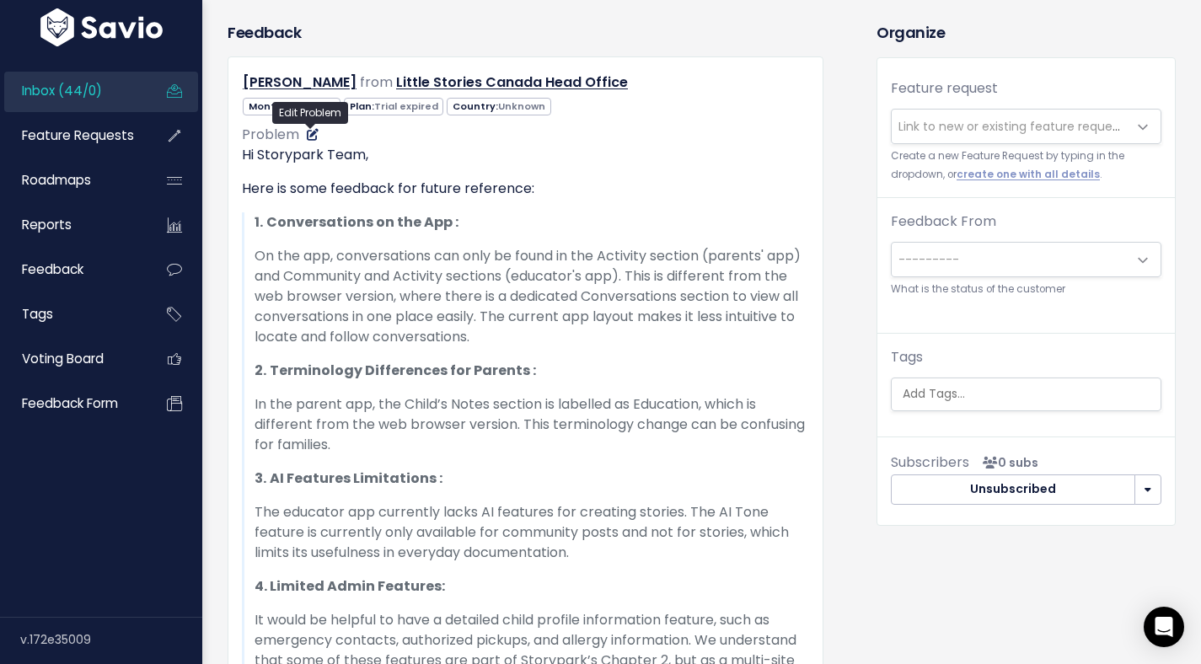
click at [314, 131] on icon at bounding box center [313, 135] width 12 height 12
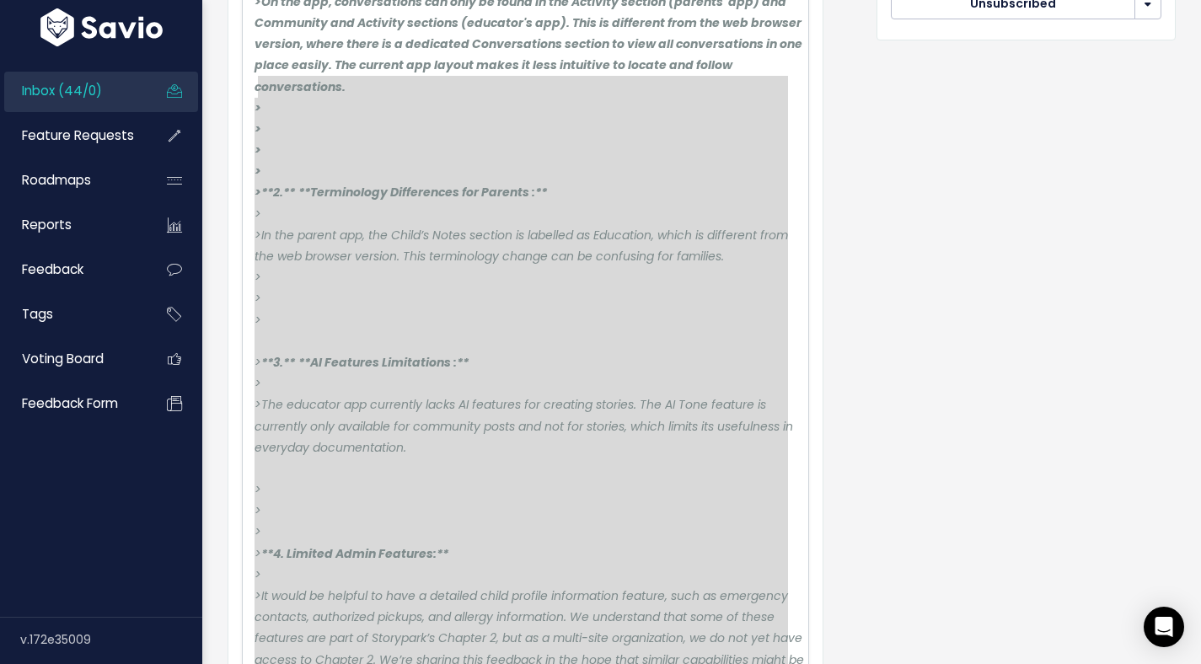
scroll to position [698, 0]
type textarea "> > > **2.** **Terminology Differences for Parents :** > > In the parent app, t…"
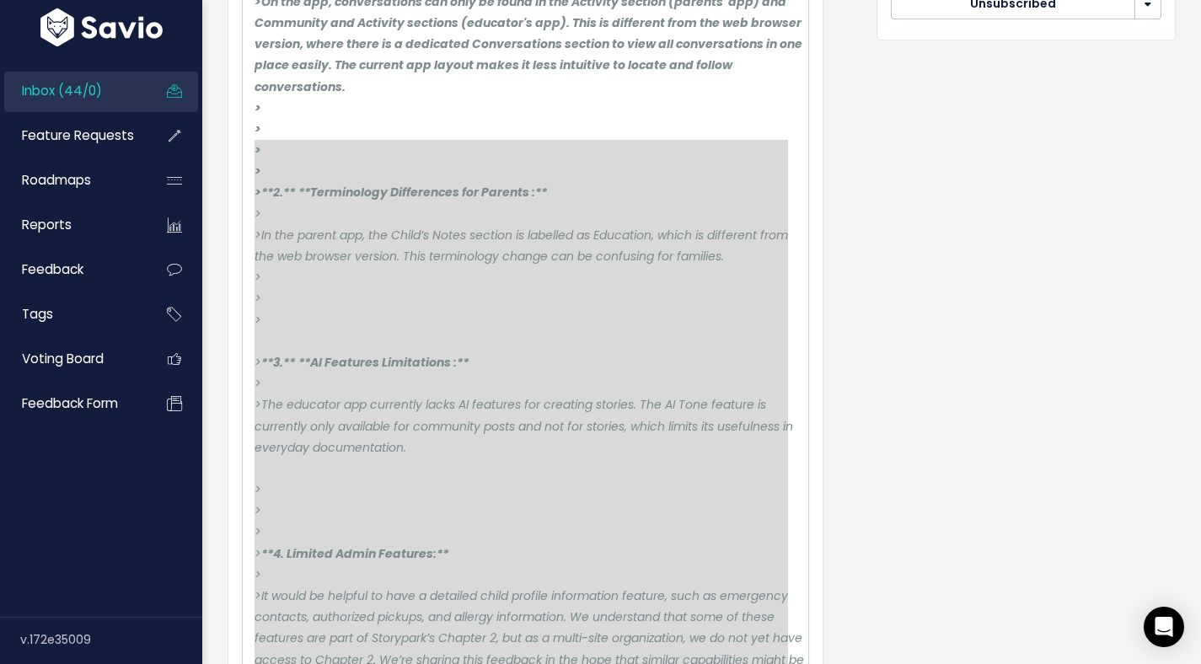
drag, startPoint x: 337, startPoint y: 558, endPoint x: 257, endPoint y: 146, distance: 419.9
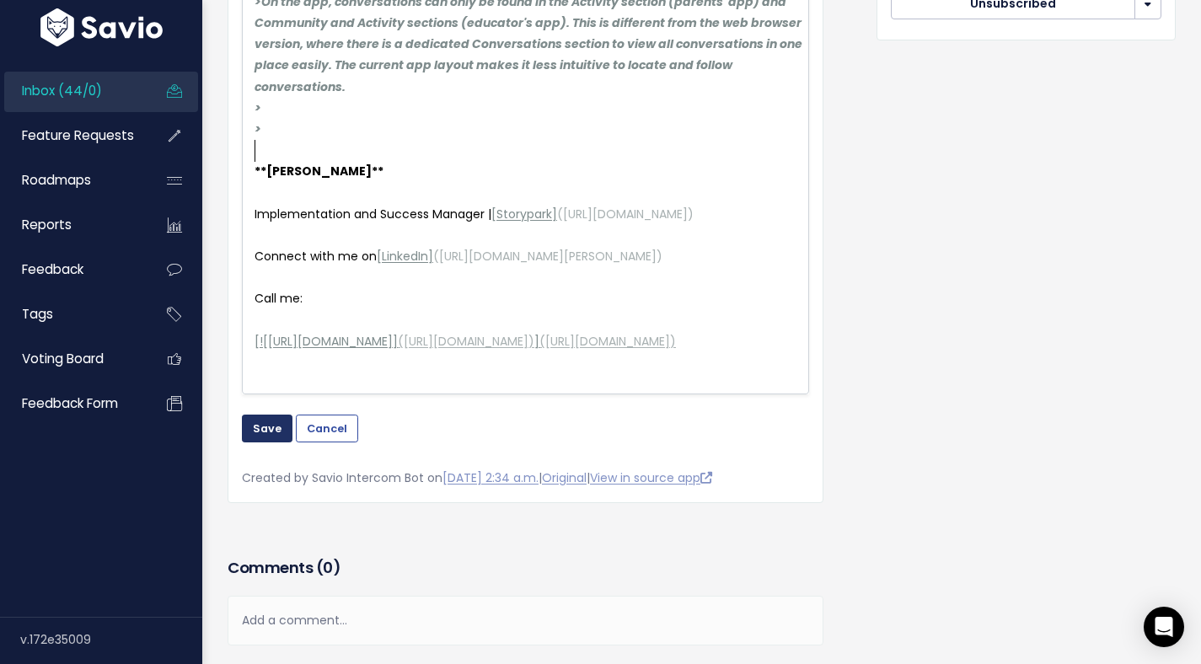
click at [264, 442] on button "Save" at bounding box center [267, 428] width 51 height 27
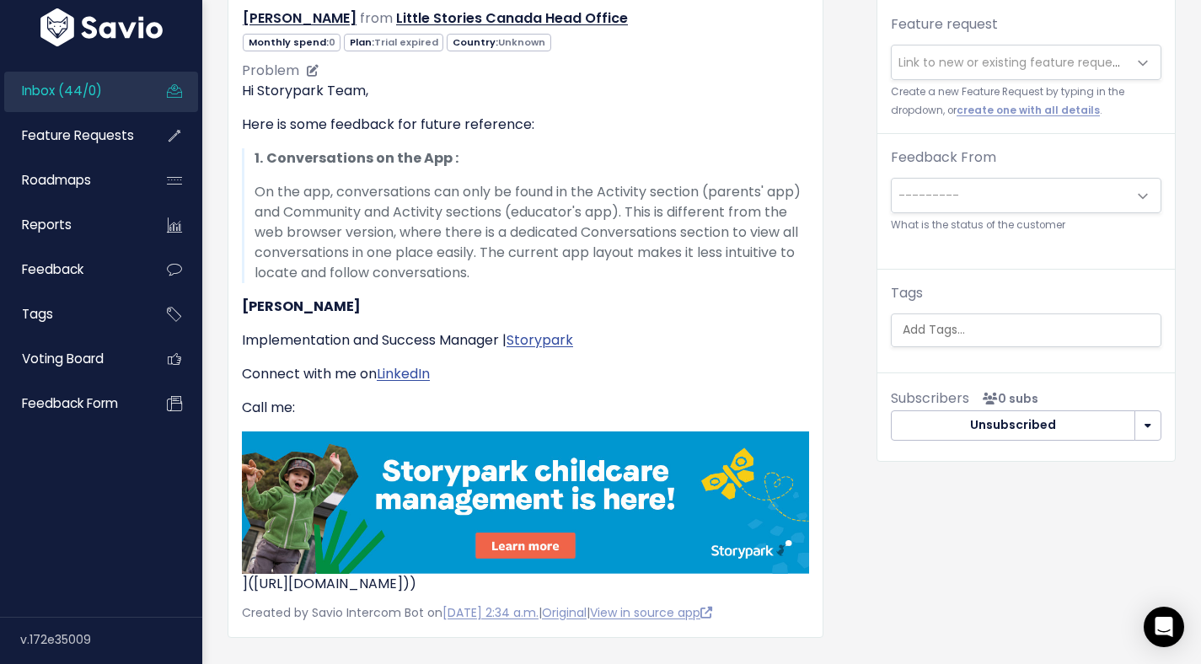
scroll to position [192, 0]
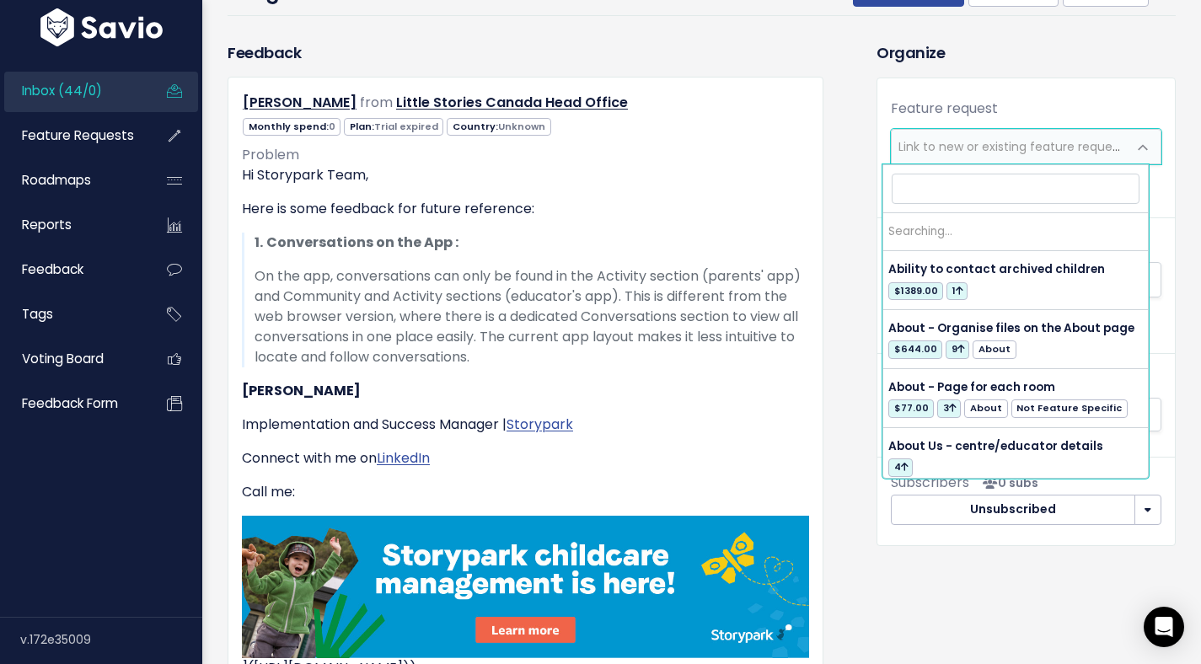
click at [939, 144] on span "Link to new or existing feature request..." at bounding box center [1014, 146] width 233 height 17
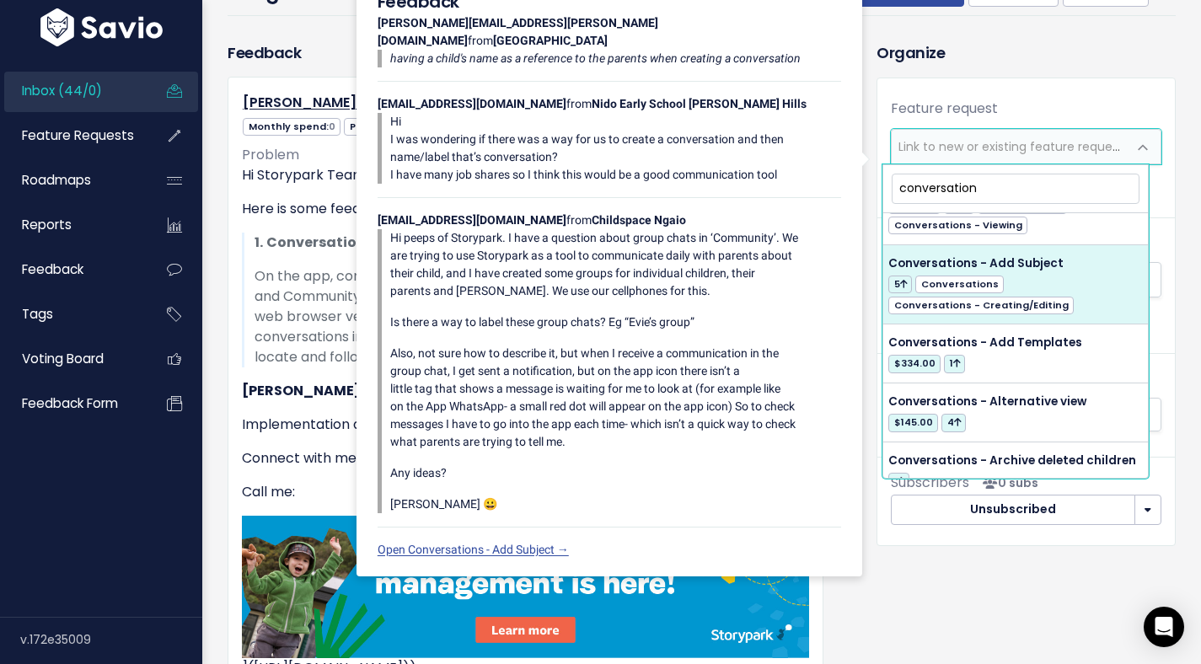
scroll to position [856, 0]
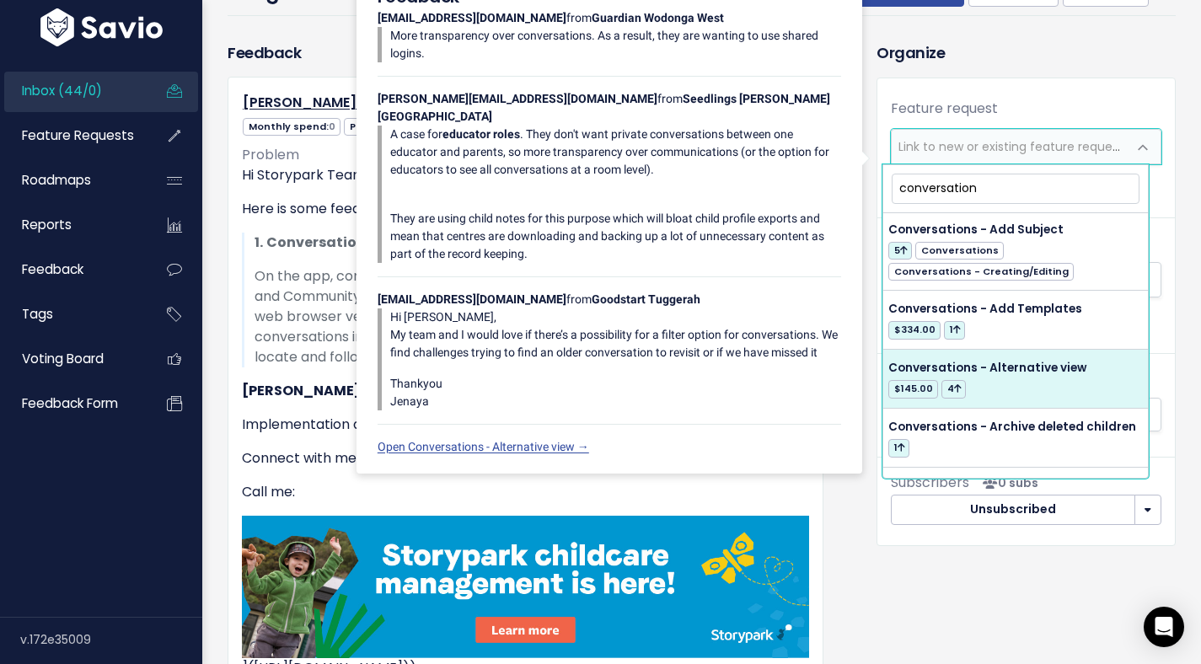
type input "conversation"
select select "10092"
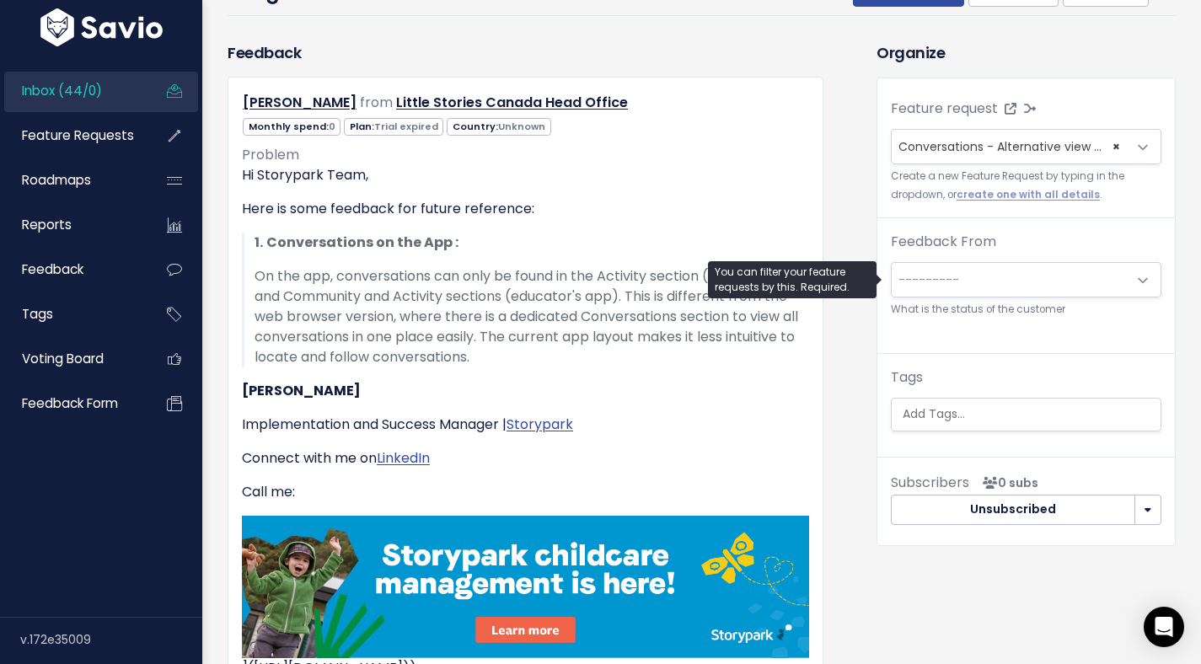
click at [979, 285] on span "---------" at bounding box center [1009, 280] width 235 height 34
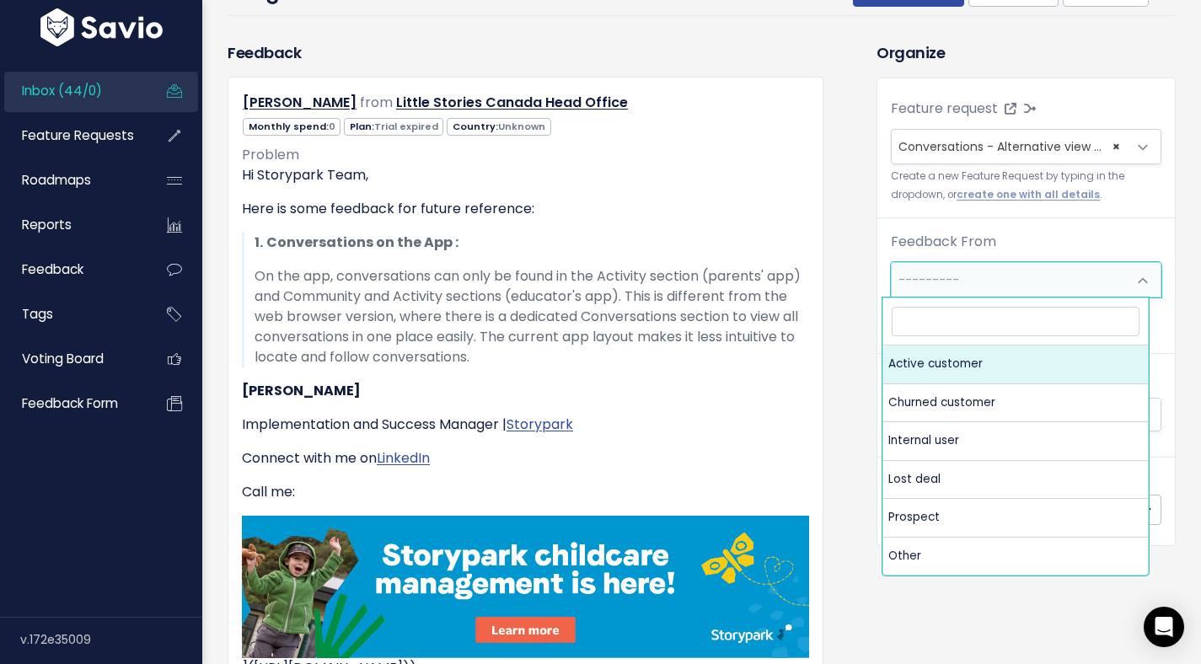
select select "ACTIVE"
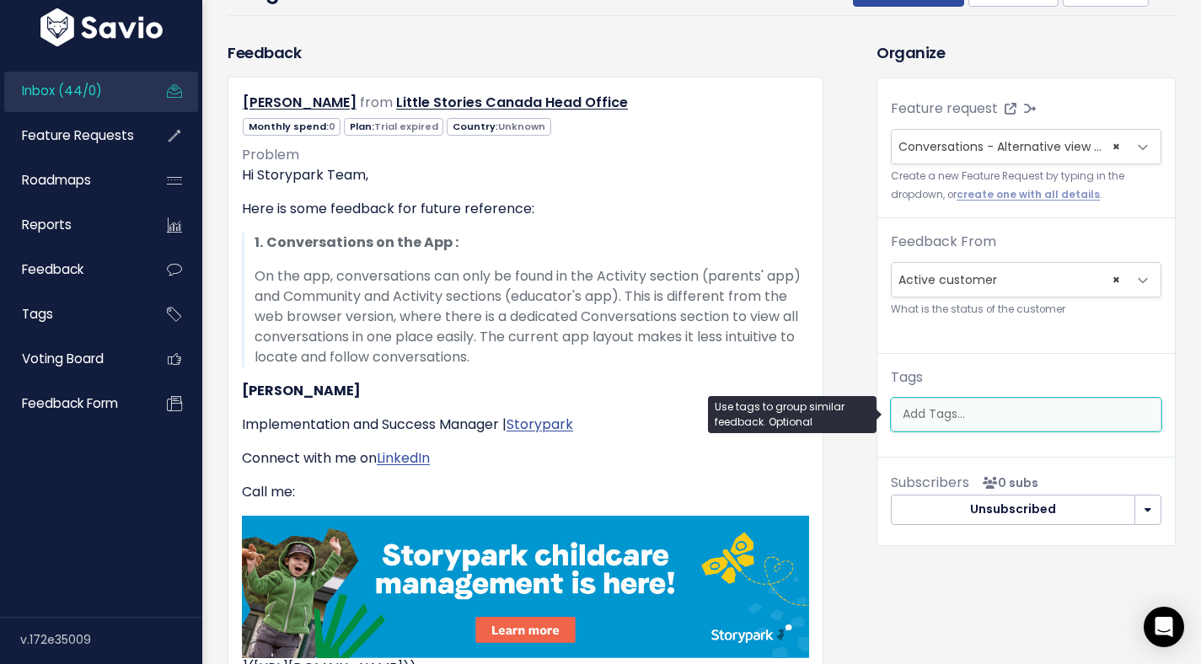
click at [950, 420] on input "search" at bounding box center [1028, 414] width 265 height 18
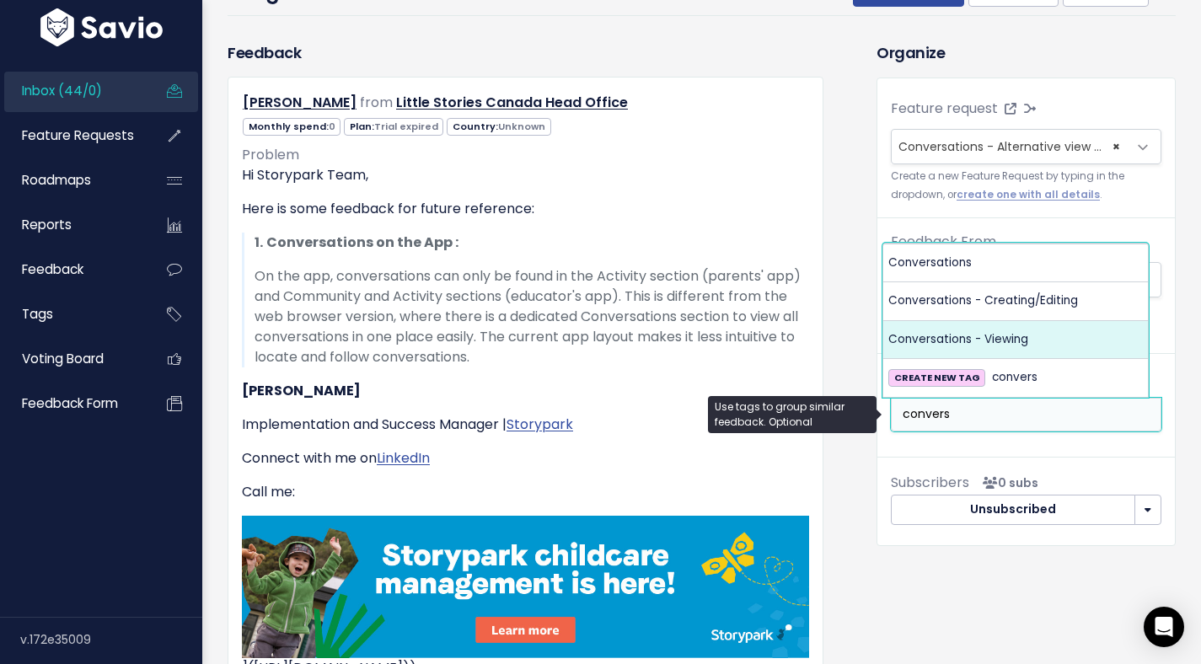
type input "convers"
select select "1068"
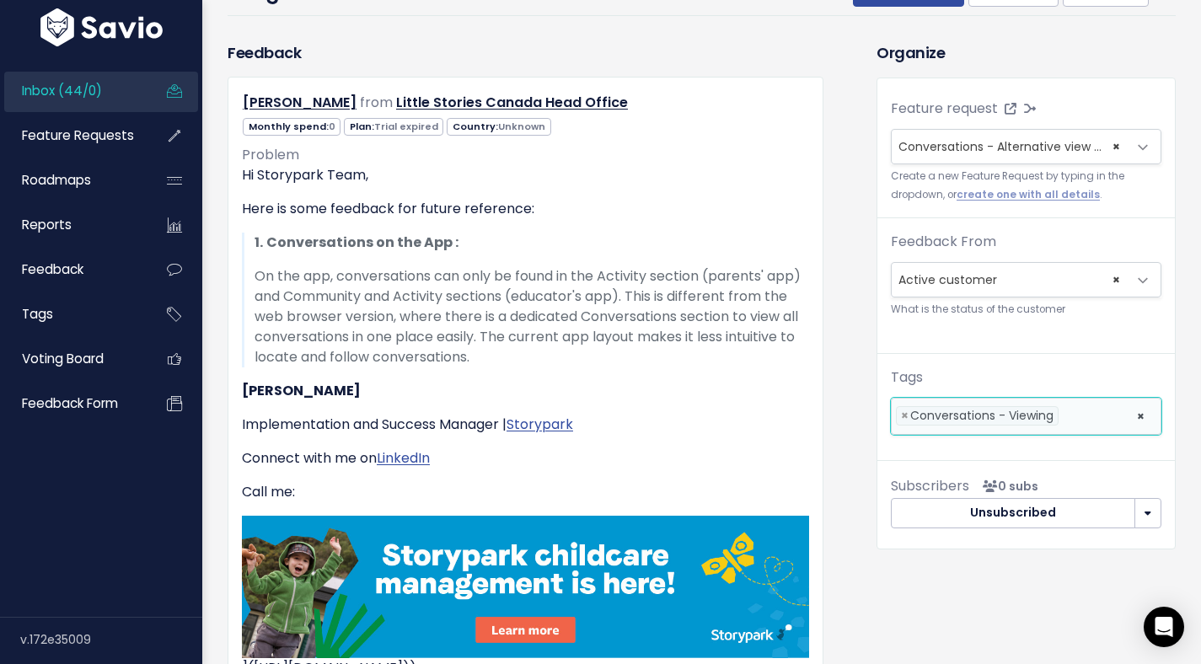
scroll to position [0, 0]
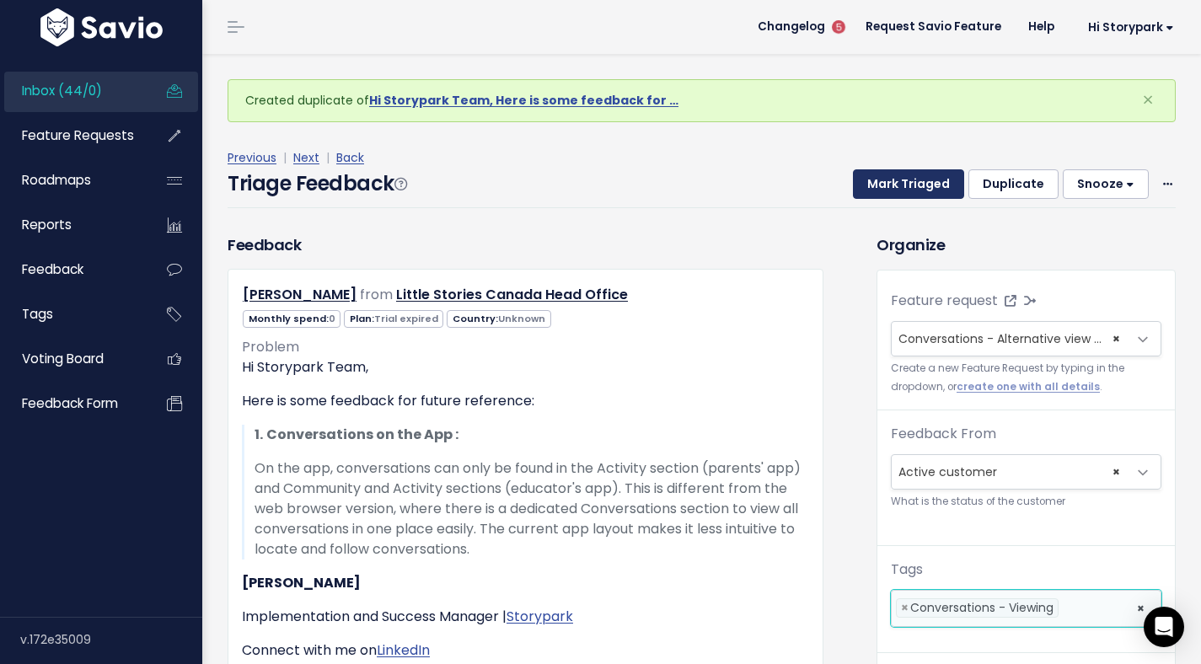
click at [902, 180] on button "Mark Triaged" at bounding box center [908, 184] width 111 height 30
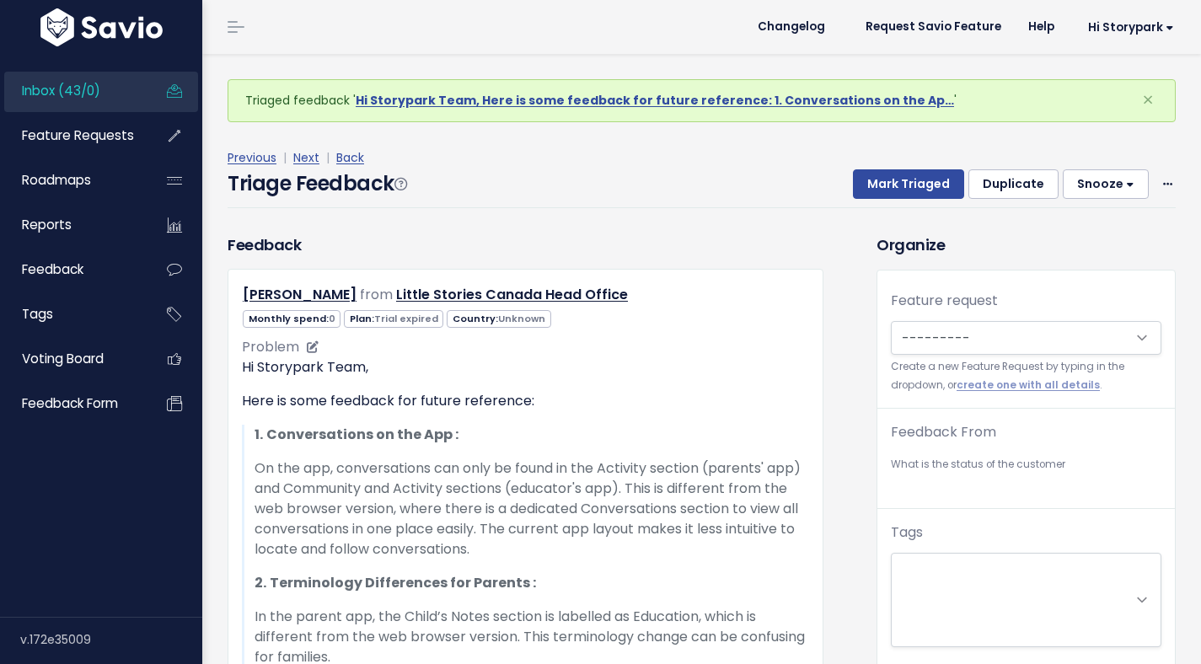
scroll to position [271, 0]
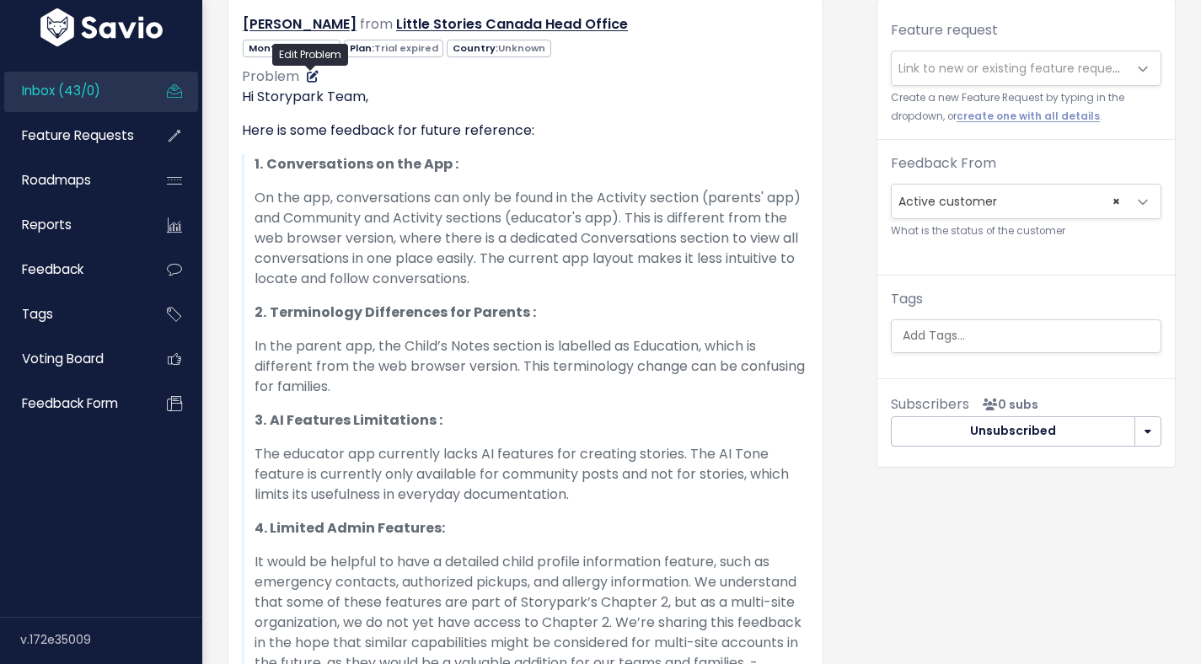
click at [311, 80] on icon at bounding box center [313, 77] width 12 height 12
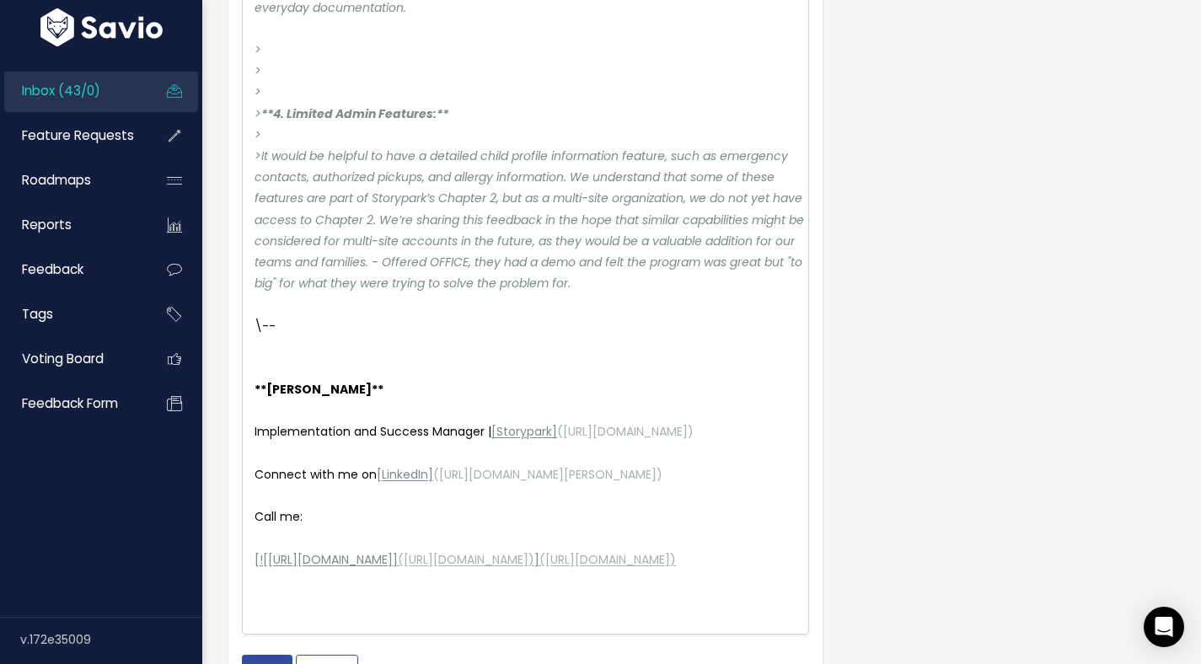
scroll to position [1016, 0]
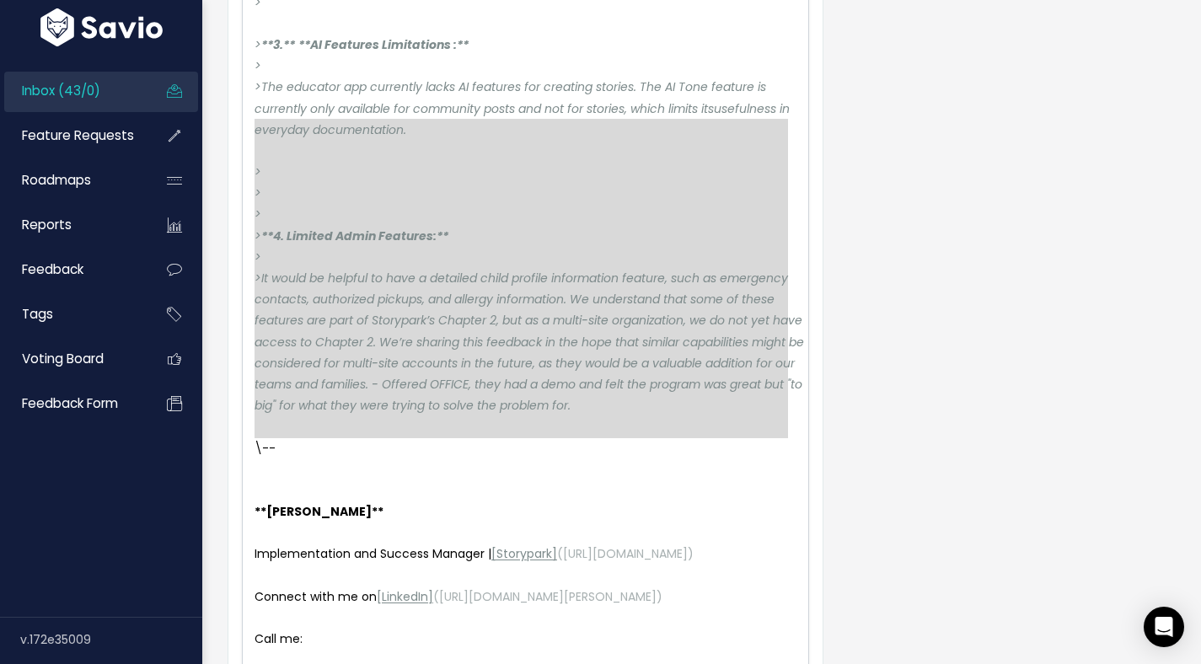
type textarea "> **3.** **AI Features Limitations :** > > The educator app currently lacks AI …"
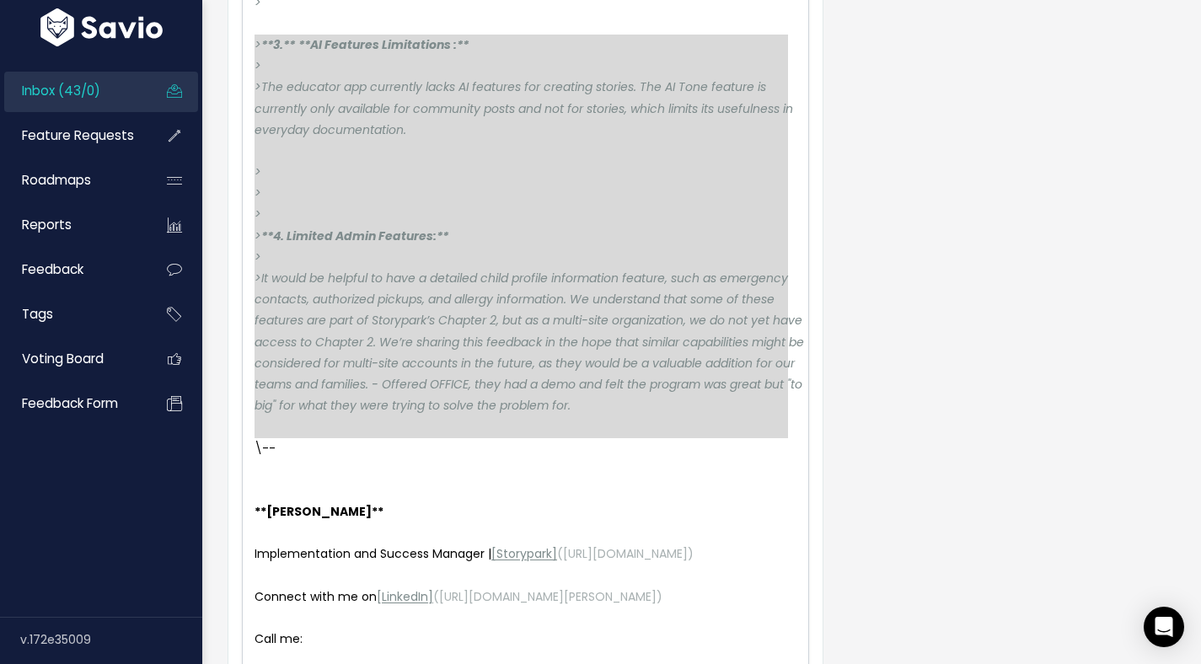
drag, startPoint x: 327, startPoint y: 454, endPoint x: 242, endPoint y: 39, distance: 424.2
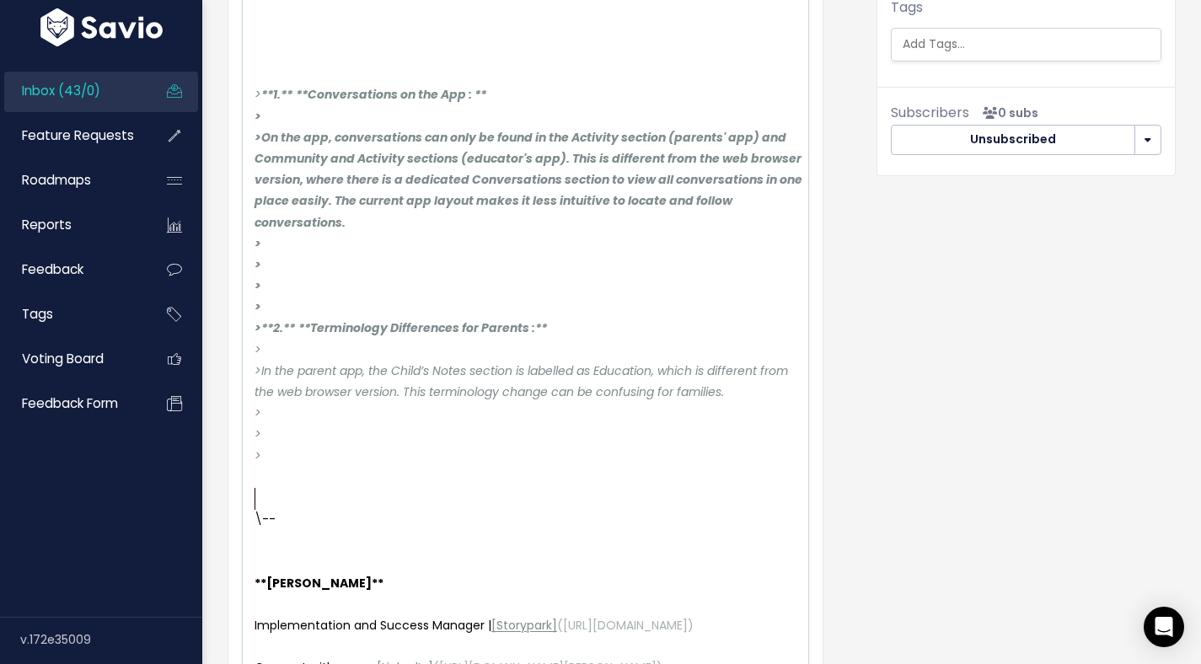
scroll to position [475, 0]
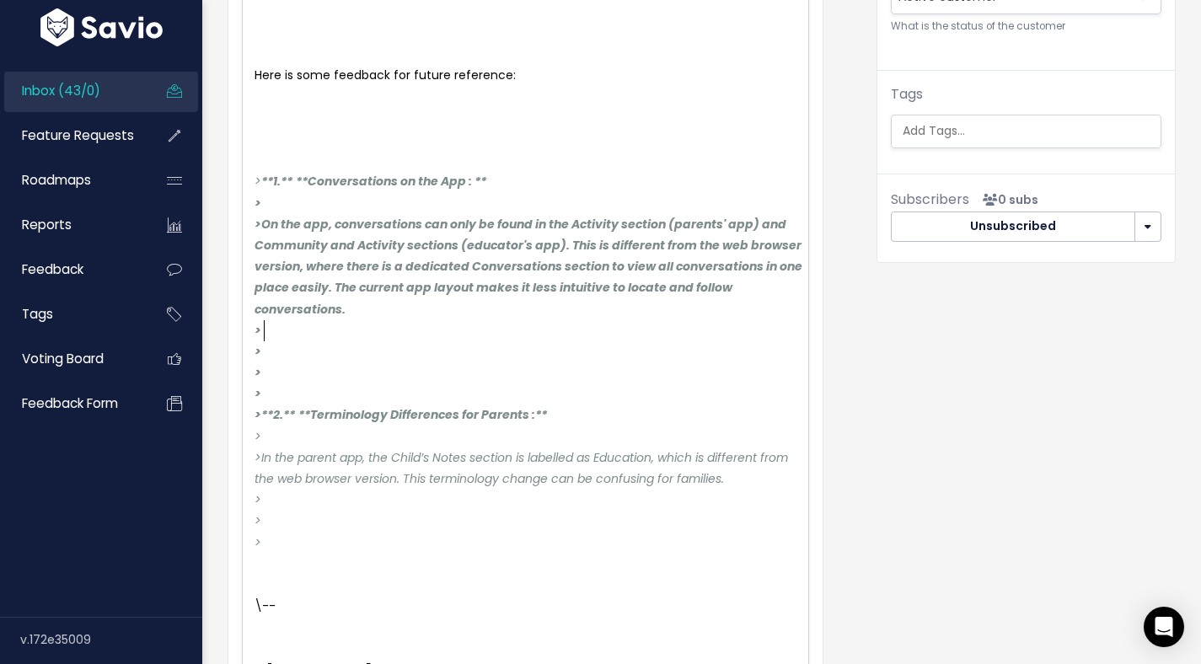
type textarea "> **1.** **Conversations on the App : ** > > On the app, conversations can only…"
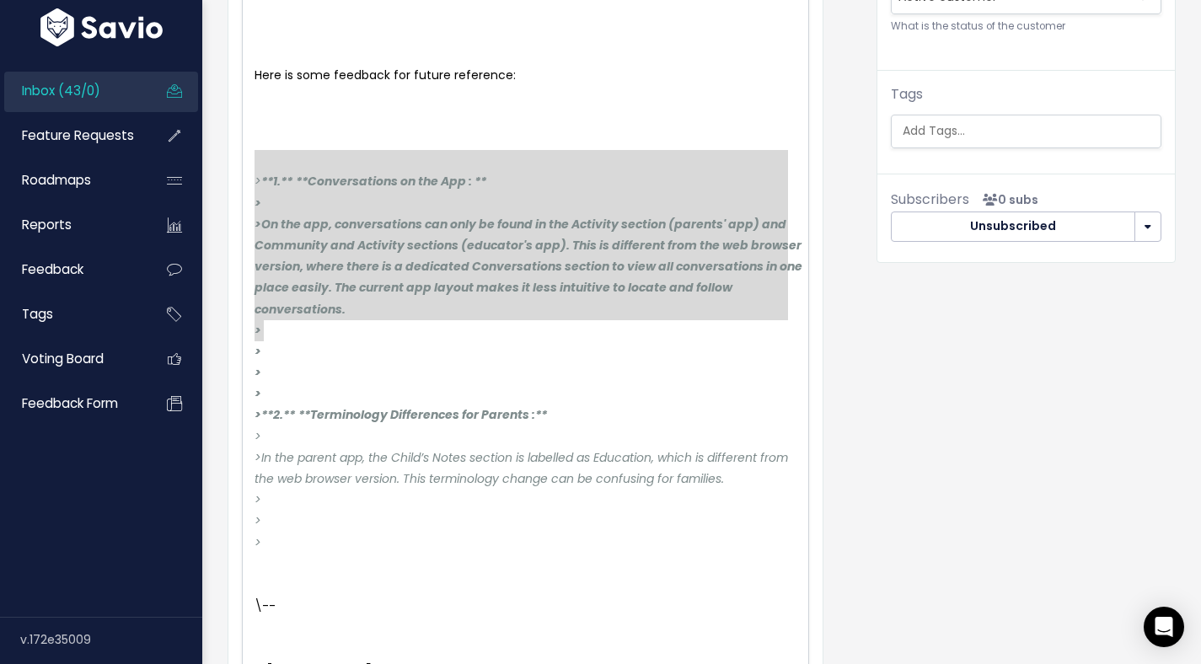
drag, startPoint x: 330, startPoint y: 334, endPoint x: 212, endPoint y: 159, distance: 210.6
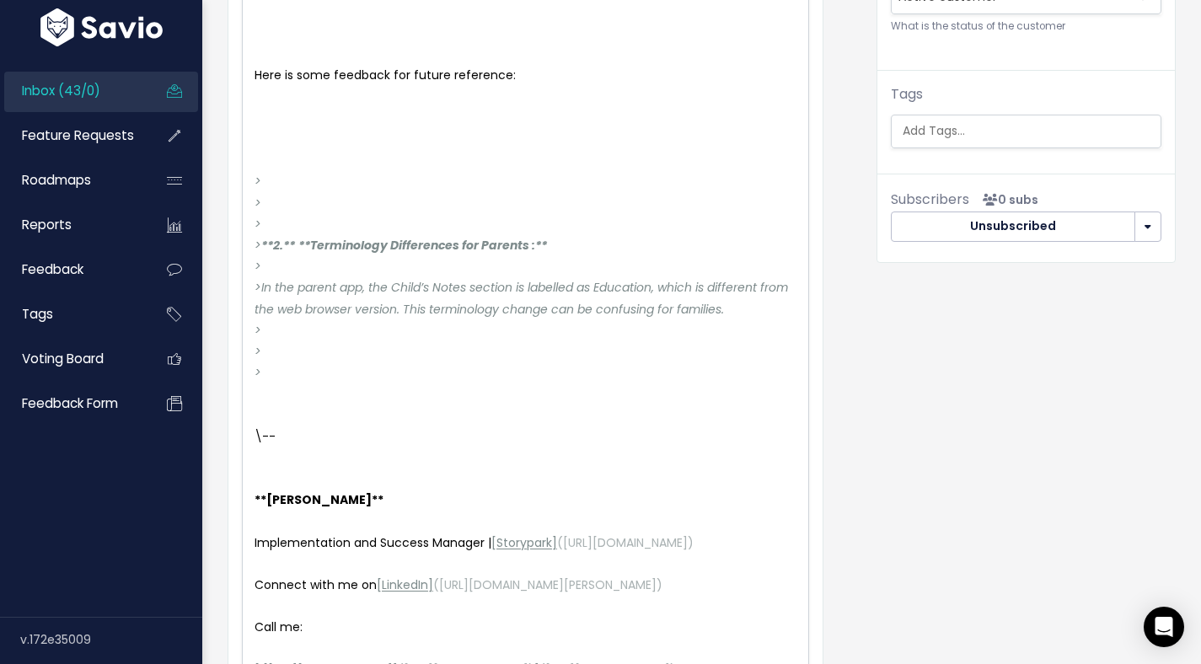
scroll to position [766, 0]
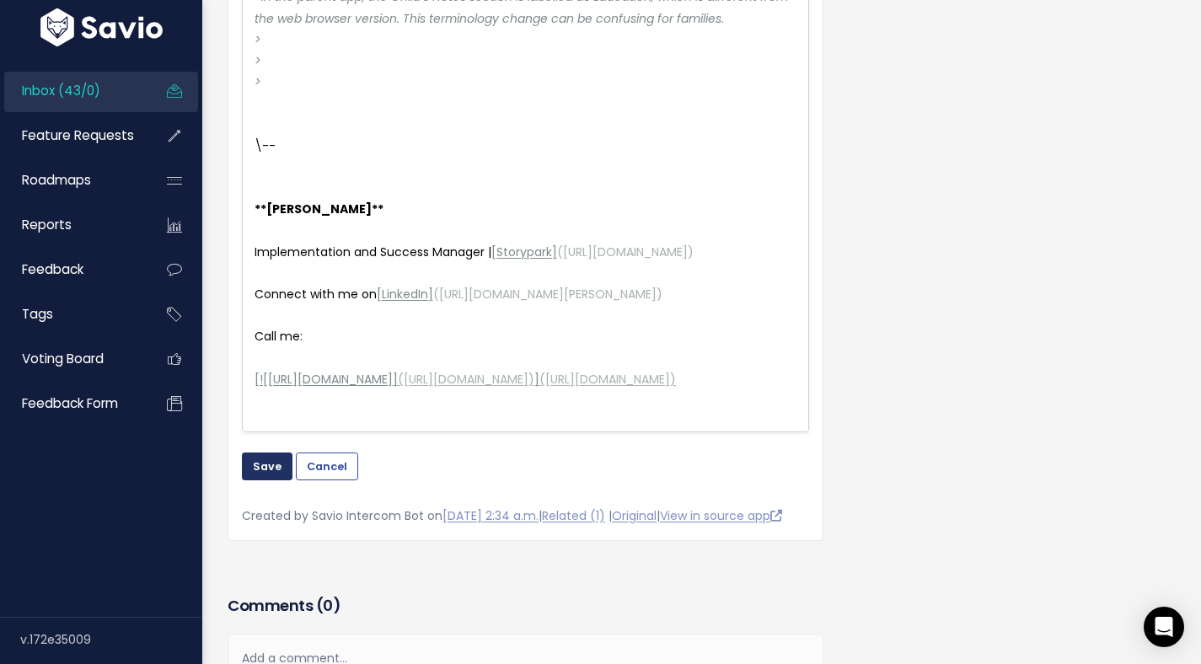
click at [252, 479] on button "Save" at bounding box center [267, 466] width 51 height 27
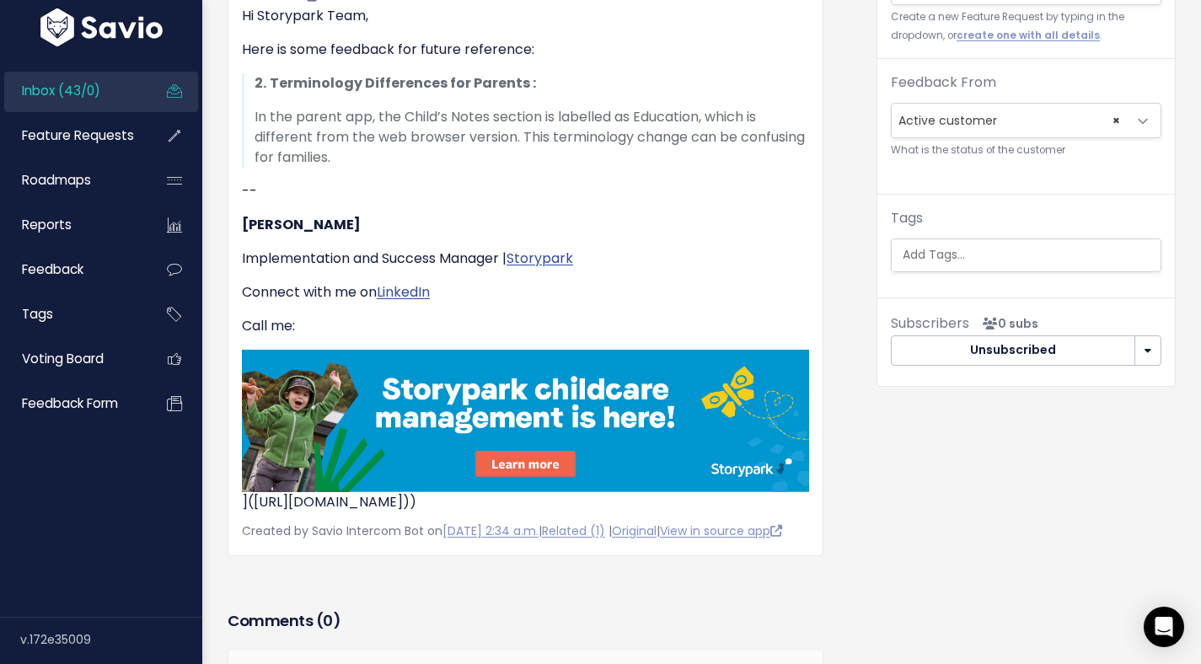
scroll to position [218, 0]
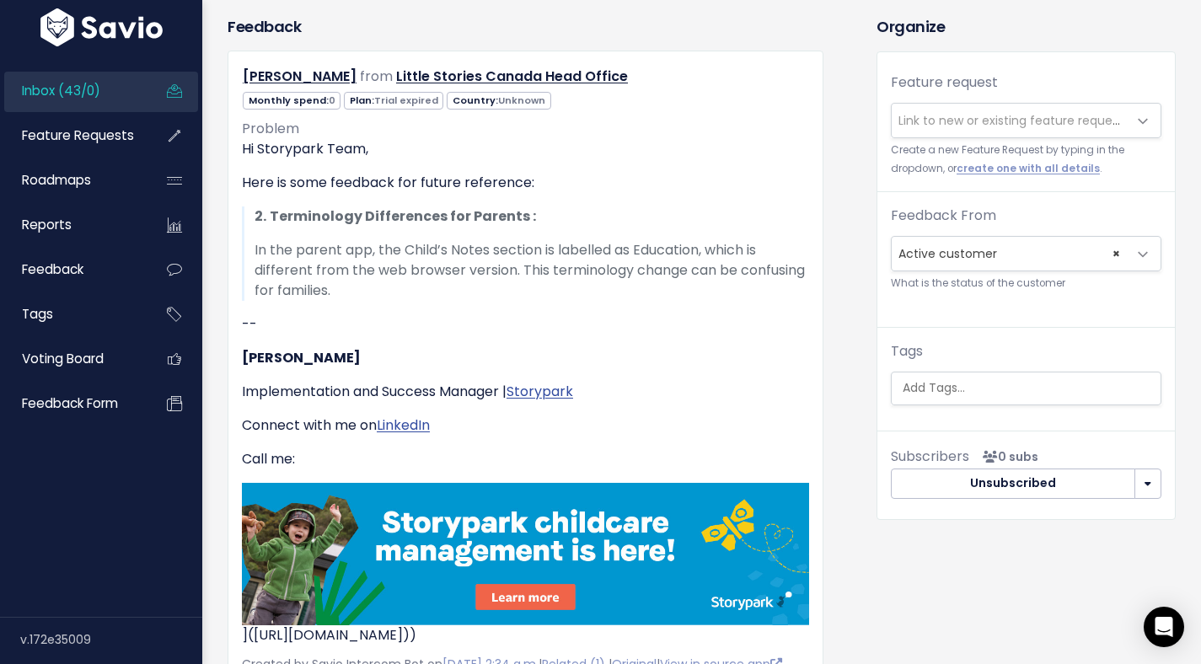
click at [1013, 126] on span "Link to new or existing feature request..." at bounding box center [1014, 120] width 233 height 17
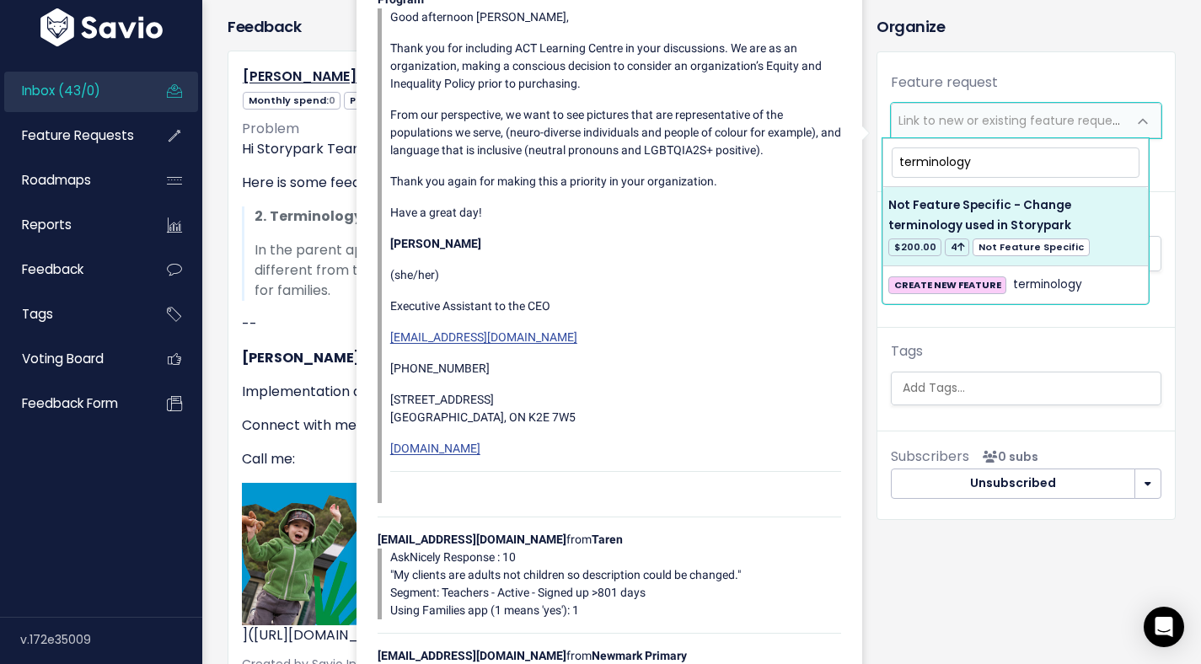
type input "terminology"
select select "3798"
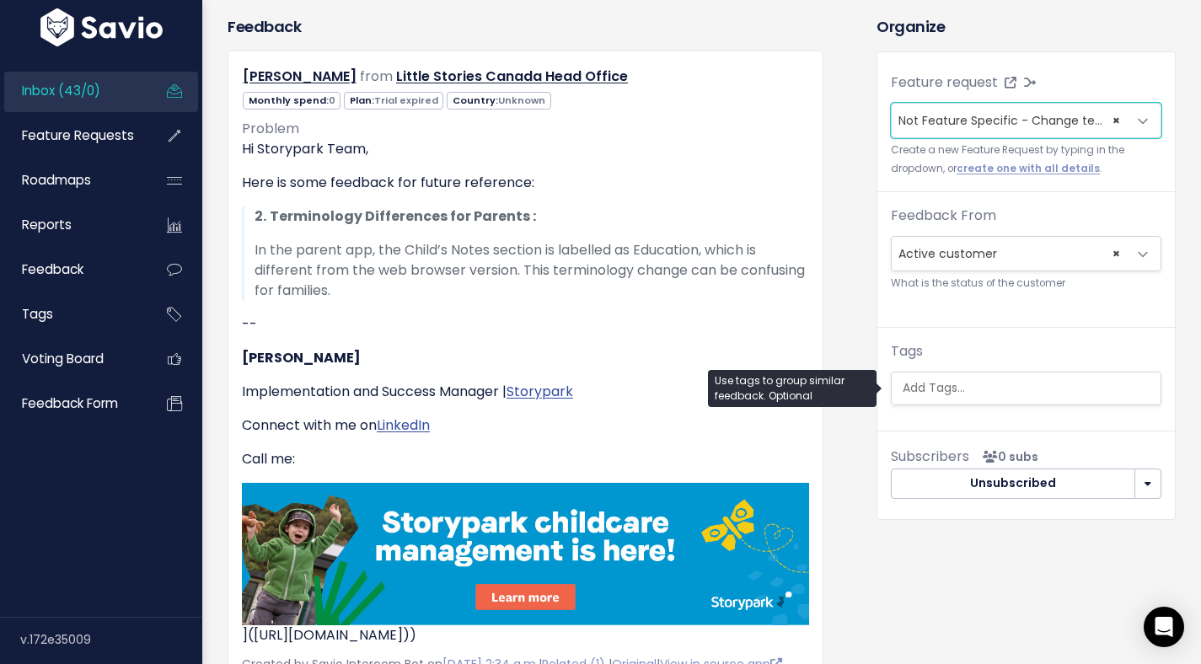
scroll to position [137, 0]
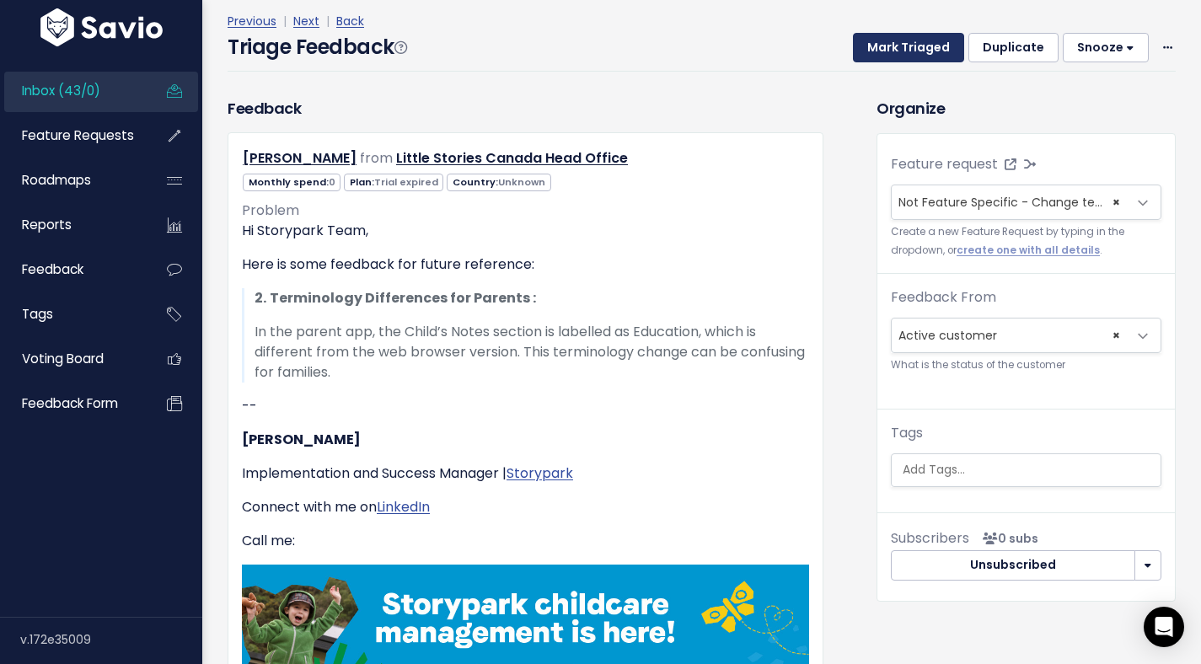
click at [893, 52] on button "Mark Triaged" at bounding box center [908, 48] width 111 height 30
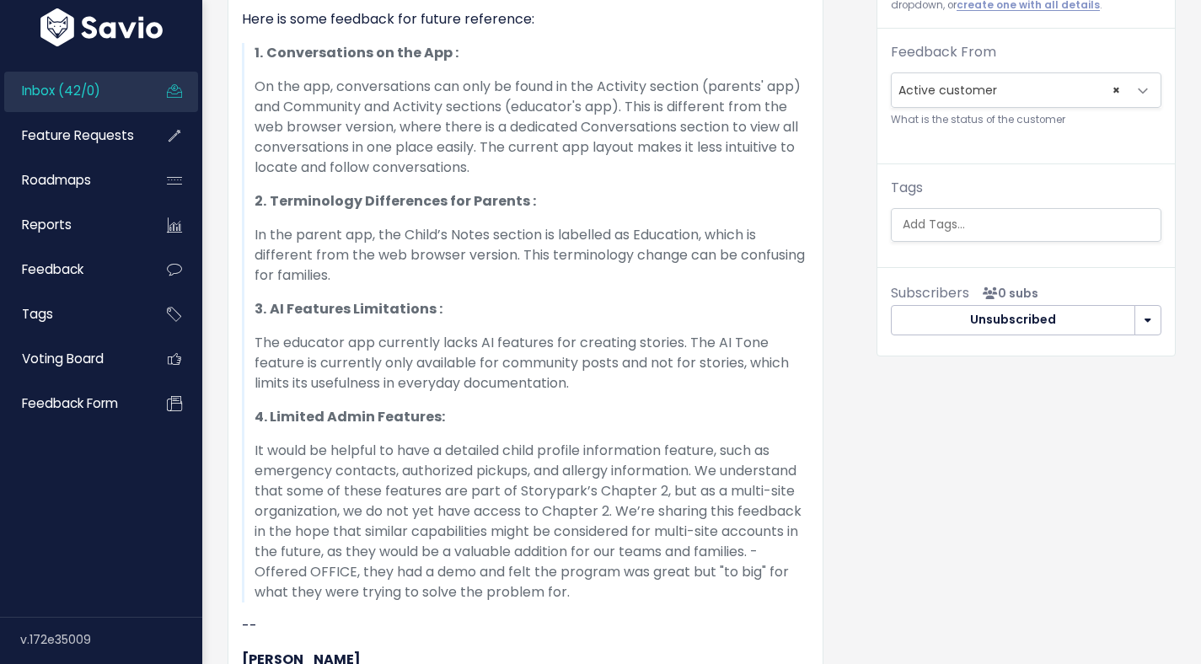
scroll to position [174, 0]
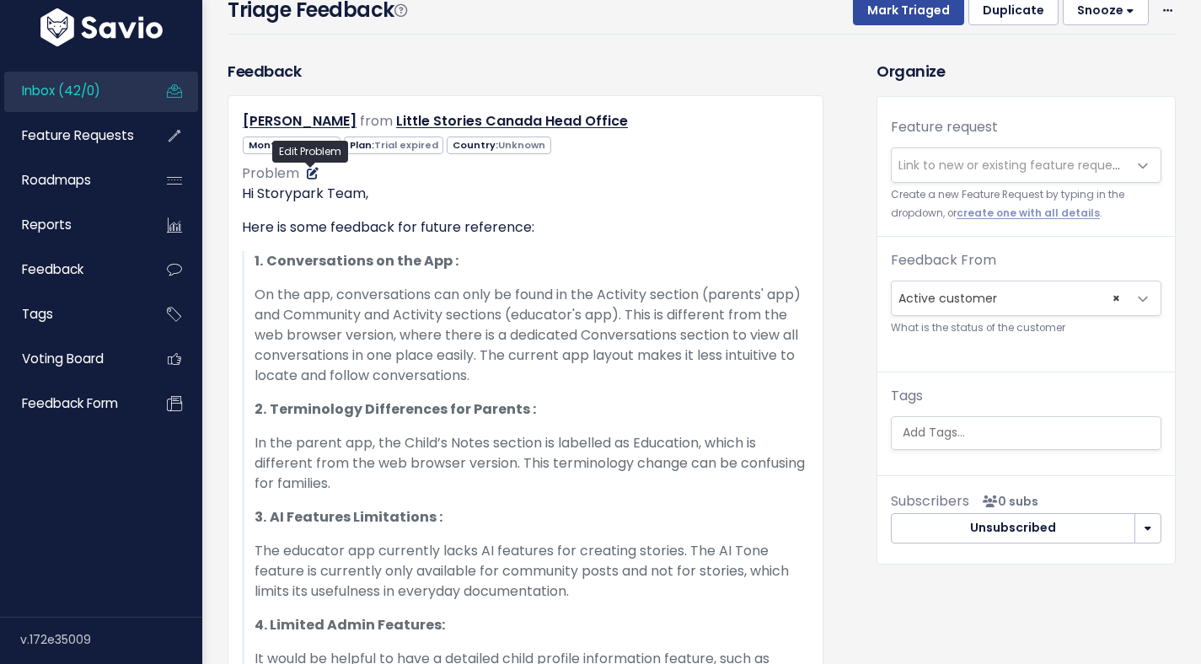
click at [308, 170] on icon at bounding box center [313, 174] width 12 height 12
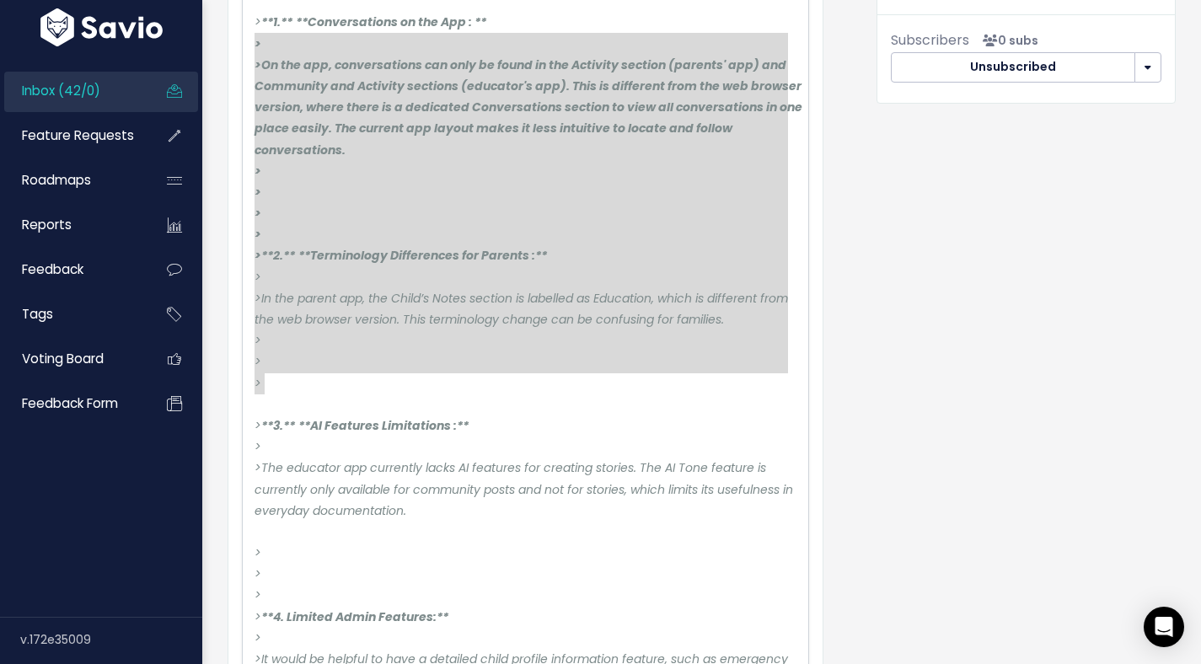
scroll to position [0, 0]
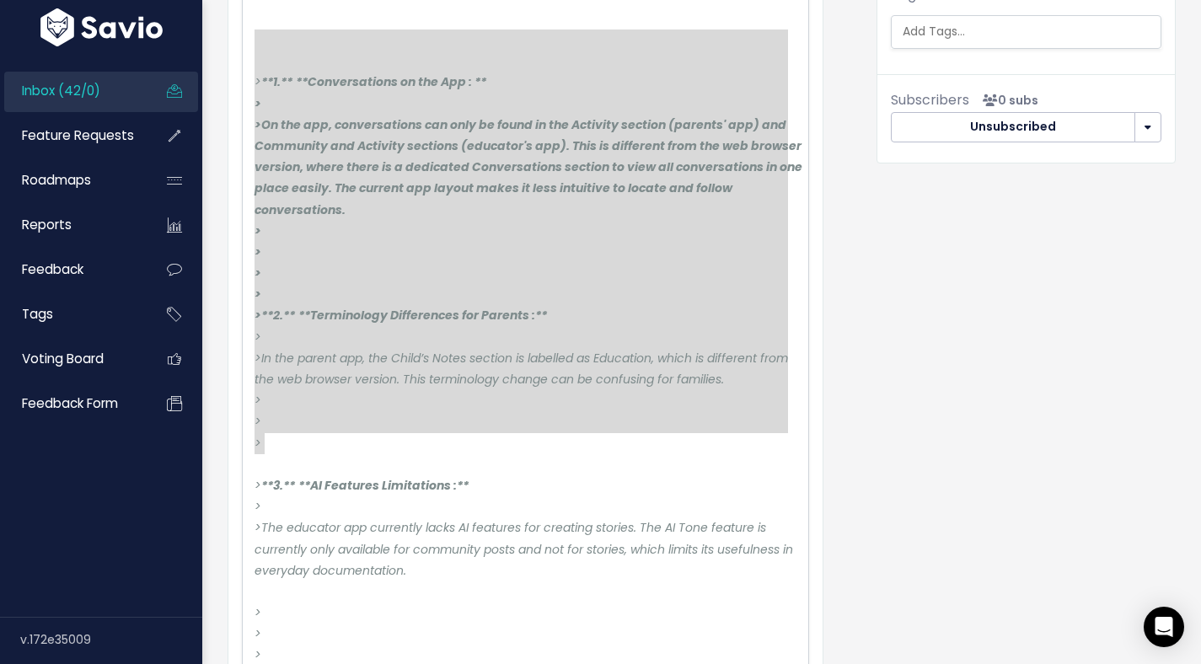
type textarea "> **1.** **Conversations on the App : ** > > On the app, conversations can only…"
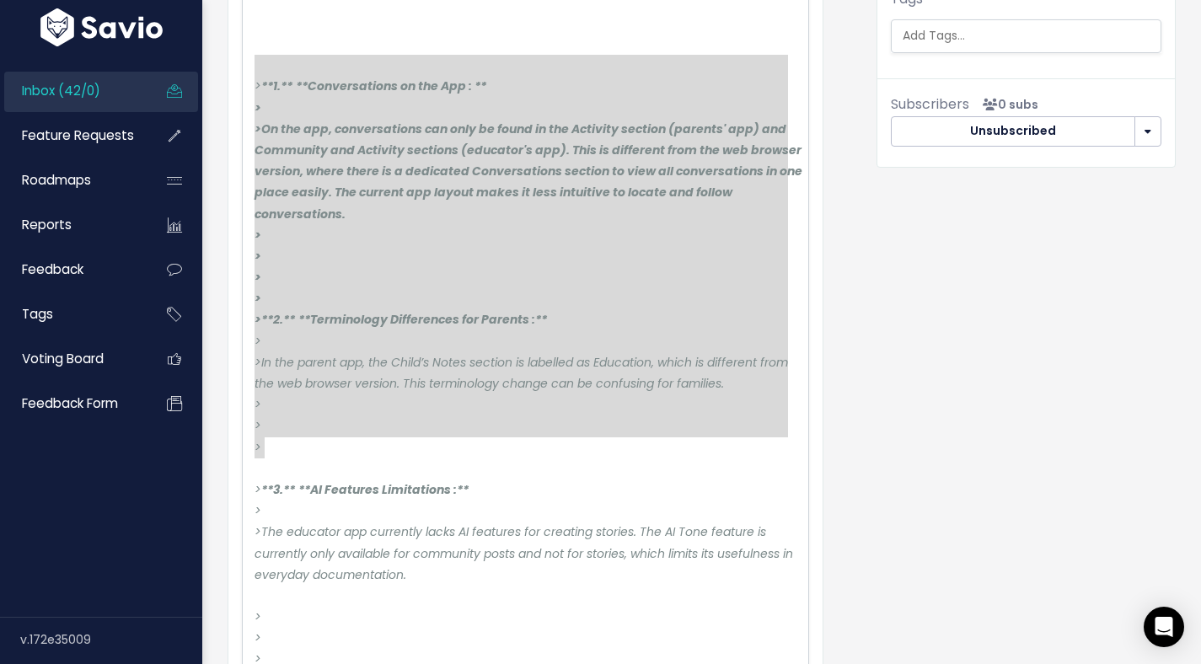
drag, startPoint x: 347, startPoint y: 311, endPoint x: 245, endPoint y: 68, distance: 263.3
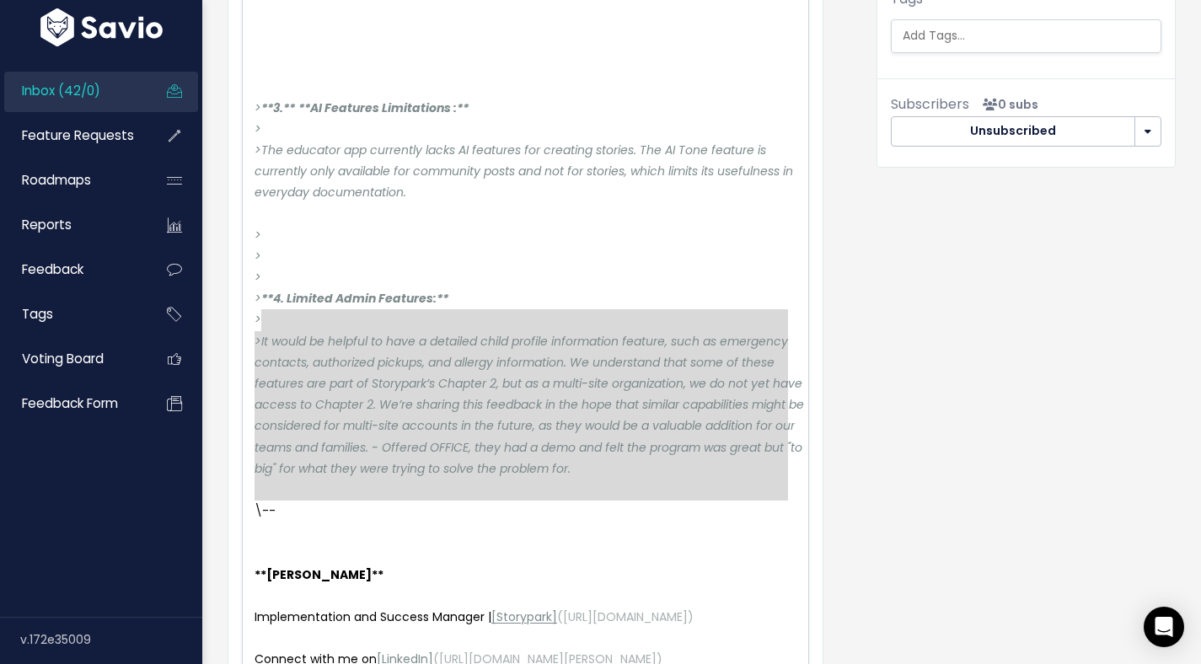
type textarea "> > **4. Limited Admin Features:** > > It would be helpful to have a detailed c…"
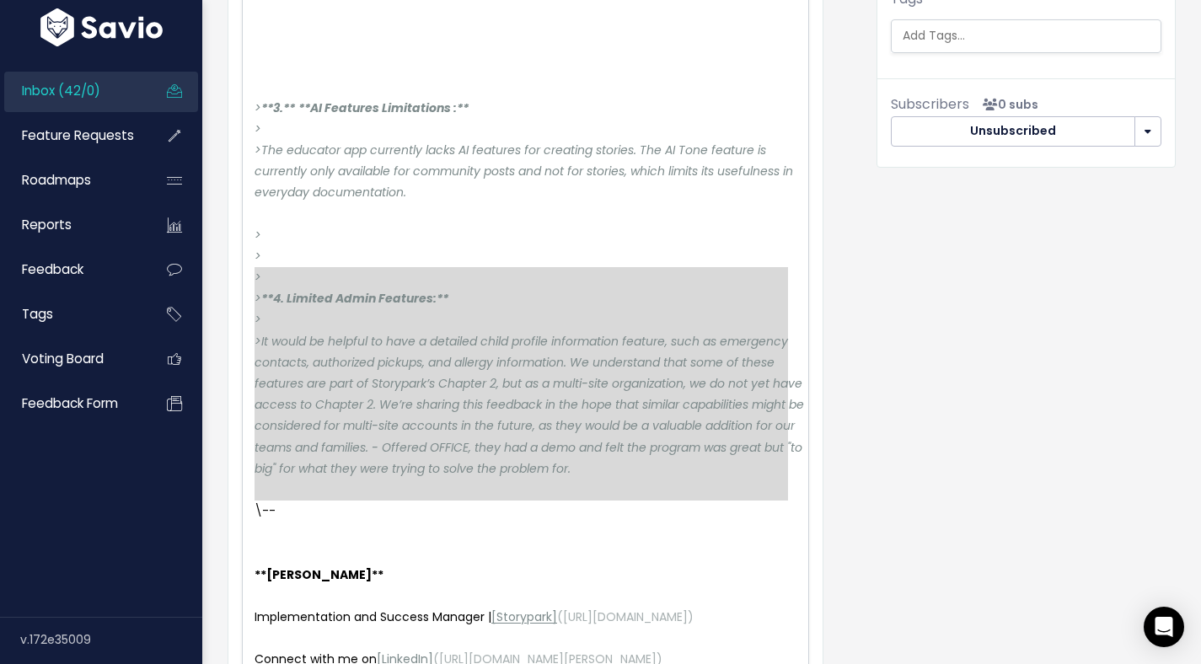
drag, startPoint x: 352, startPoint y: 502, endPoint x: 233, endPoint y: 280, distance: 252.3
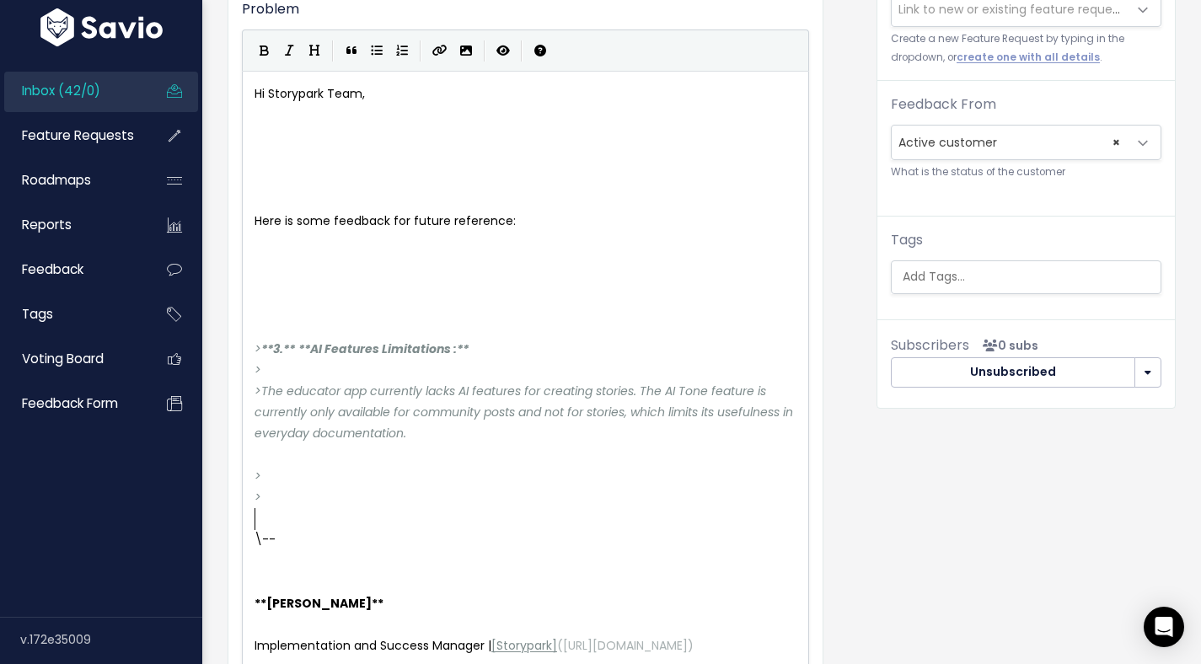
scroll to position [620, 0]
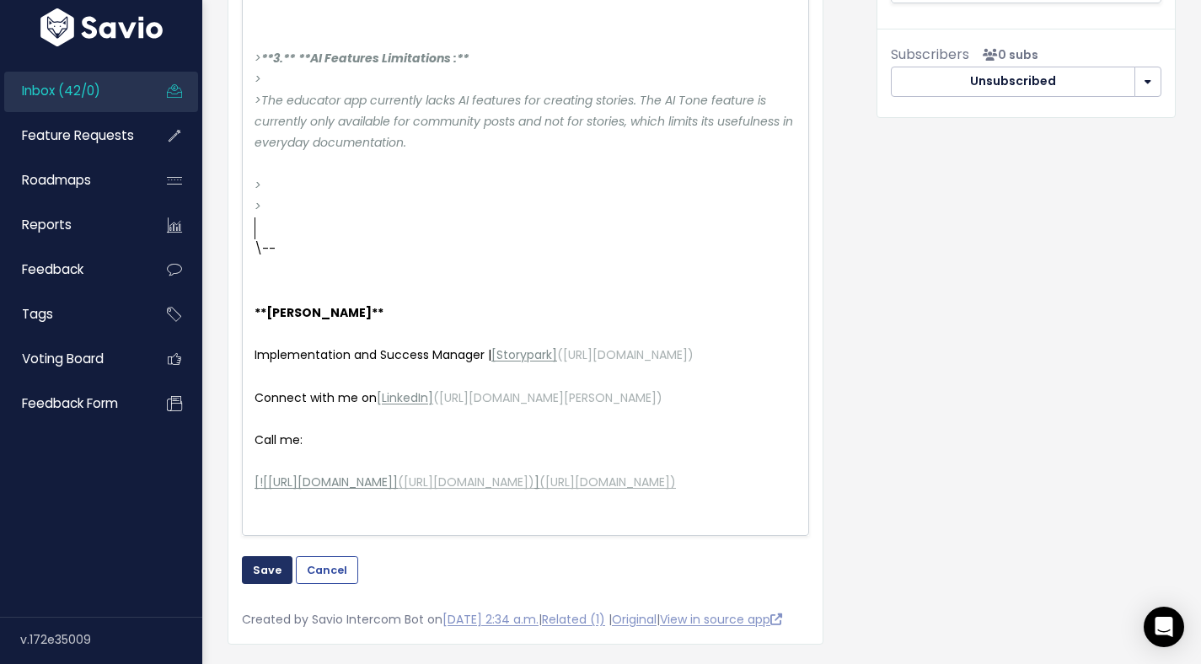
click at [255, 583] on button "Save" at bounding box center [267, 569] width 51 height 27
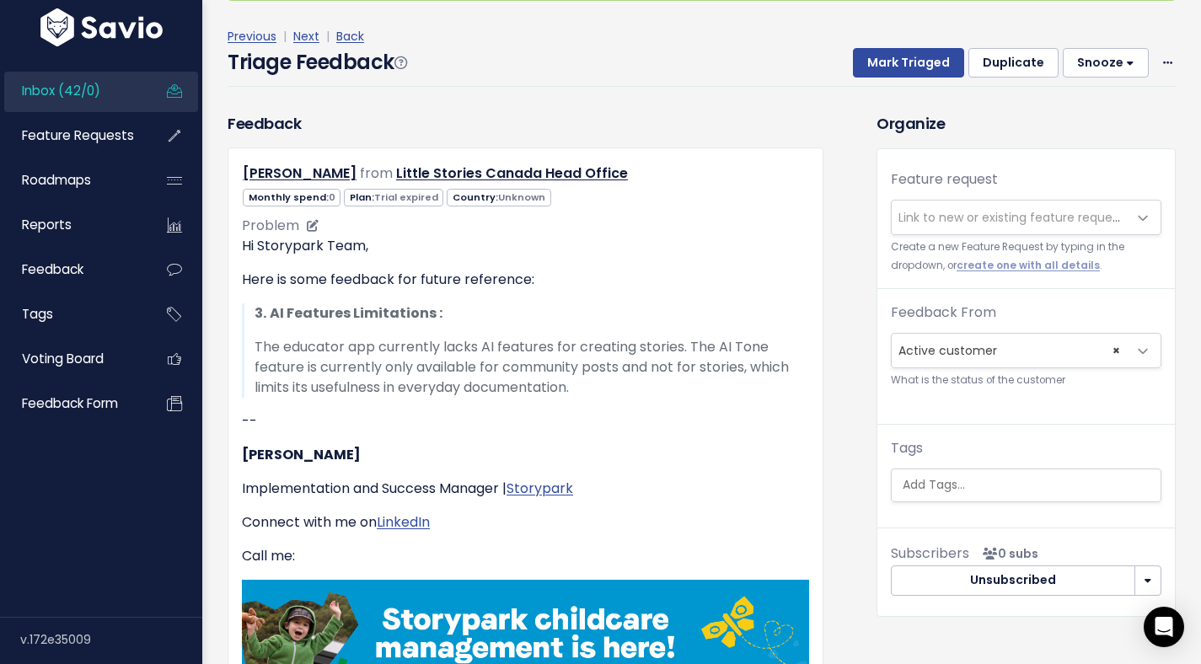
scroll to position [411, 0]
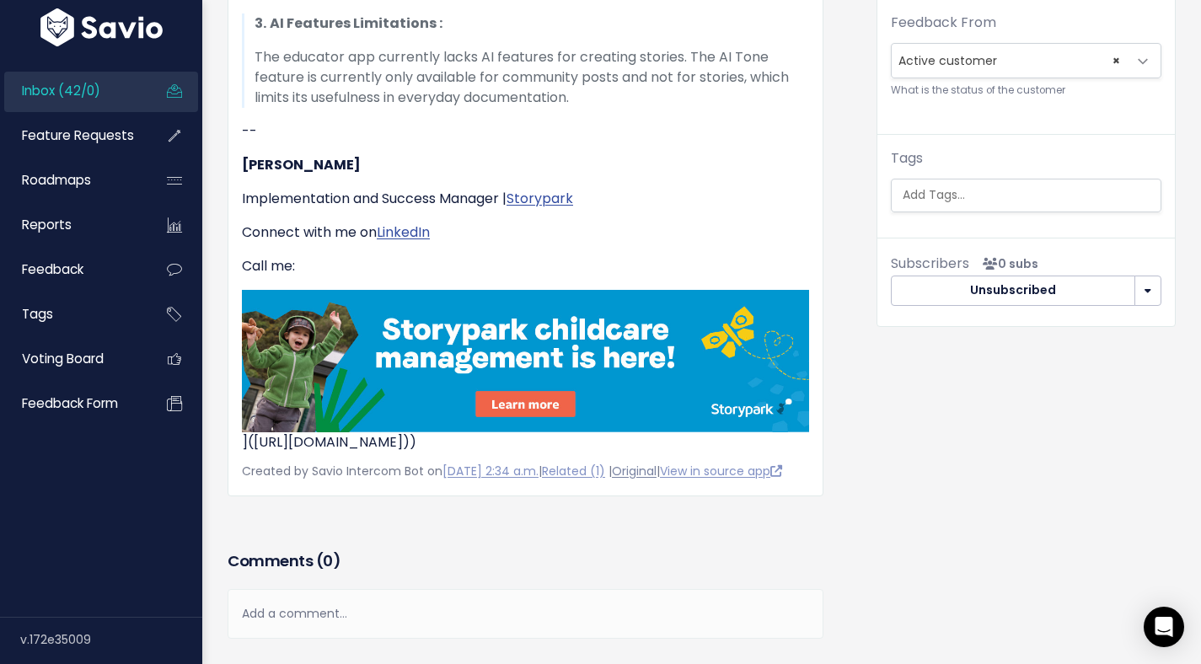
click at [657, 466] on link "Original" at bounding box center [634, 471] width 45 height 17
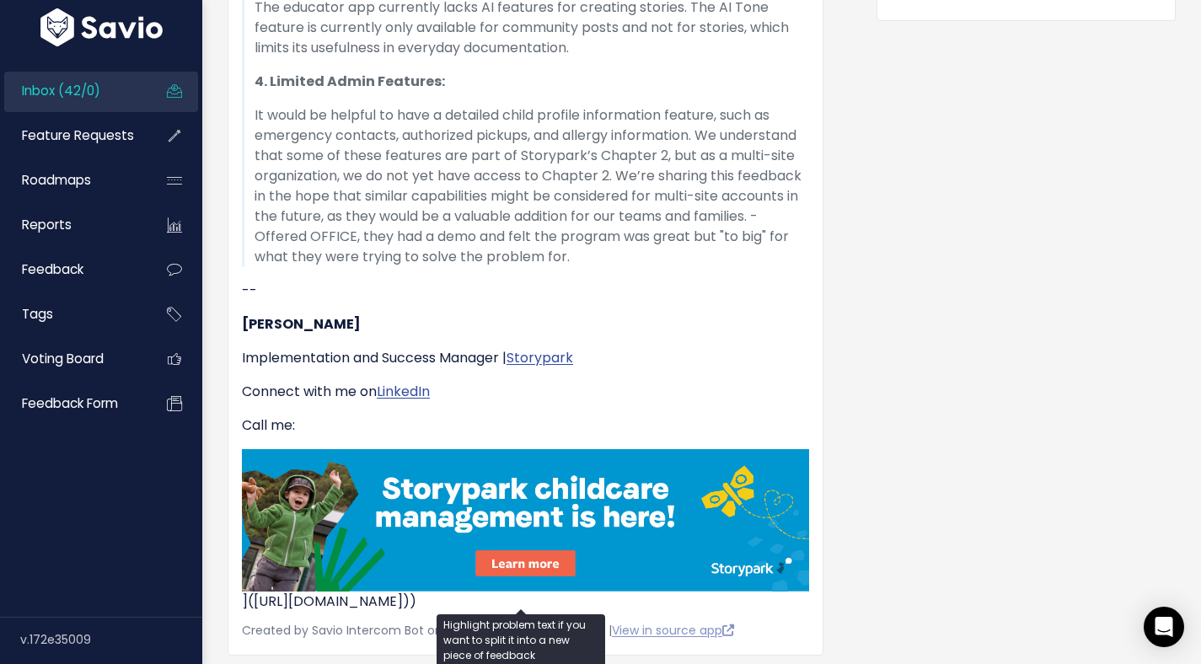
scroll to position [732, 0]
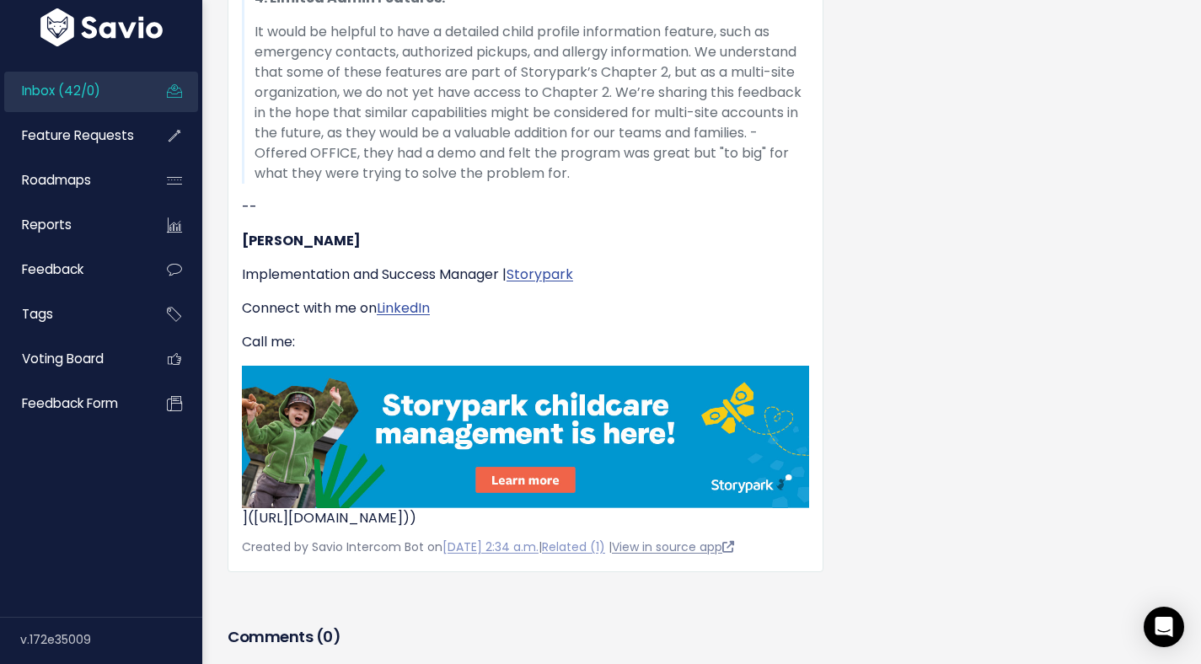
click at [714, 545] on link "View in source app" at bounding box center [673, 547] width 122 height 17
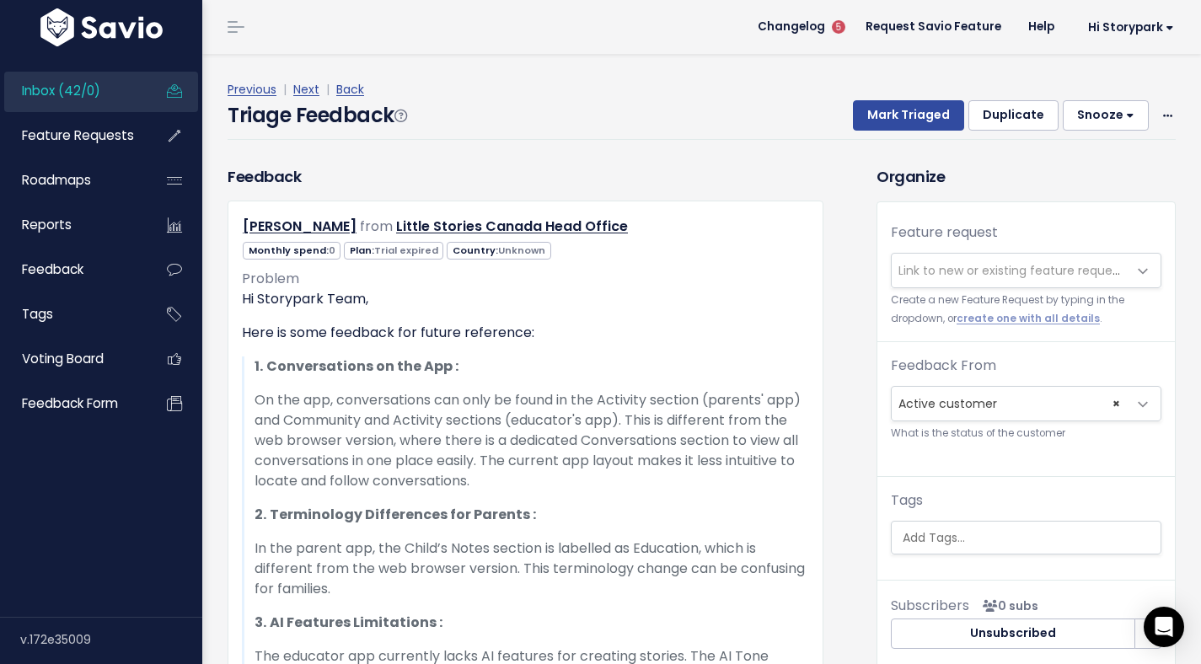
click at [62, 98] on span "Inbox (42/0)" at bounding box center [61, 91] width 78 height 18
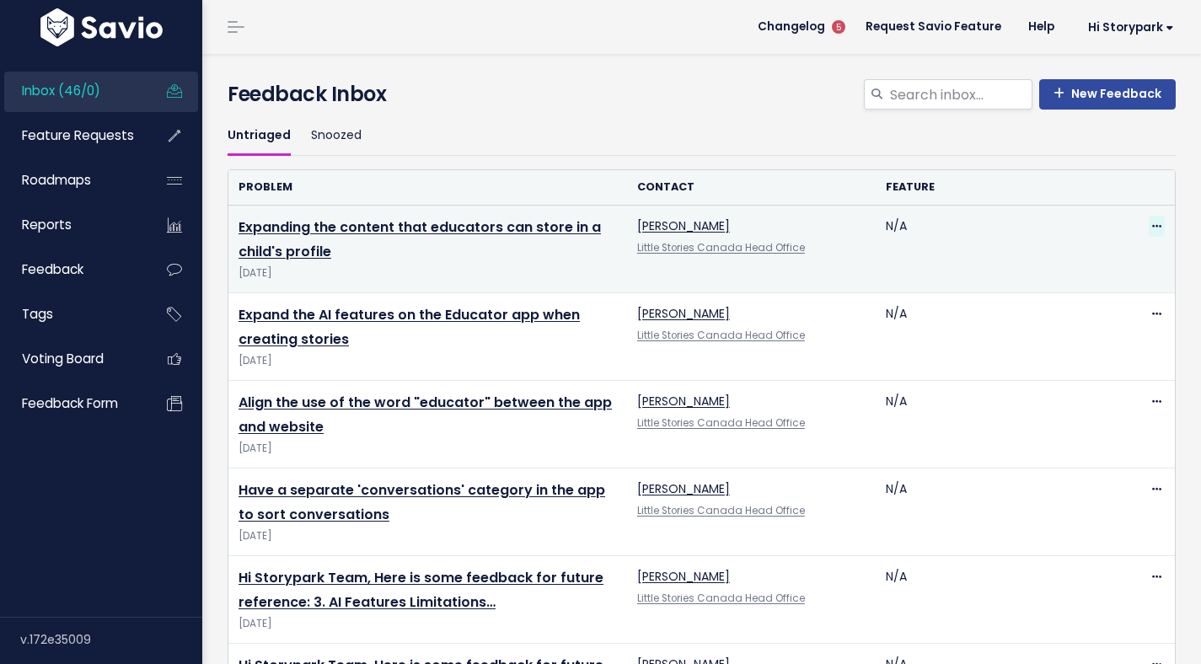
click at [1152, 226] on icon at bounding box center [1156, 227] width 9 height 11
click at [1056, 308] on link "Delete" at bounding box center [1076, 306] width 121 height 33
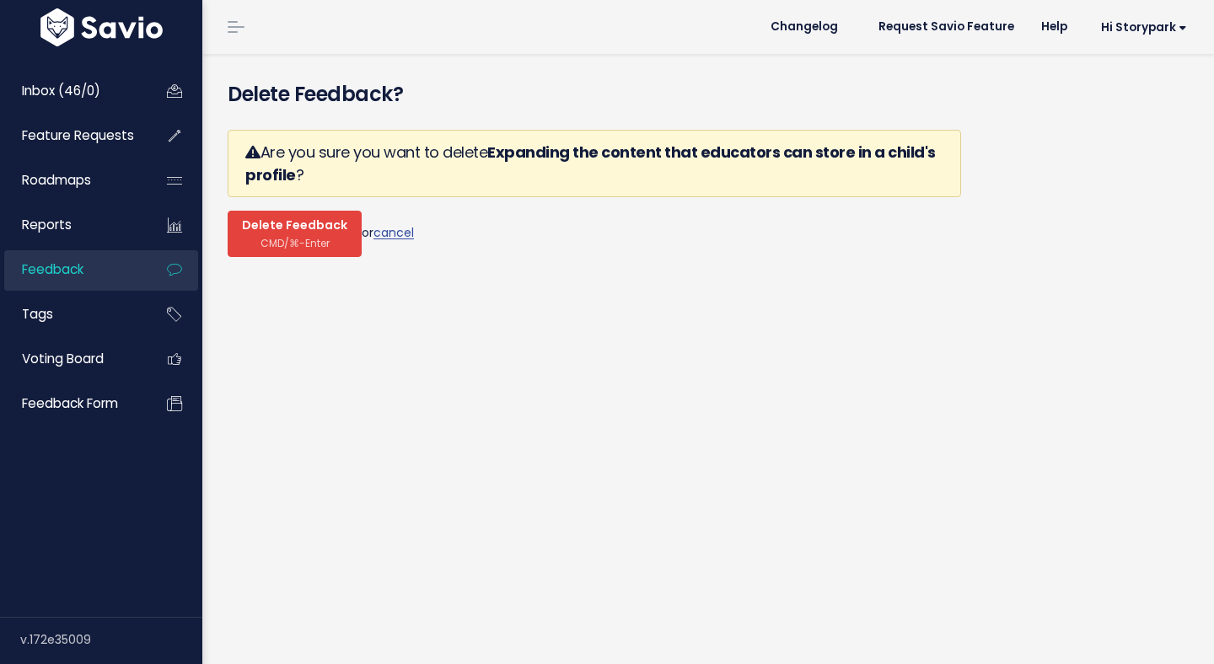
click at [331, 230] on span "Delete Feedback" at bounding box center [294, 225] width 105 height 15
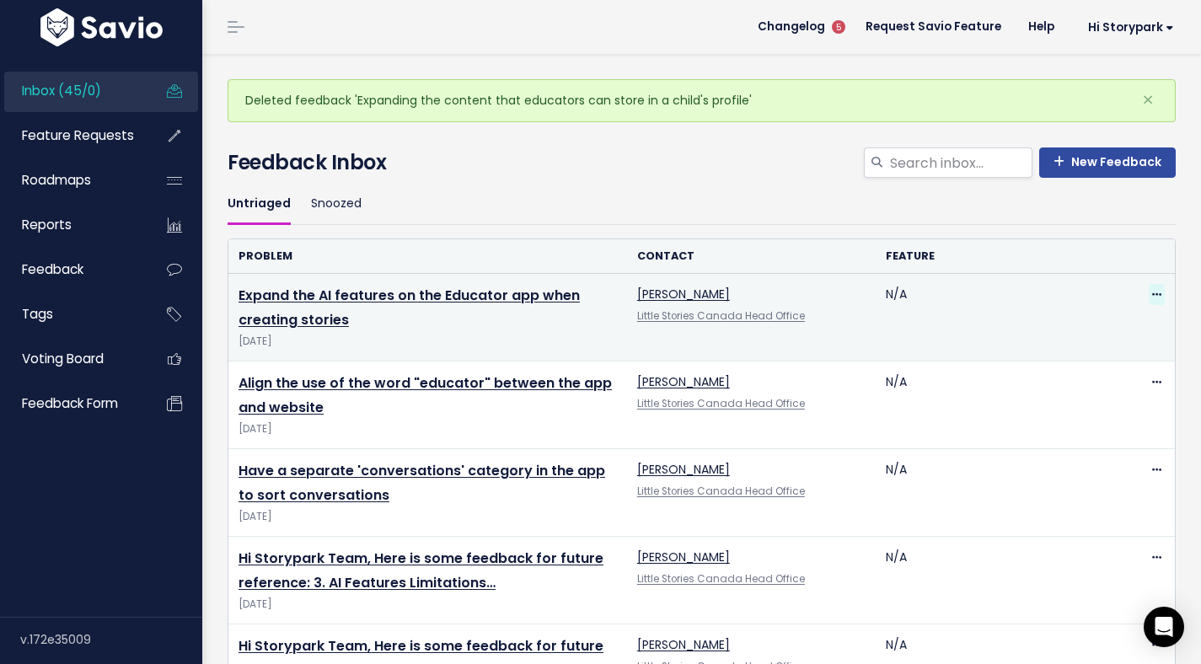
click at [1152, 292] on icon at bounding box center [1156, 295] width 9 height 11
click at [1063, 368] on link "Delete" at bounding box center [1076, 374] width 121 height 33
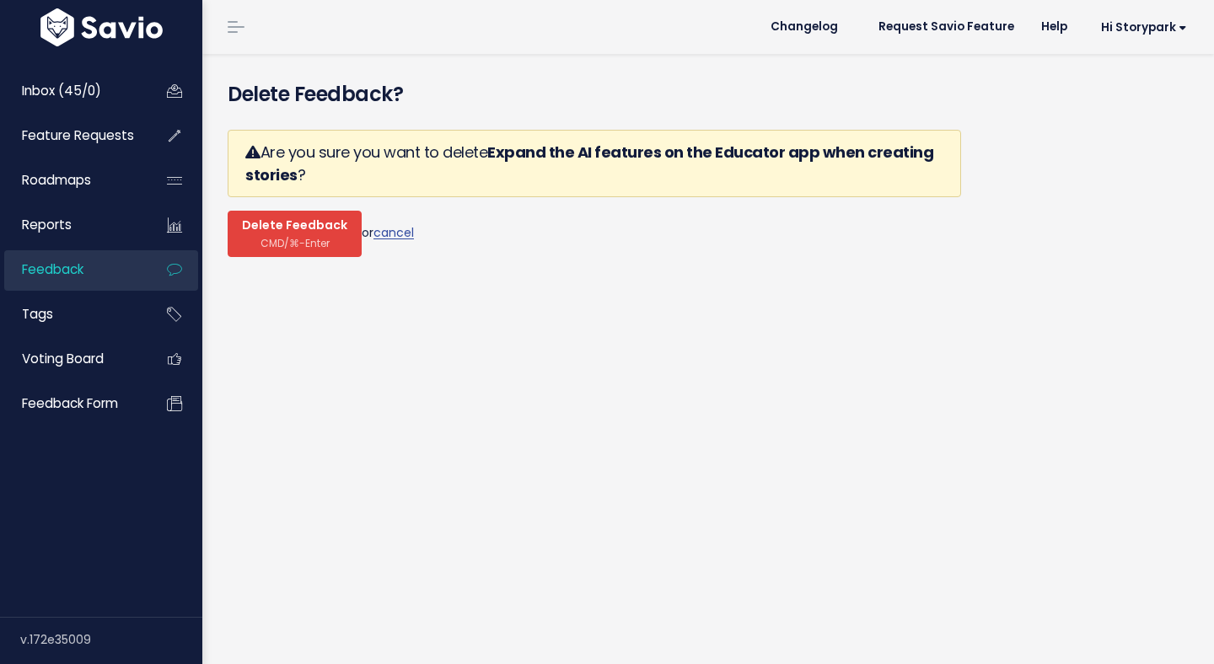
click at [288, 242] on span "CMD/⌘-Enter" at bounding box center [294, 243] width 69 height 13
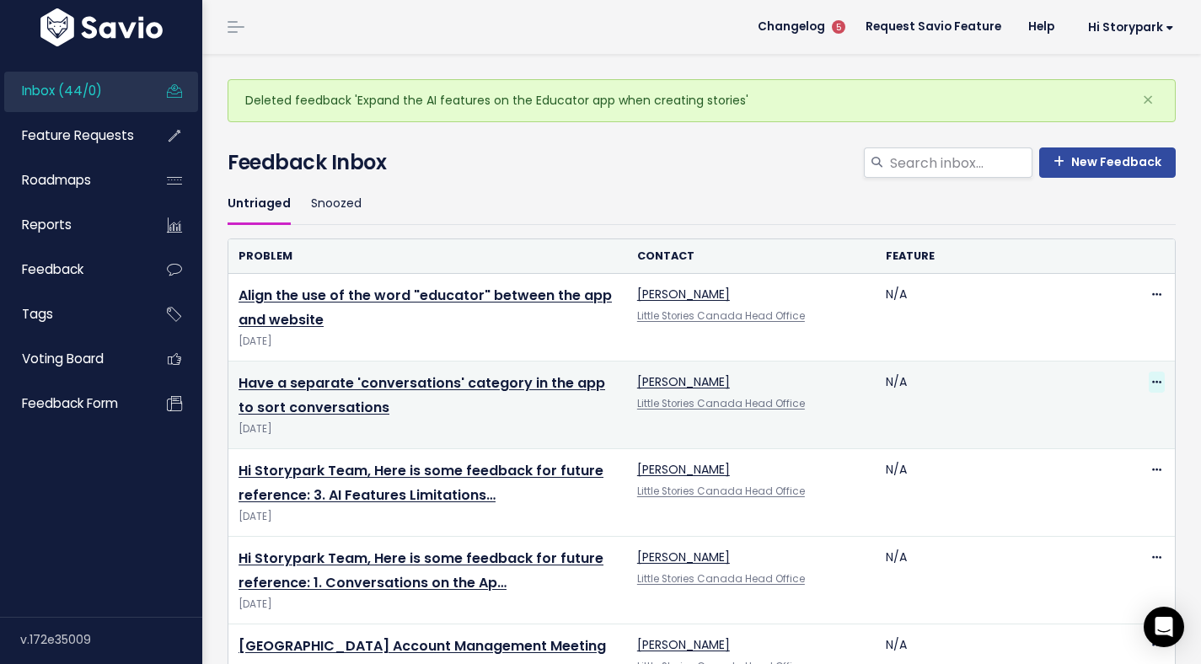
click at [1152, 382] on icon at bounding box center [1156, 383] width 9 height 11
click at [1083, 457] on link "Delete" at bounding box center [1076, 462] width 121 height 33
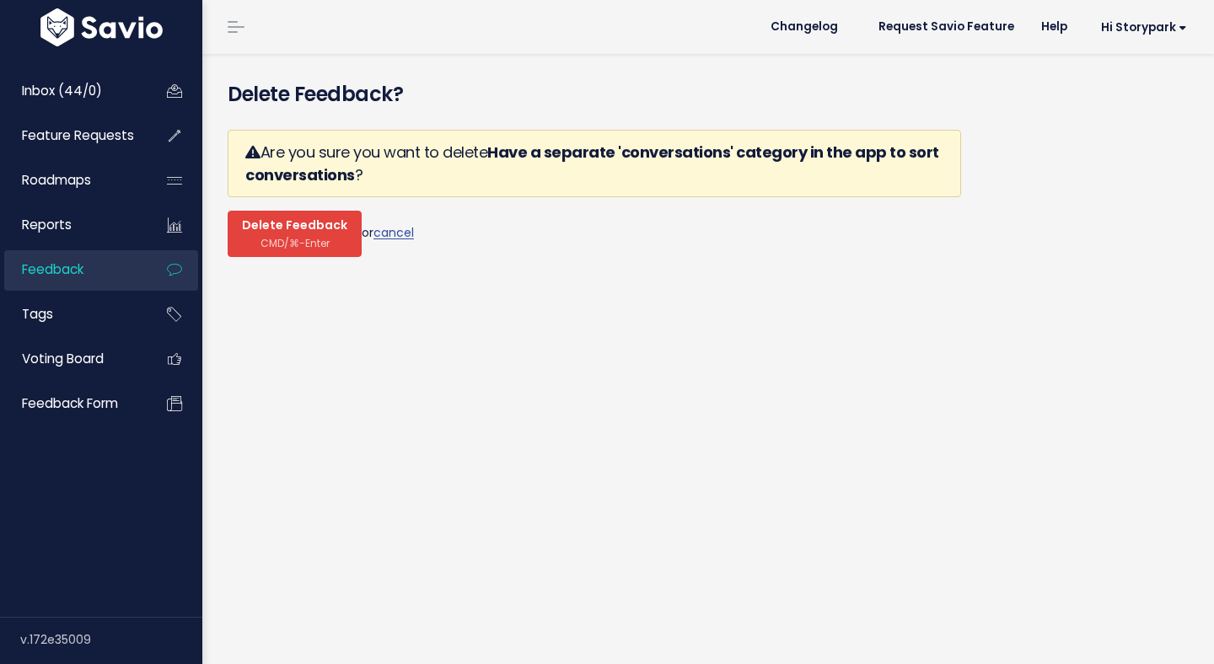
click at [312, 245] on span "CMD/⌘-Enter" at bounding box center [294, 243] width 69 height 13
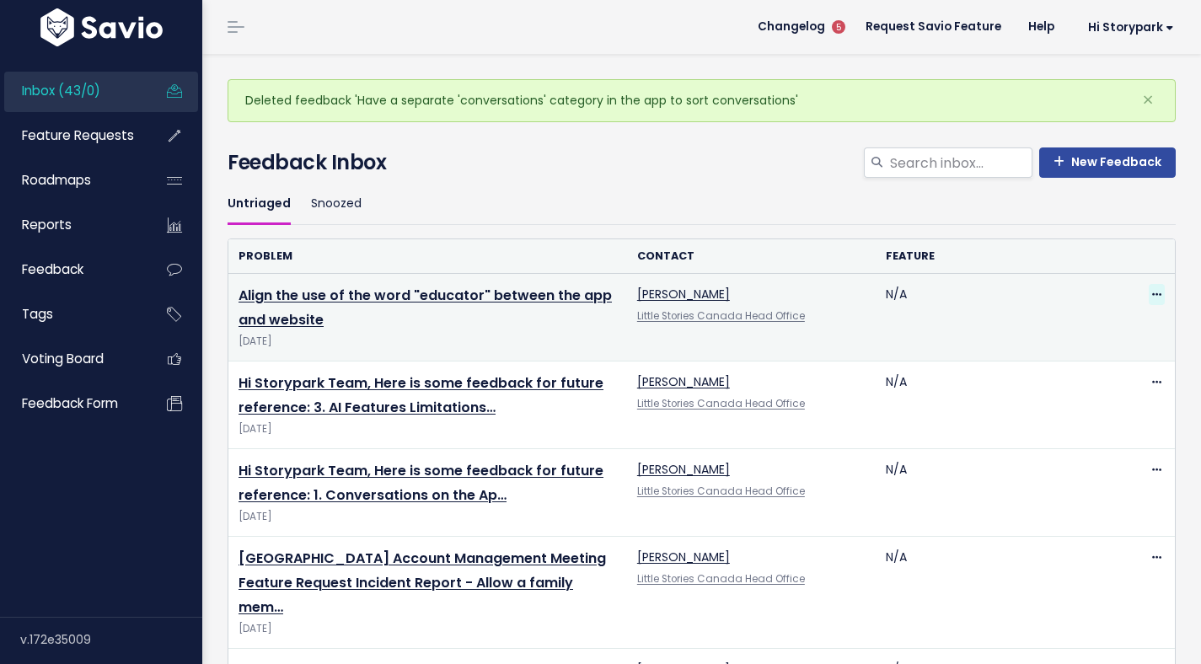
click at [1152, 296] on icon at bounding box center [1156, 295] width 9 height 11
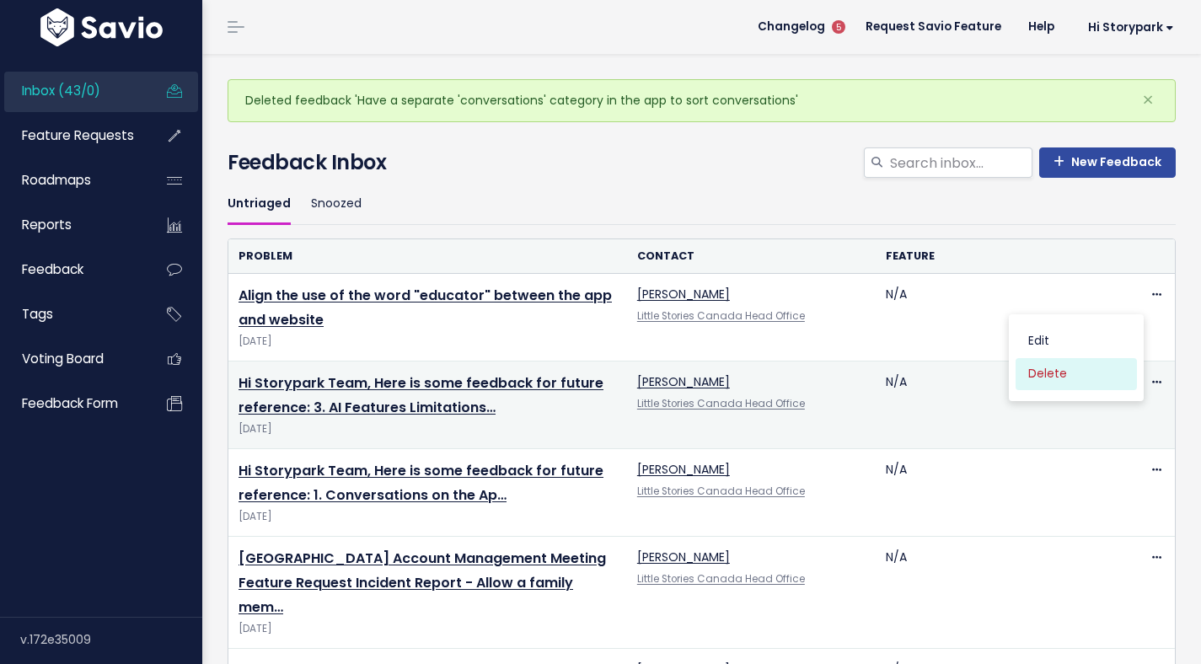
click at [1062, 385] on link "Delete" at bounding box center [1076, 374] width 121 height 33
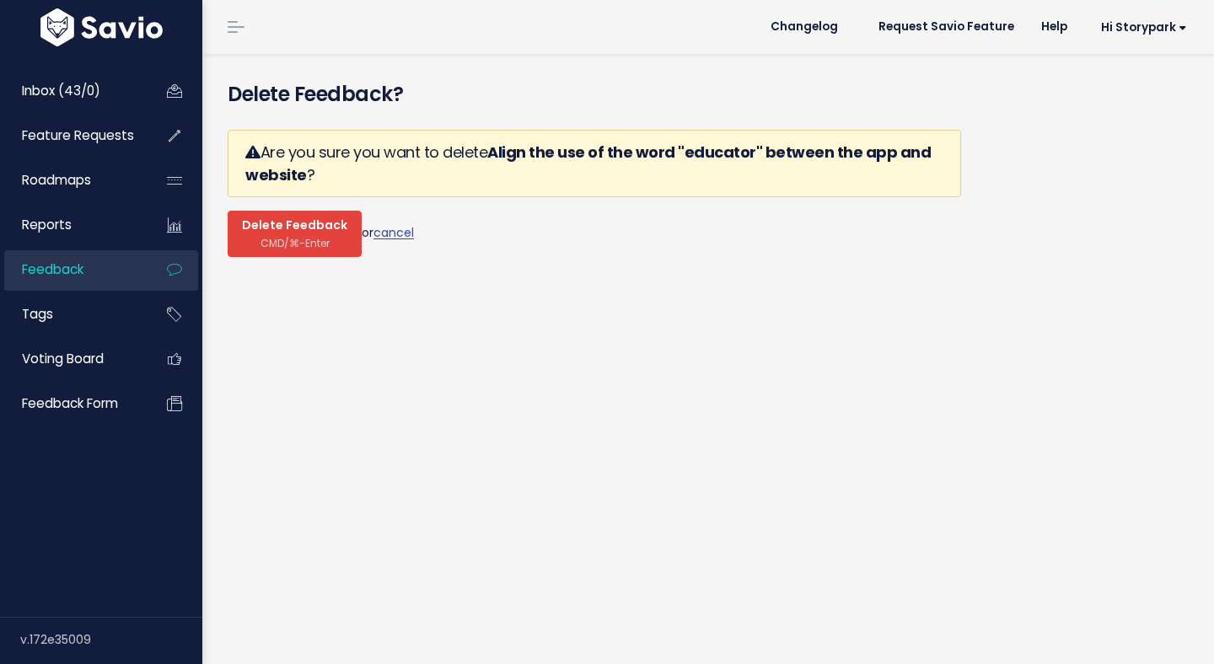
click at [320, 228] on span "Delete Feedback" at bounding box center [294, 225] width 105 height 15
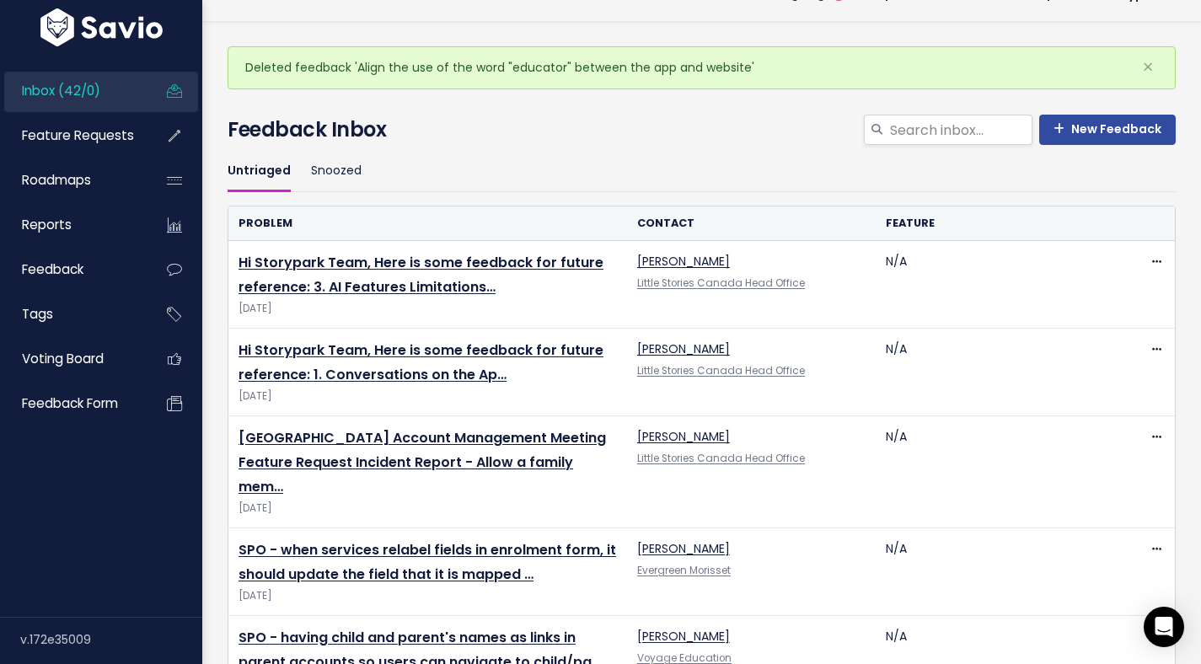
scroll to position [55, 0]
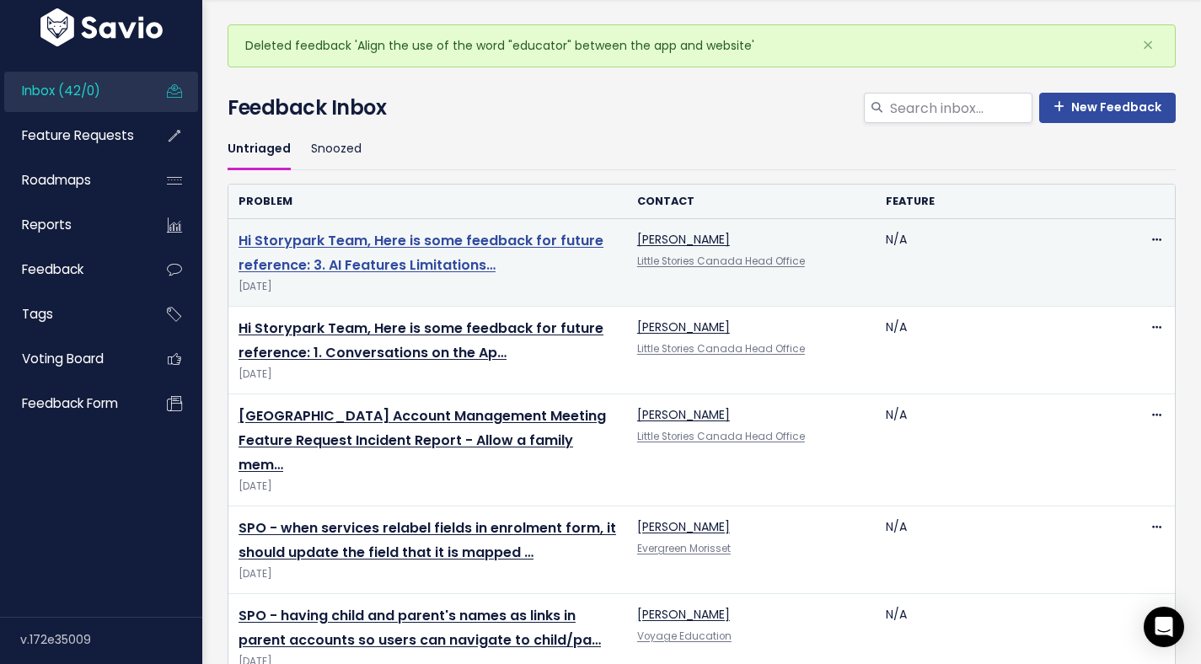
click at [448, 247] on link "Hi Storypark Team, Here is some feedback for future reference: 3. AI Features L…" at bounding box center [421, 253] width 365 height 44
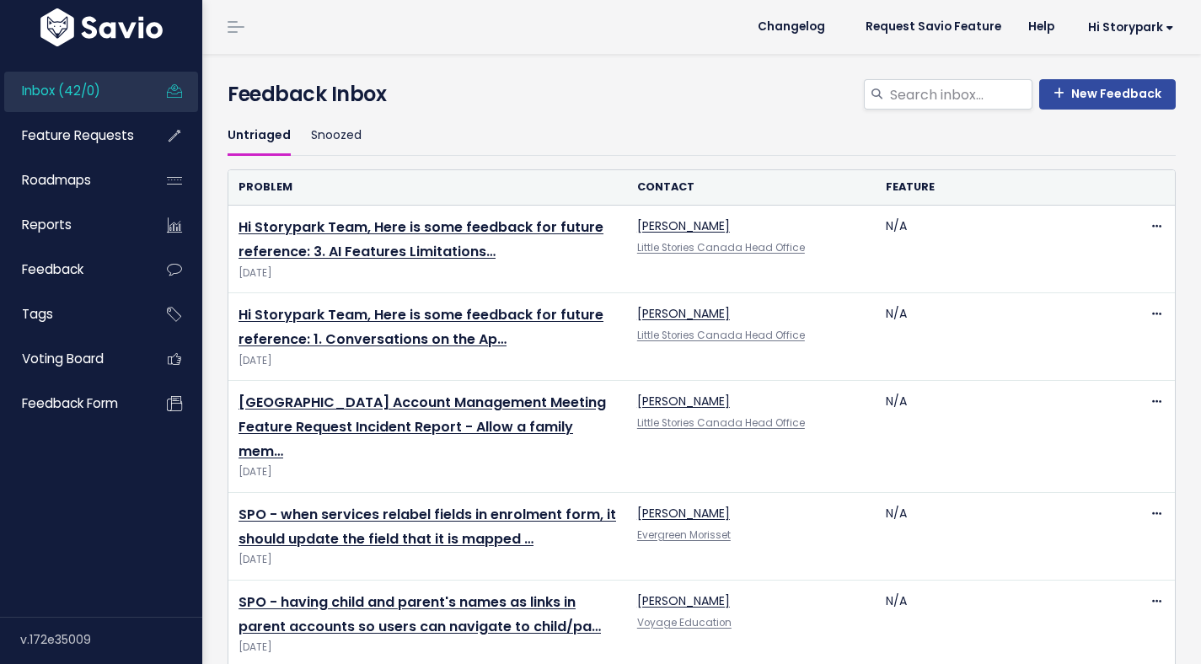
scroll to position [55, 0]
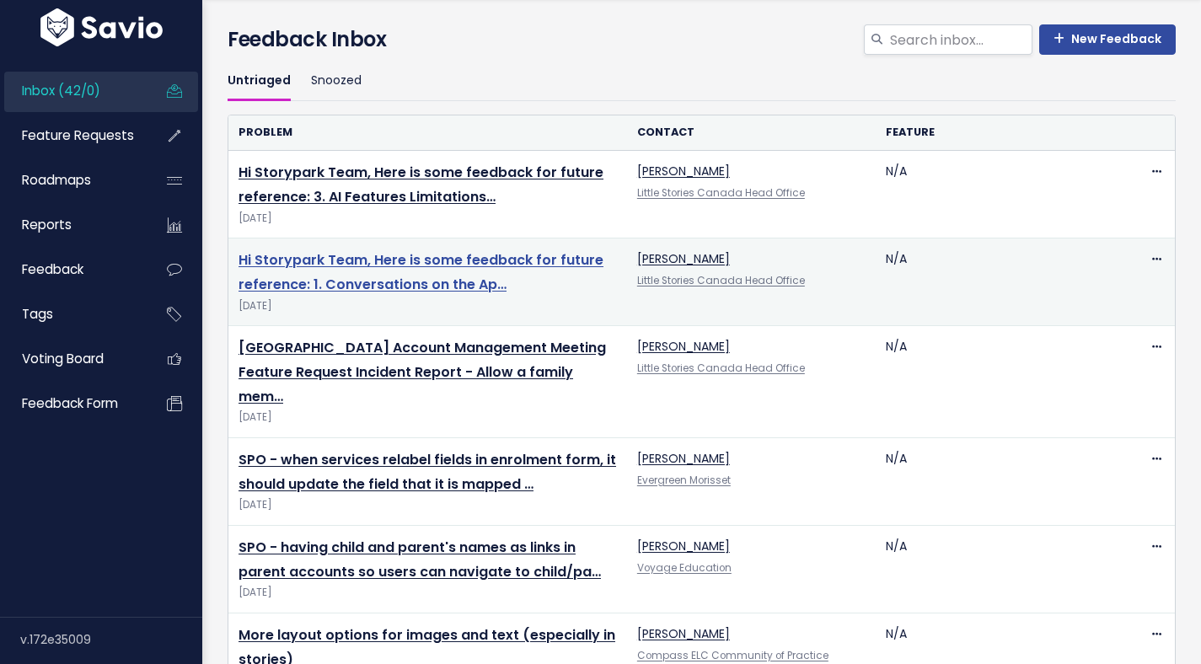
click at [411, 256] on link "Hi Storypark Team, Here is some feedback for future reference: 1. Conversations…" at bounding box center [421, 272] width 365 height 44
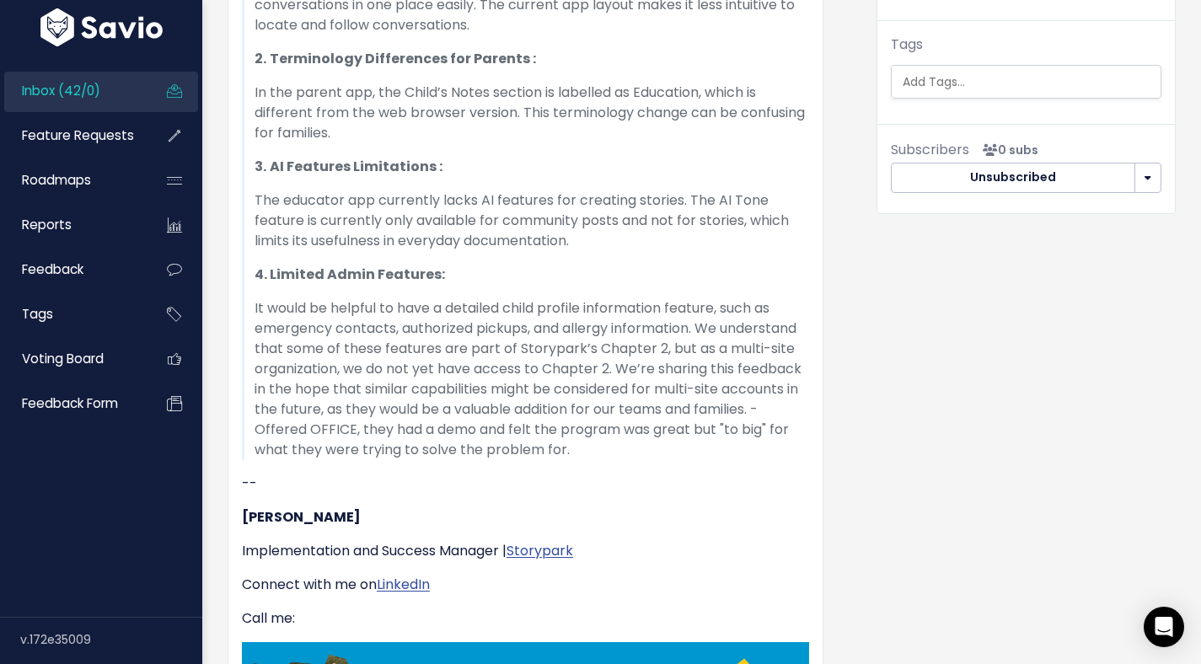
scroll to position [74, 0]
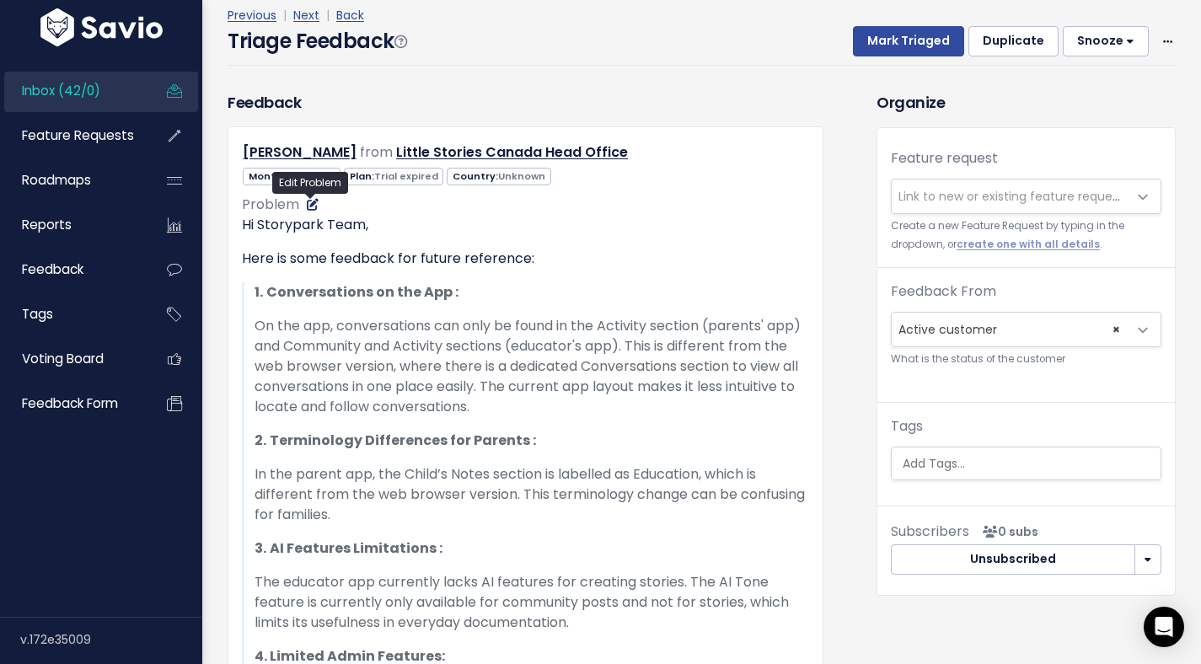
click at [314, 206] on icon at bounding box center [313, 205] width 12 height 12
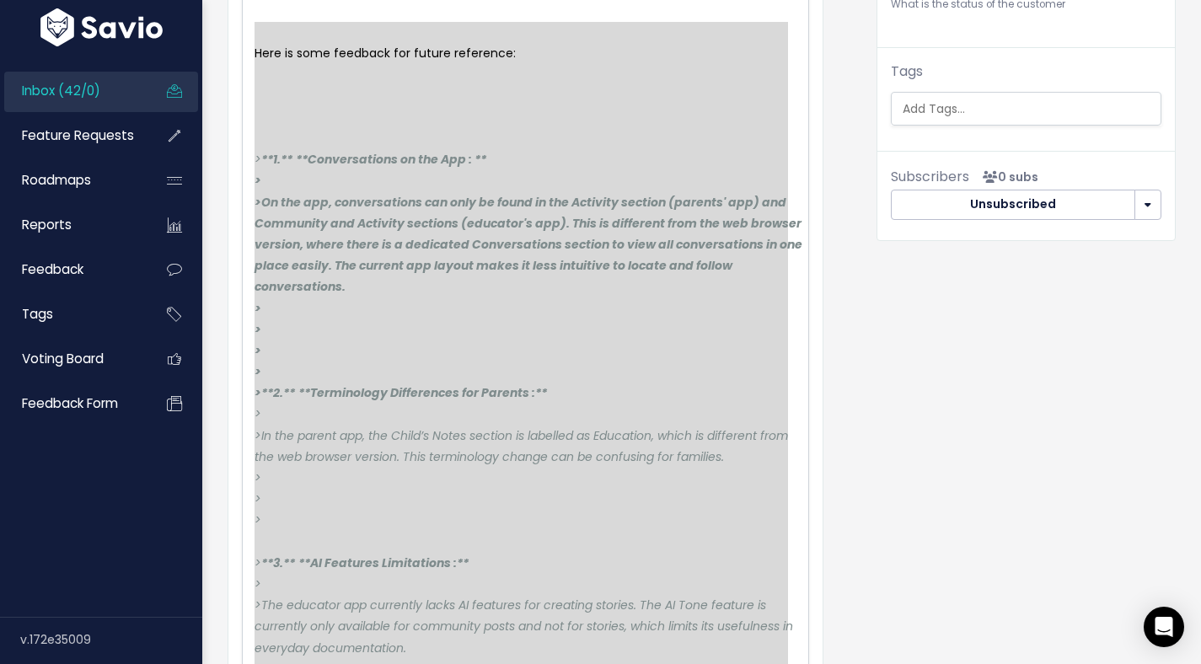
scroll to position [0, 0]
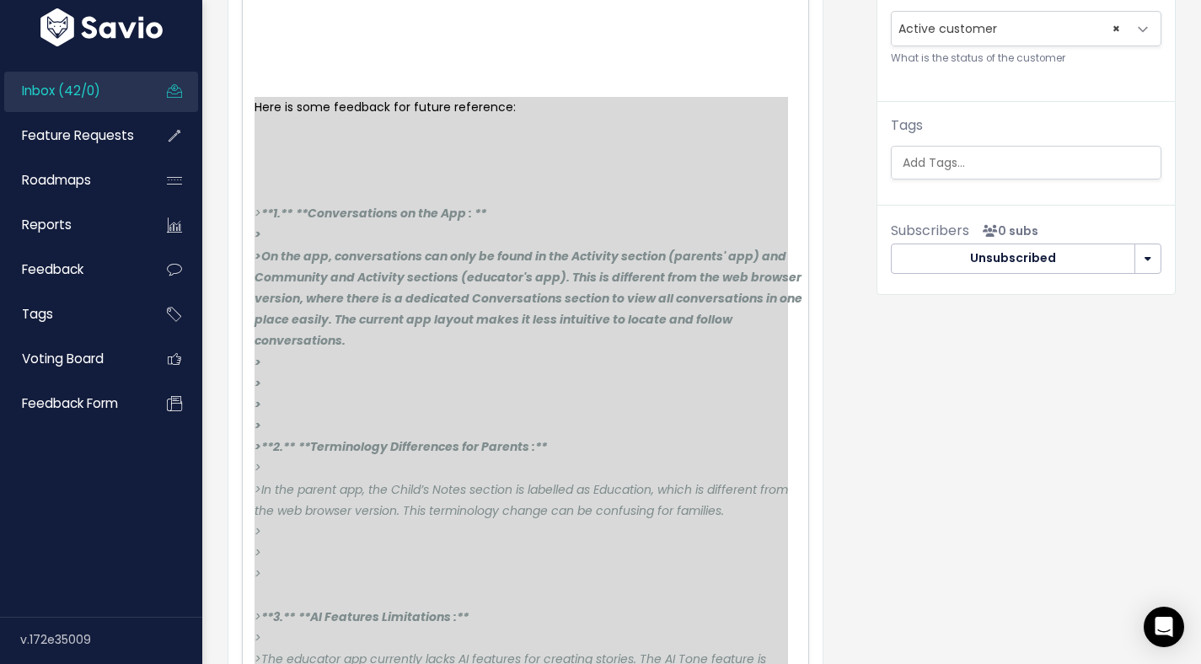
type textarea "> **1.** **Conversations on the App : ** > > On the app, conversations can only…"
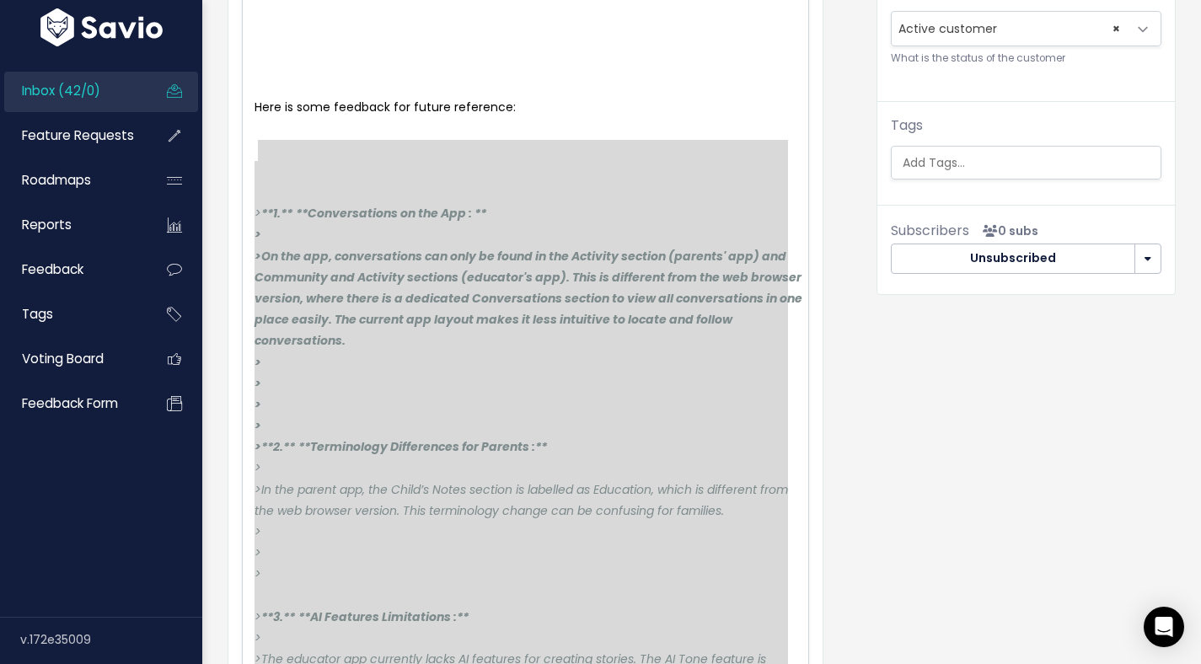
drag, startPoint x: 324, startPoint y: 371, endPoint x: 256, endPoint y: 157, distance: 224.5
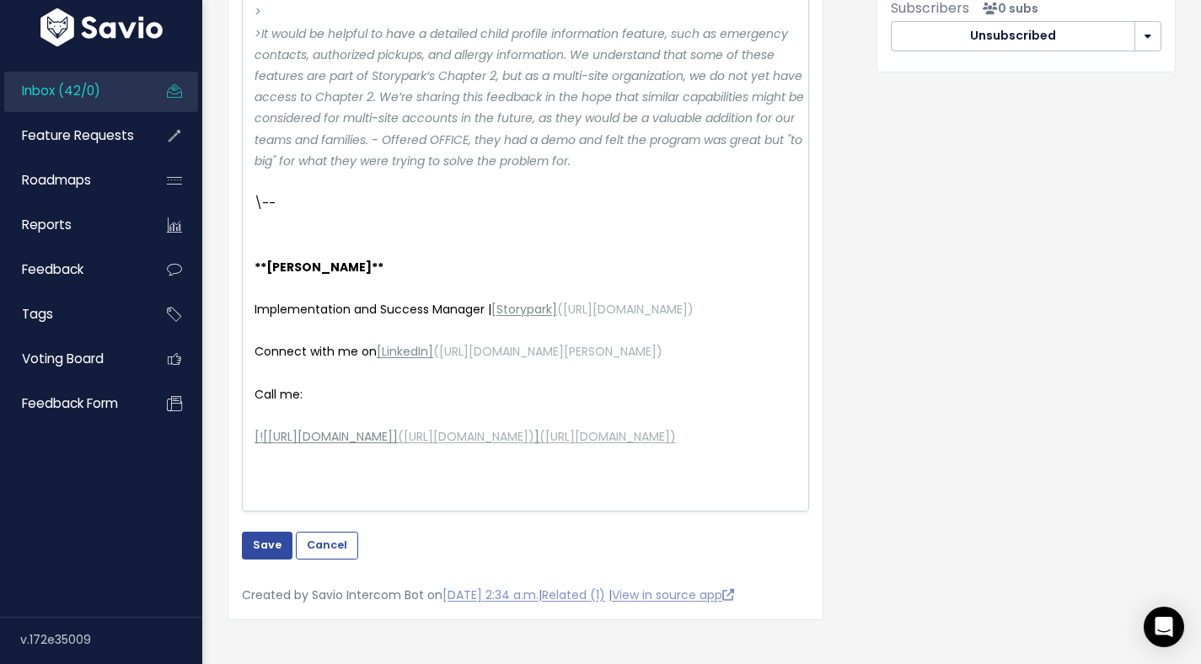
scroll to position [833, 0]
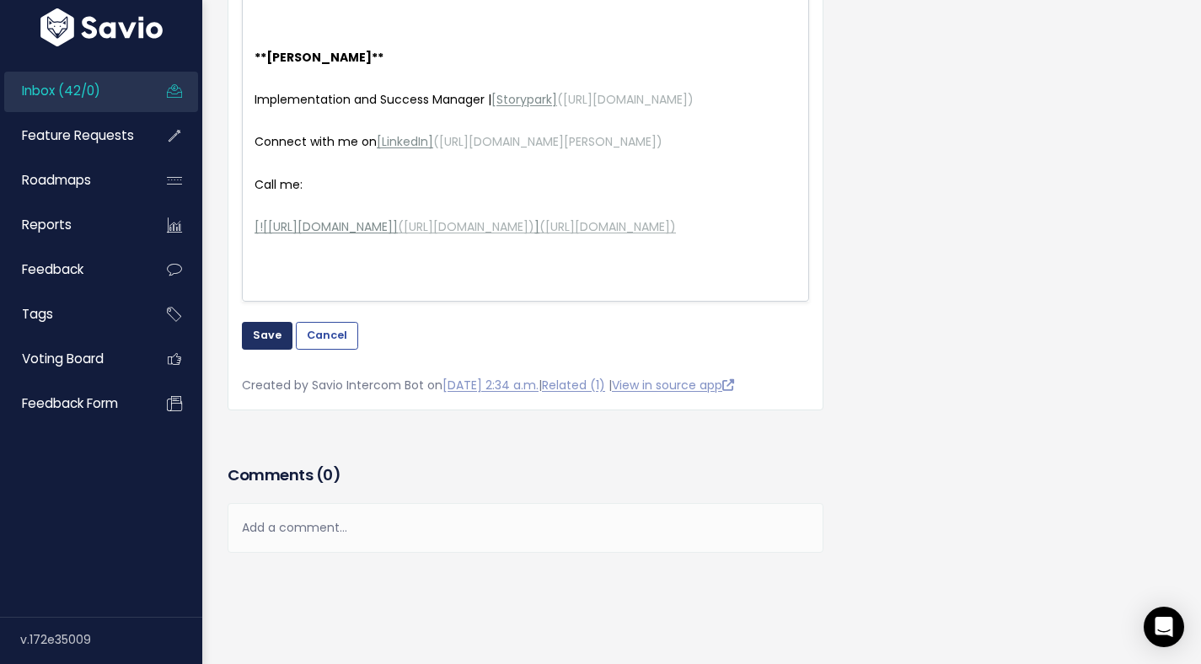
click at [276, 325] on button "Save" at bounding box center [267, 335] width 51 height 27
